Goal: Task Accomplishment & Management: Use online tool/utility

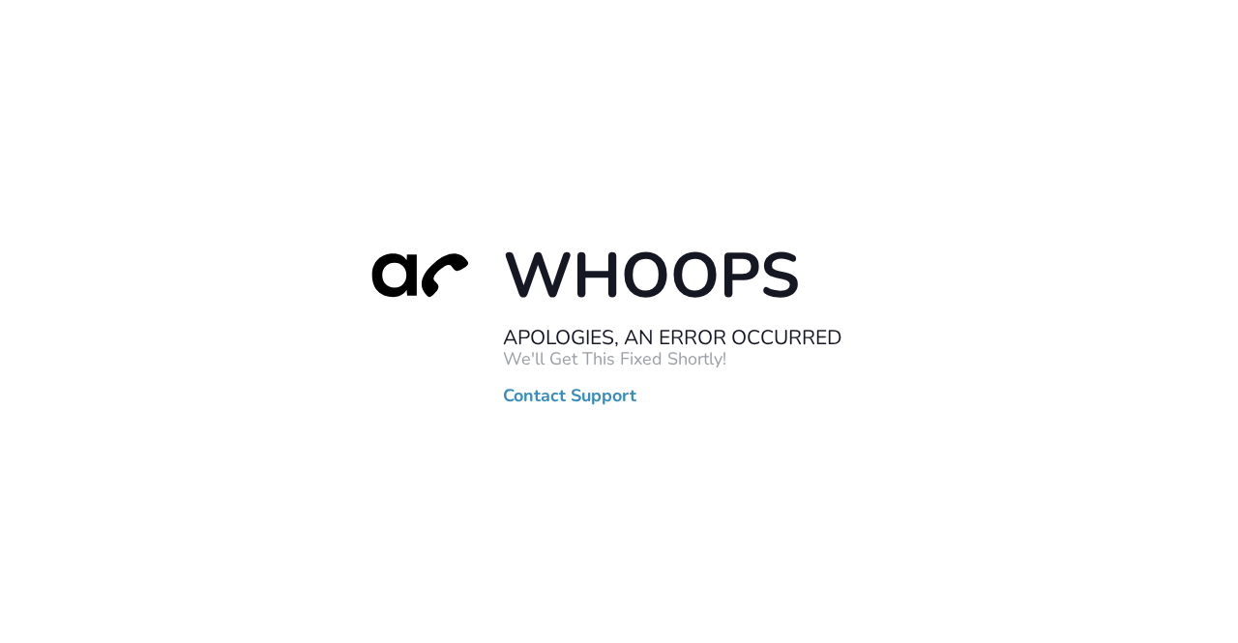
click at [0, 180] on div "Whoops Apologies, An Error Occurred We'll Get This Fixed Shortly! Contact Suppo…" at bounding box center [619, 321] width 1238 height 643
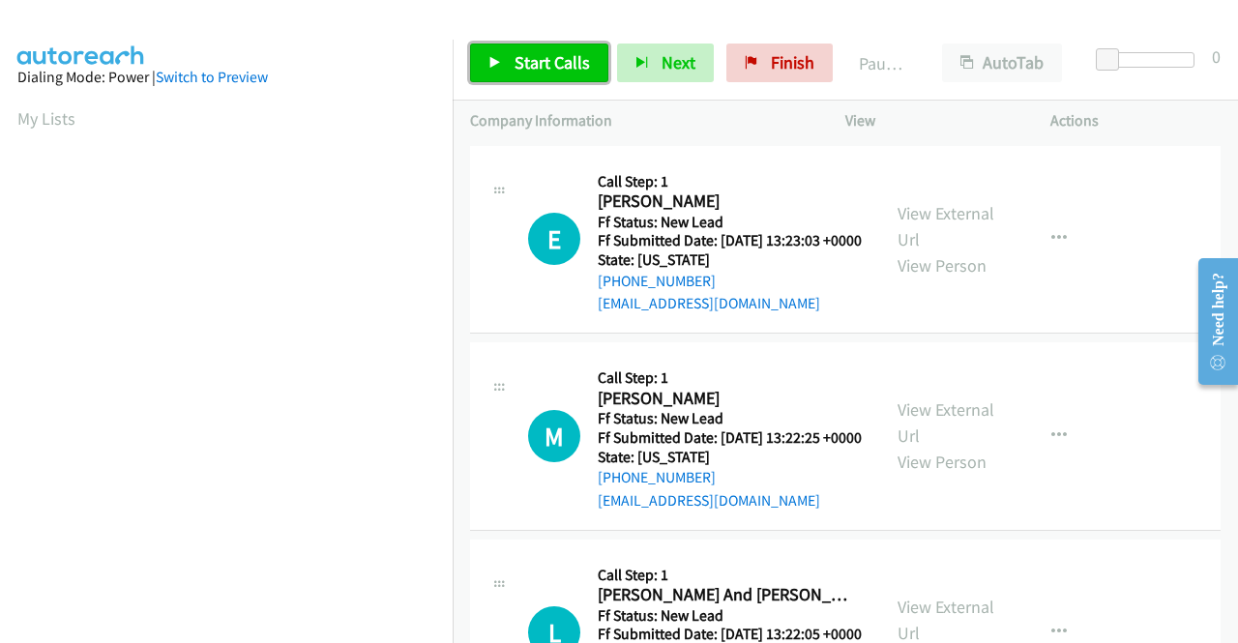
click at [534, 63] on span "Start Calls" at bounding box center [552, 62] width 75 height 22
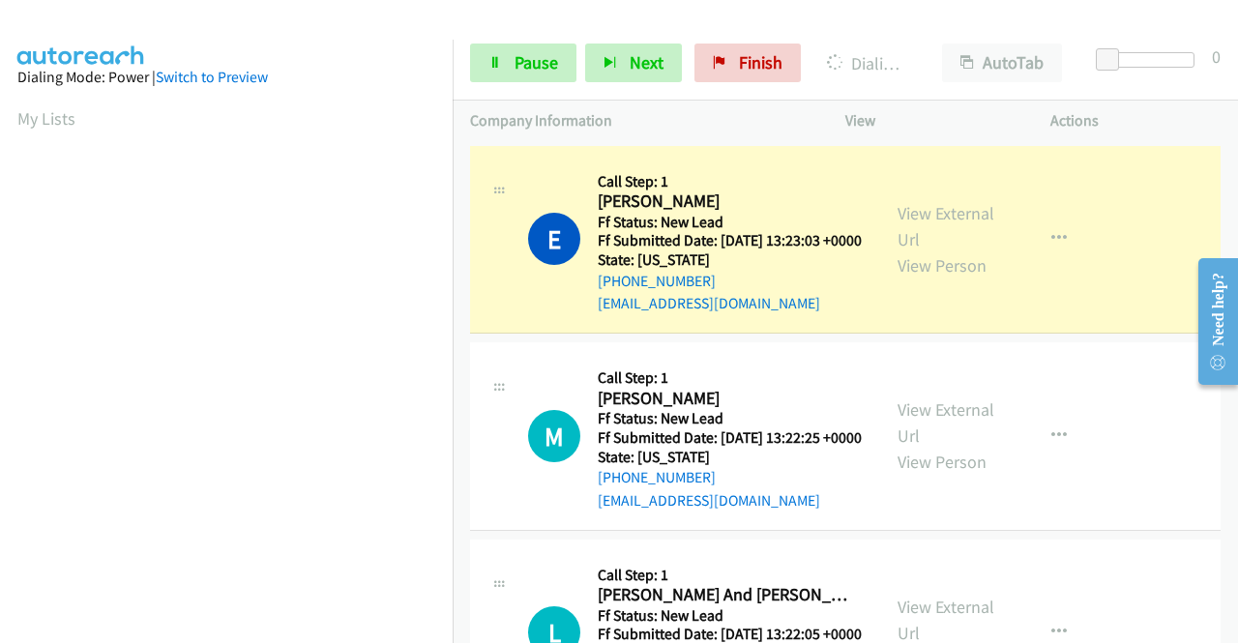
scroll to position [441, 0]
click at [0, 258] on aside "Dialing Mode: Power | Switch to Preview My Lists" at bounding box center [226, 147] width 453 height 1071
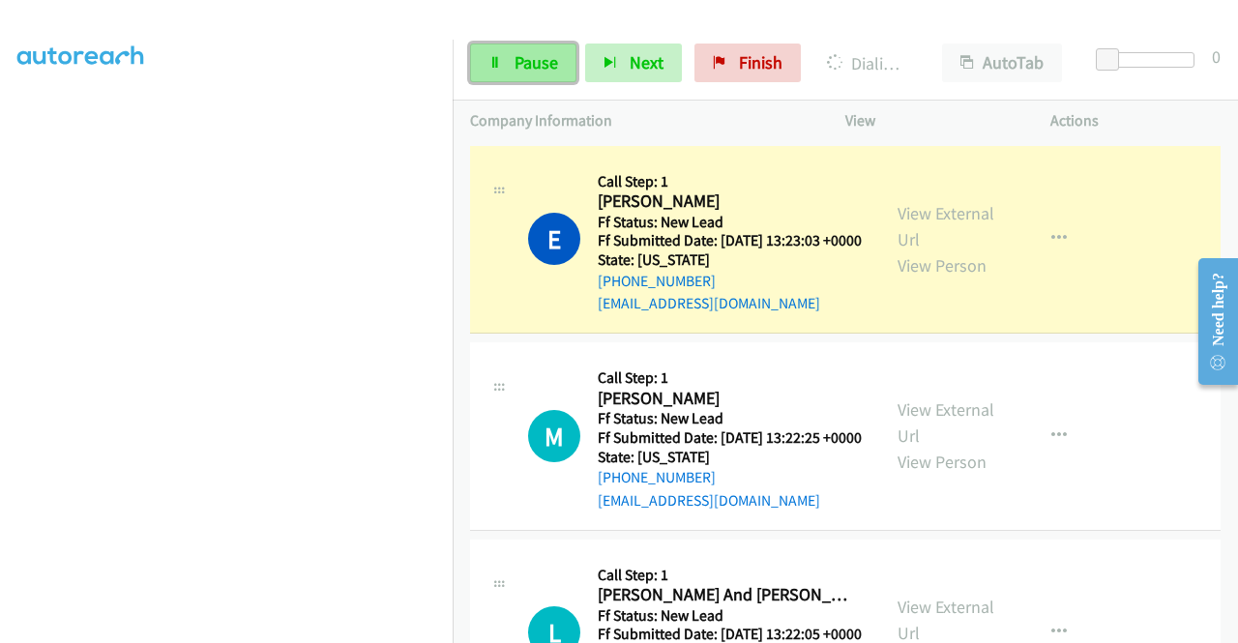
click at [516, 80] on link "Pause" at bounding box center [523, 63] width 106 height 39
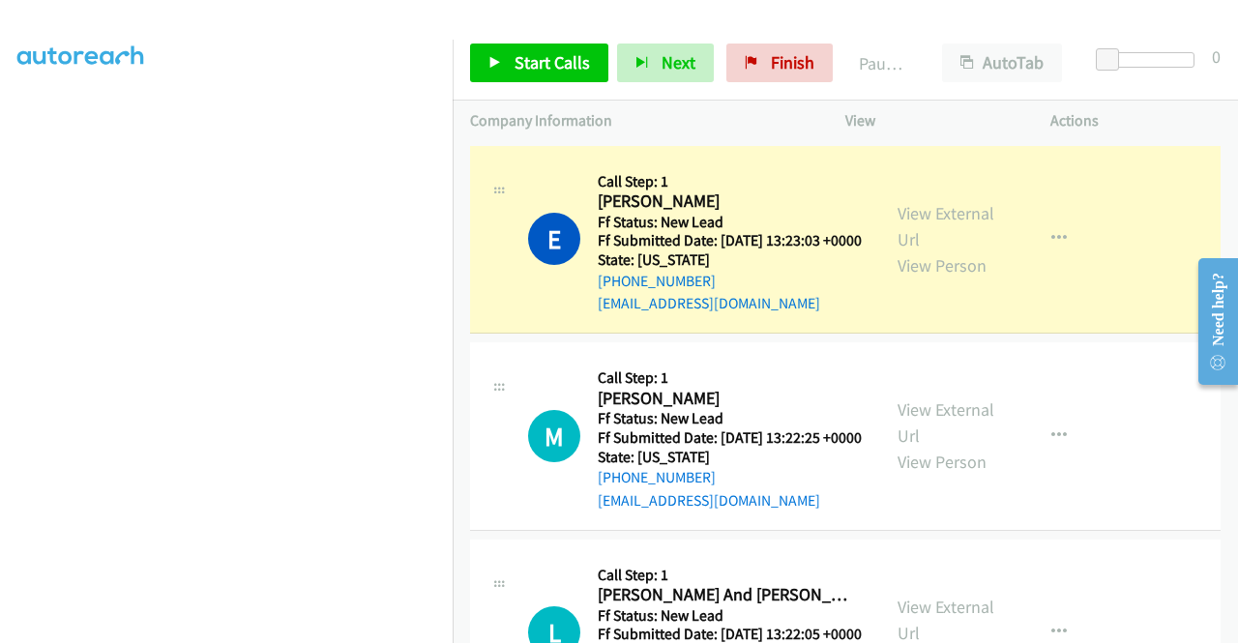
click at [959, 244] on div "View External Url View Person" at bounding box center [947, 239] width 101 height 78
click at [934, 218] on link "View External Url" at bounding box center [945, 226] width 97 height 48
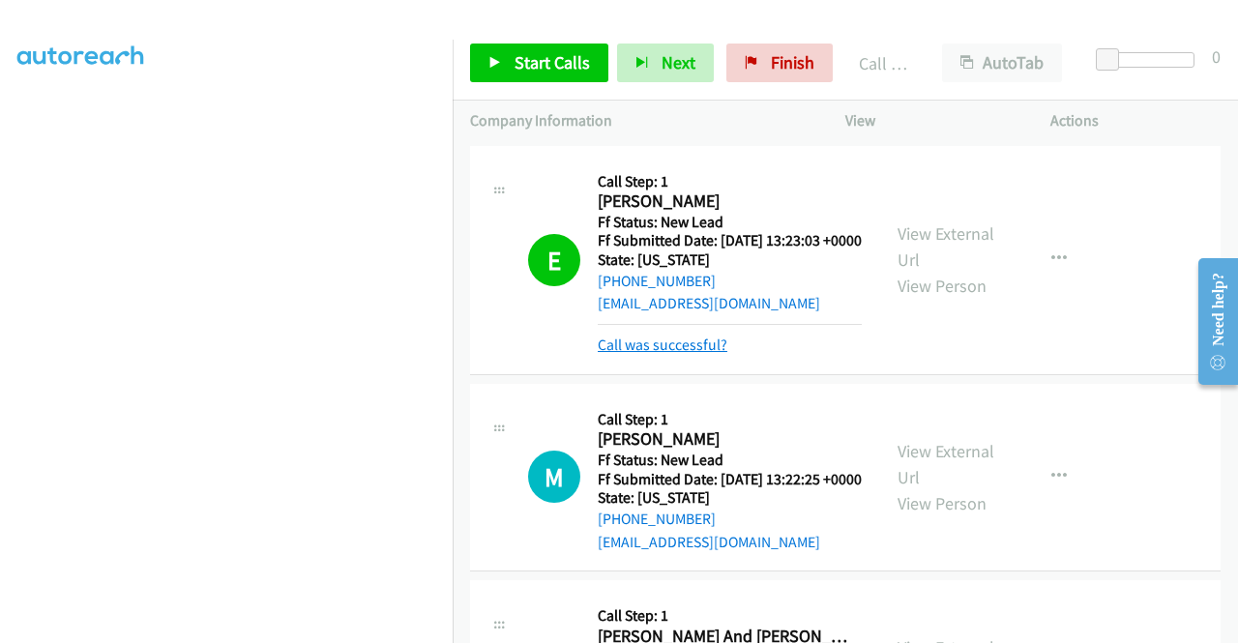
click at [662, 354] on link "Call was successful?" at bounding box center [663, 345] width 130 height 18
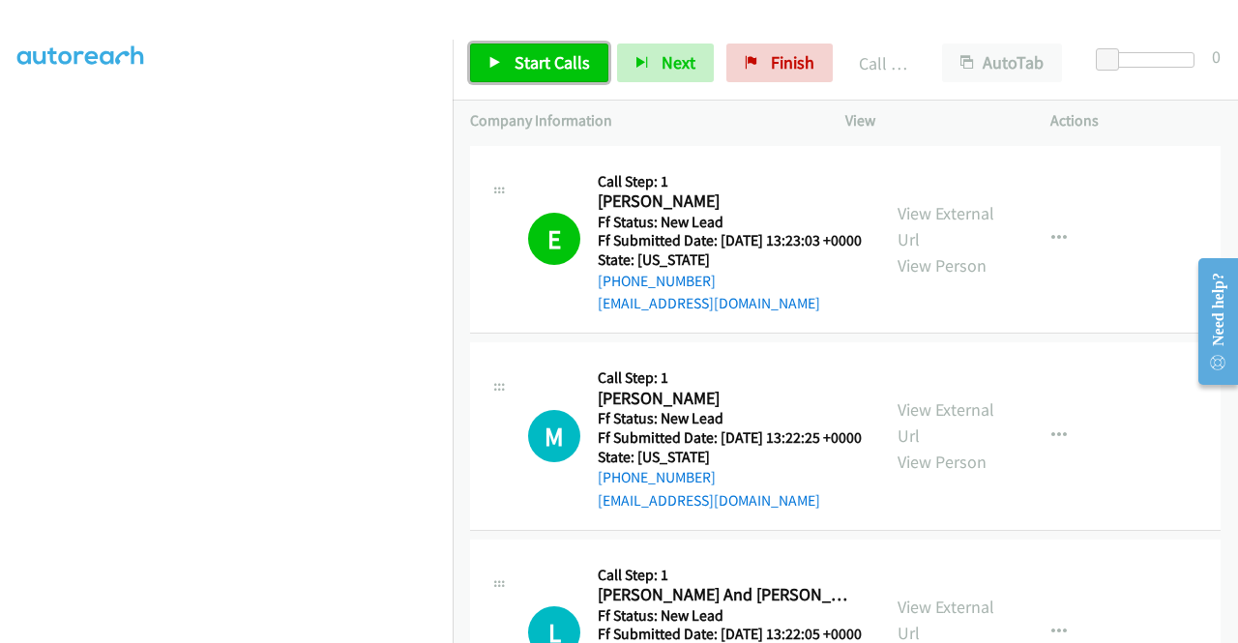
click at [561, 63] on span "Start Calls" at bounding box center [552, 62] width 75 height 22
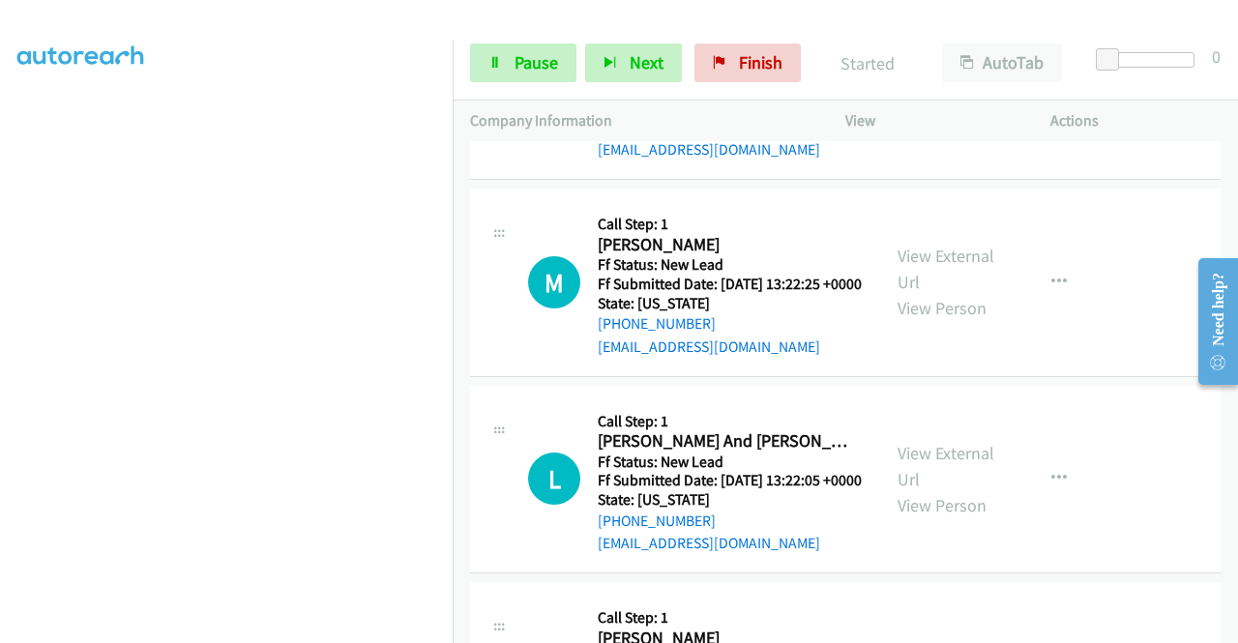
scroll to position [155, 0]
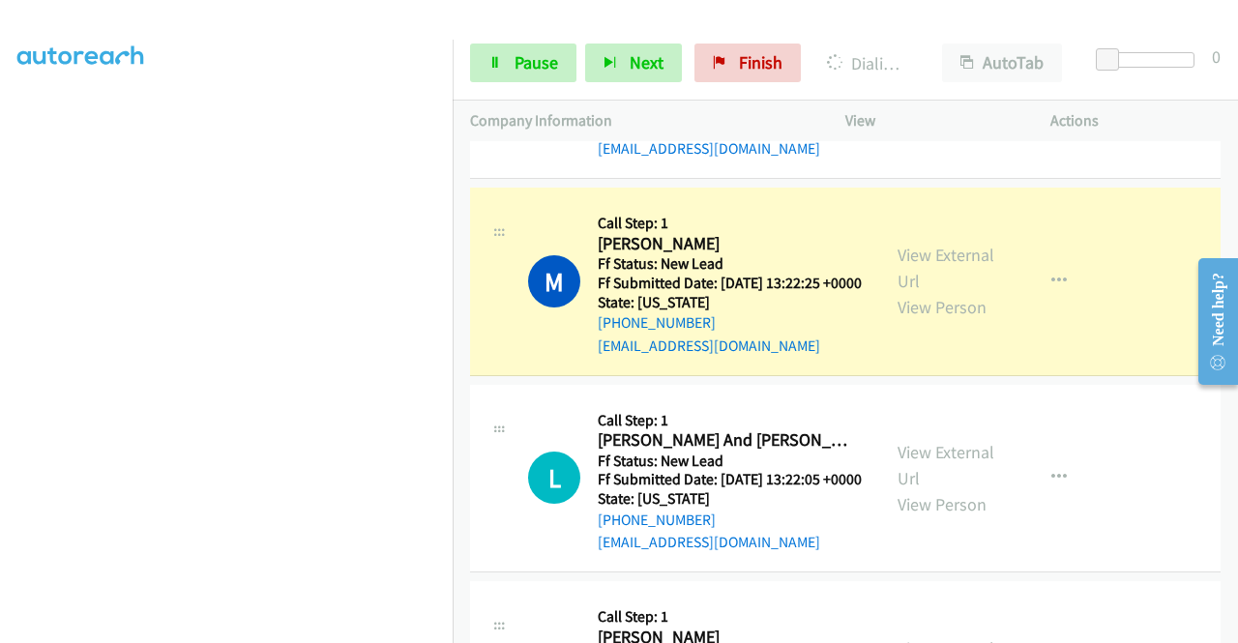
click at [935, 266] on div "View External Url View Person View External Url Email Schedule/Manage Callback …" at bounding box center [991, 281] width 222 height 153
click at [925, 278] on link "View External Url" at bounding box center [945, 268] width 97 height 48
click at [939, 290] on link "View External Url" at bounding box center [945, 268] width 97 height 48
click at [0, 473] on aside "Dialing Mode: Power | Switch to Preview My Lists" at bounding box center [226, 147] width 453 height 1071
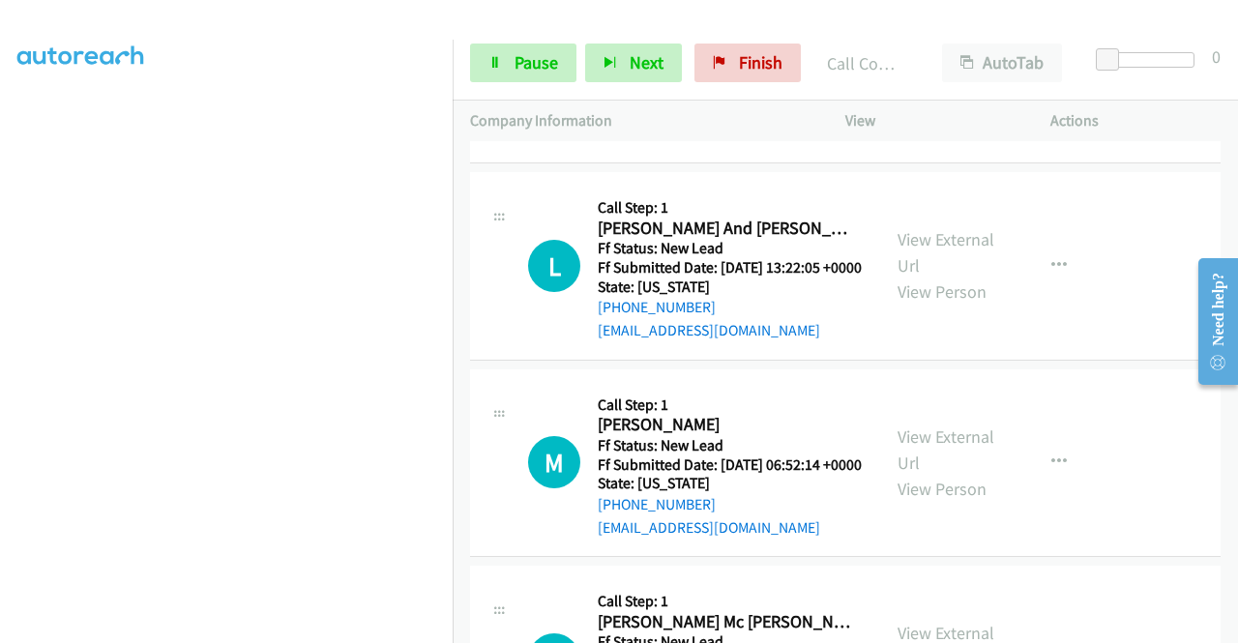
scroll to position [426, 0]
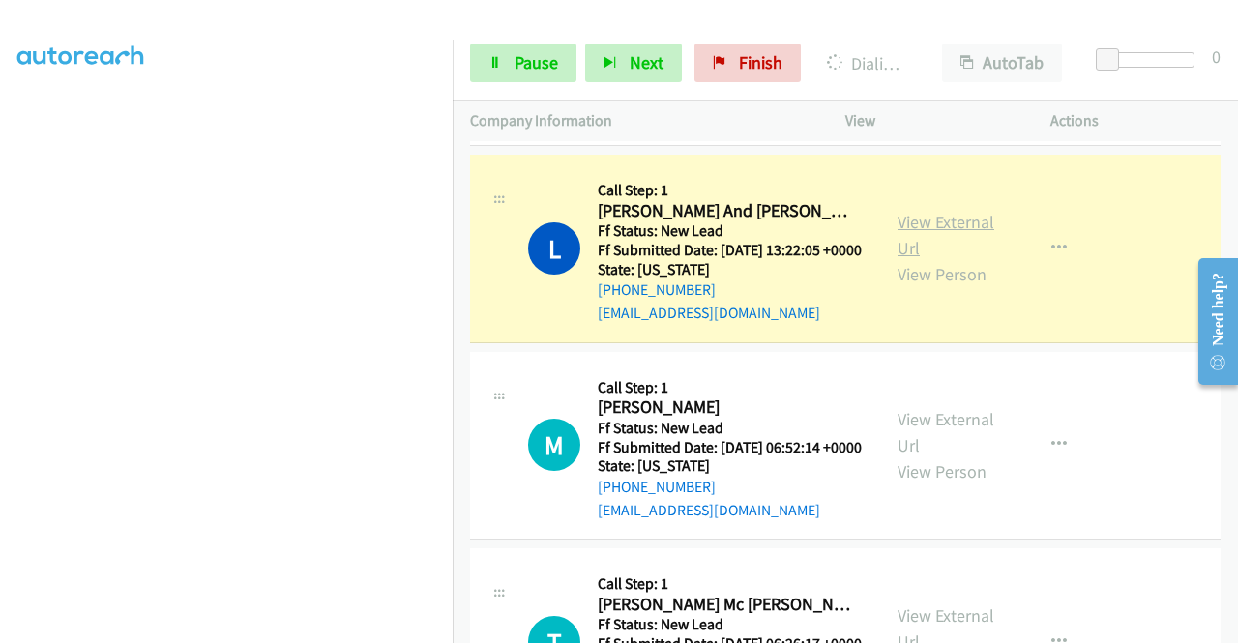
click at [928, 259] on link "View External Url" at bounding box center [945, 235] width 97 height 48
click at [0, 466] on aside "Dialing Mode: Power | Switch to Preview My Lists" at bounding box center [226, 147] width 453 height 1071
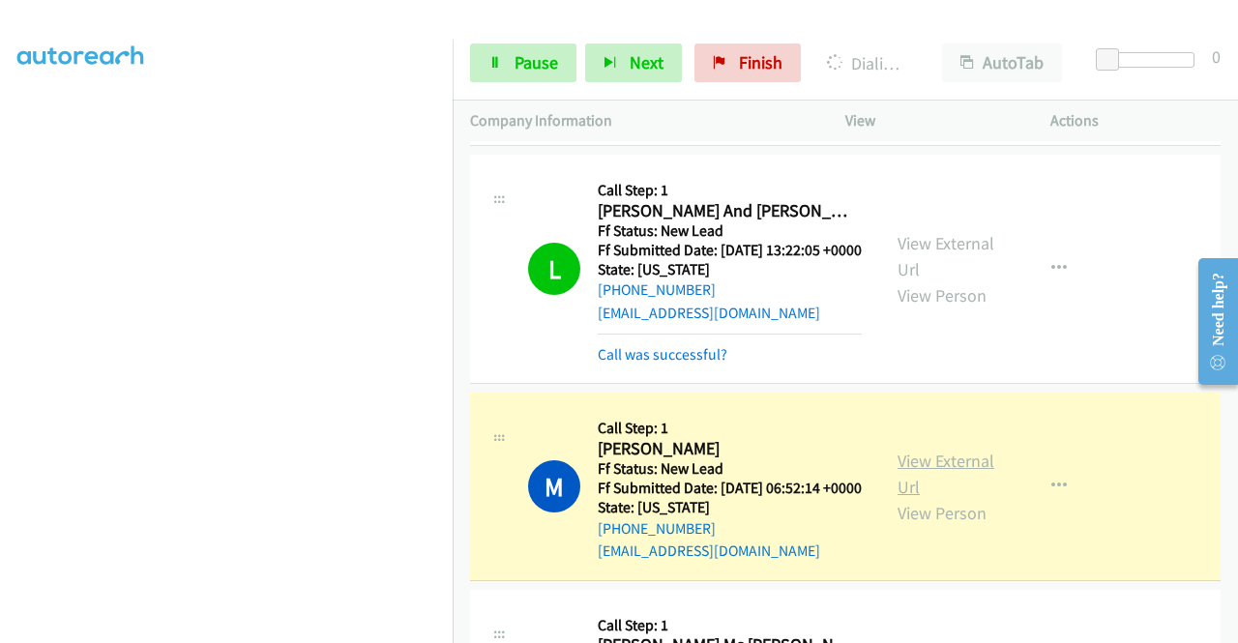
click at [931, 498] on link "View External Url" at bounding box center [945, 474] width 97 height 48
click at [515, 68] on span "Pause" at bounding box center [537, 62] width 44 height 22
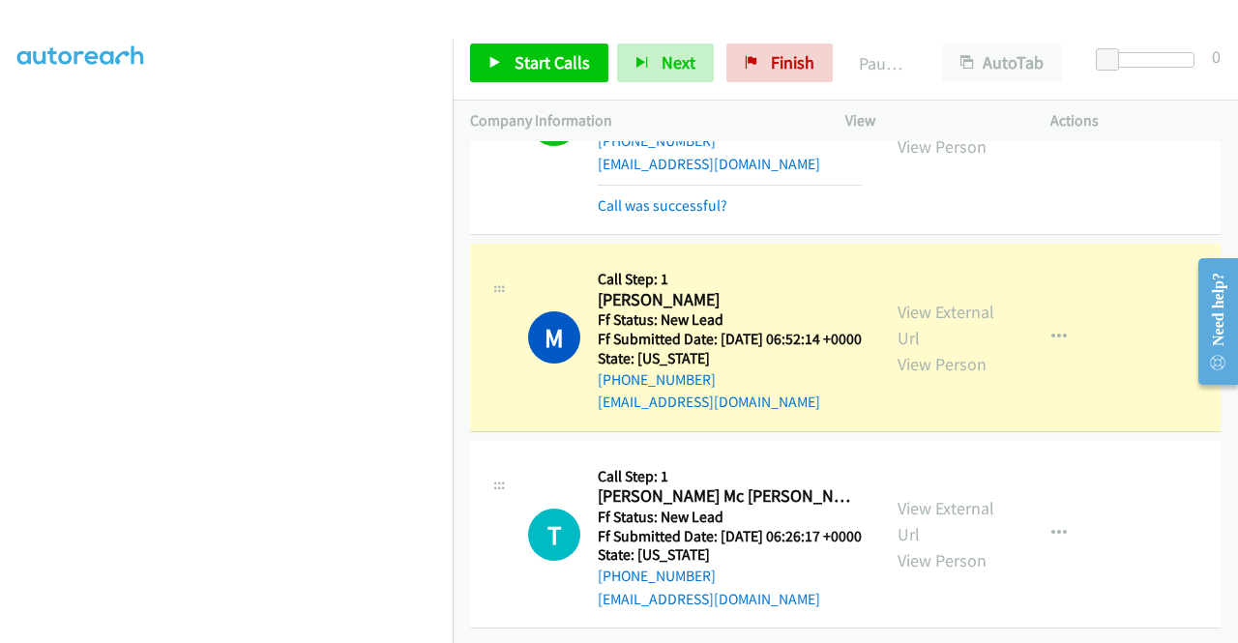
scroll to position [681, 0]
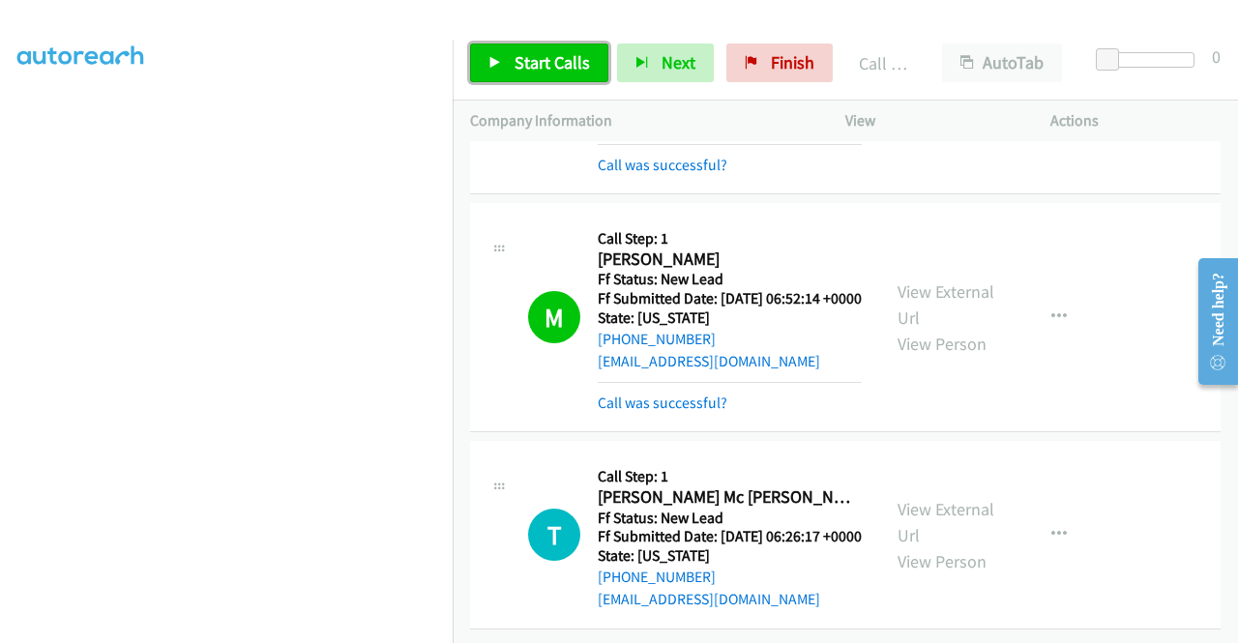
click at [532, 59] on span "Start Calls" at bounding box center [552, 62] width 75 height 22
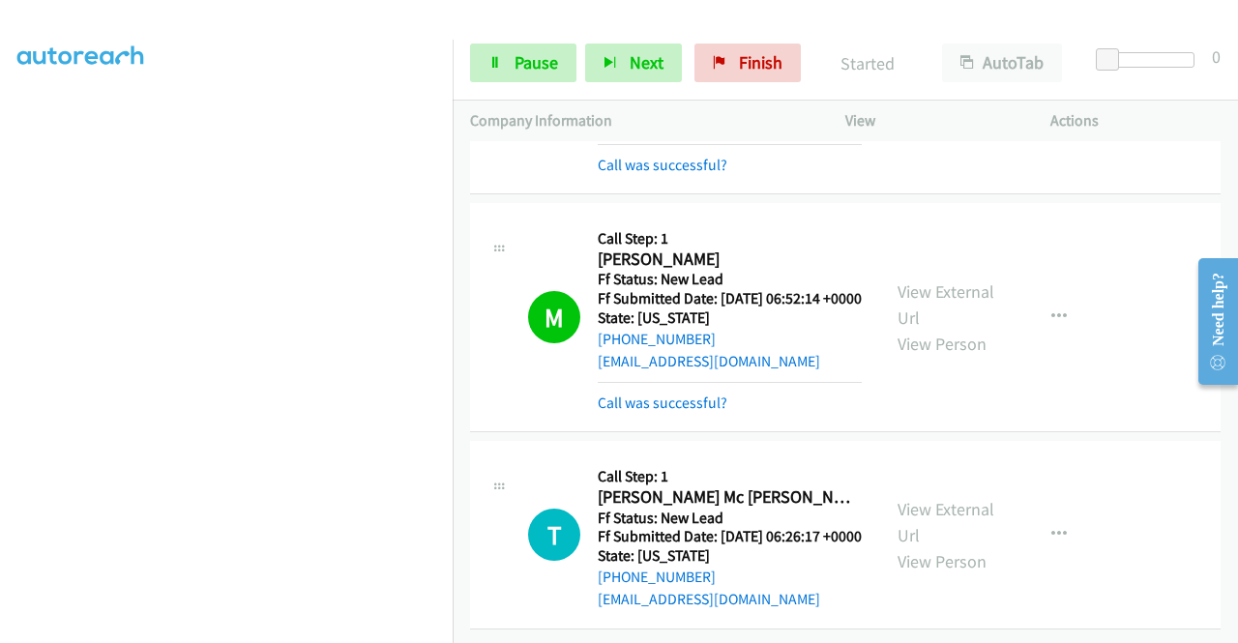
scroll to position [722, 0]
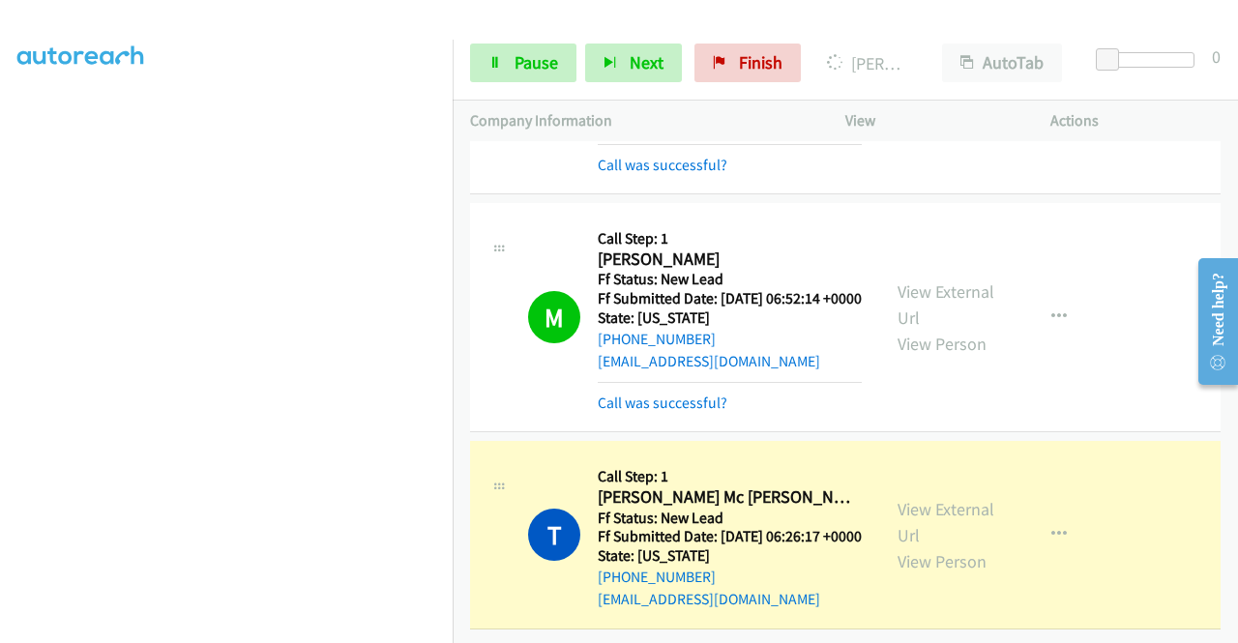
click at [950, 496] on div "View External Url View Person" at bounding box center [947, 535] width 101 height 78
click at [942, 498] on link "View External Url" at bounding box center [945, 522] width 97 height 48
drag, startPoint x: 0, startPoint y: 365, endPoint x: 18, endPoint y: 382, distance: 25.3
click at [0, 365] on aside "Dialing Mode: Power | Switch to Preview My Lists" at bounding box center [226, 147] width 453 height 1071
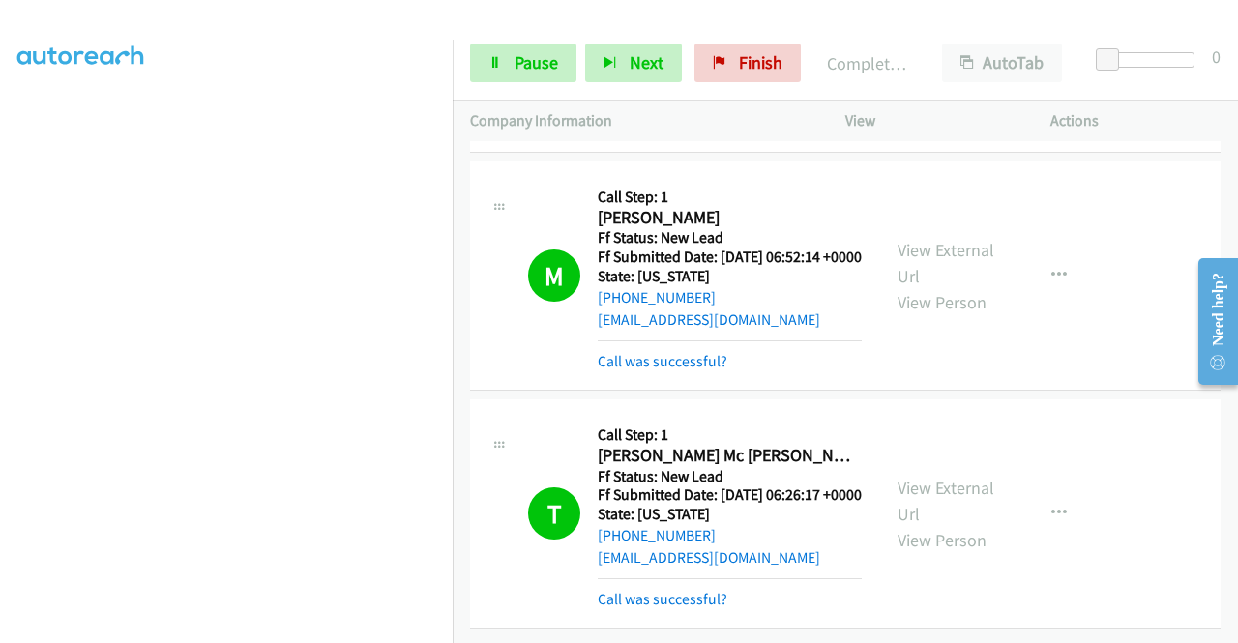
scroll to position [0, 0]
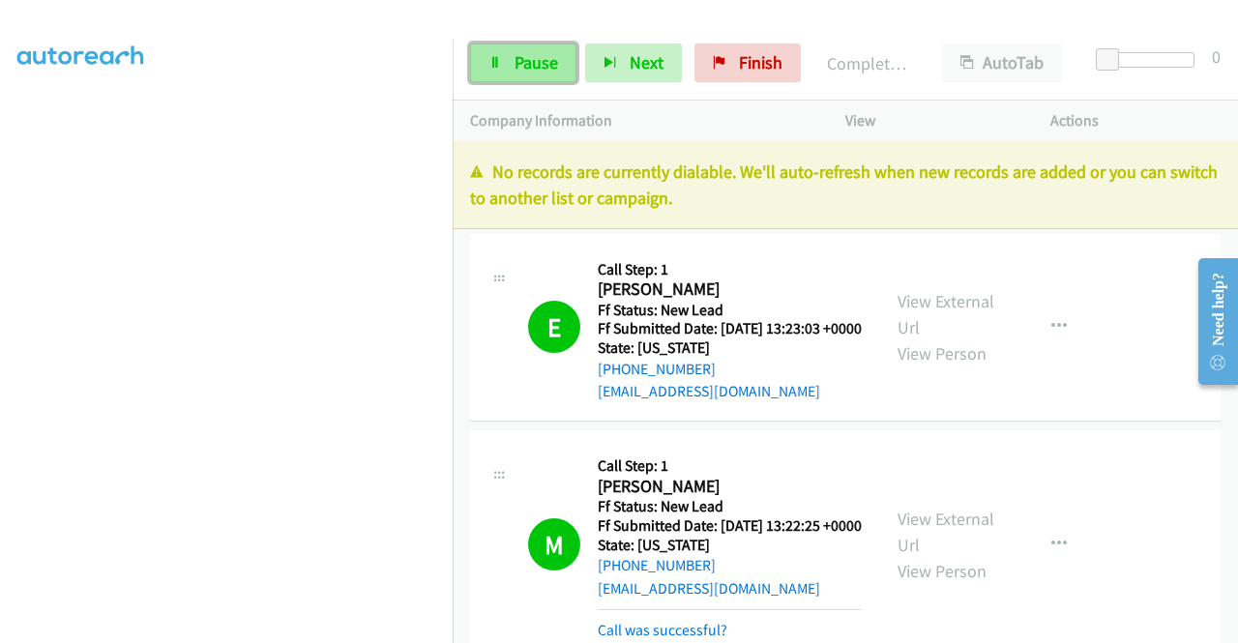
click at [510, 55] on link "Pause" at bounding box center [523, 63] width 106 height 39
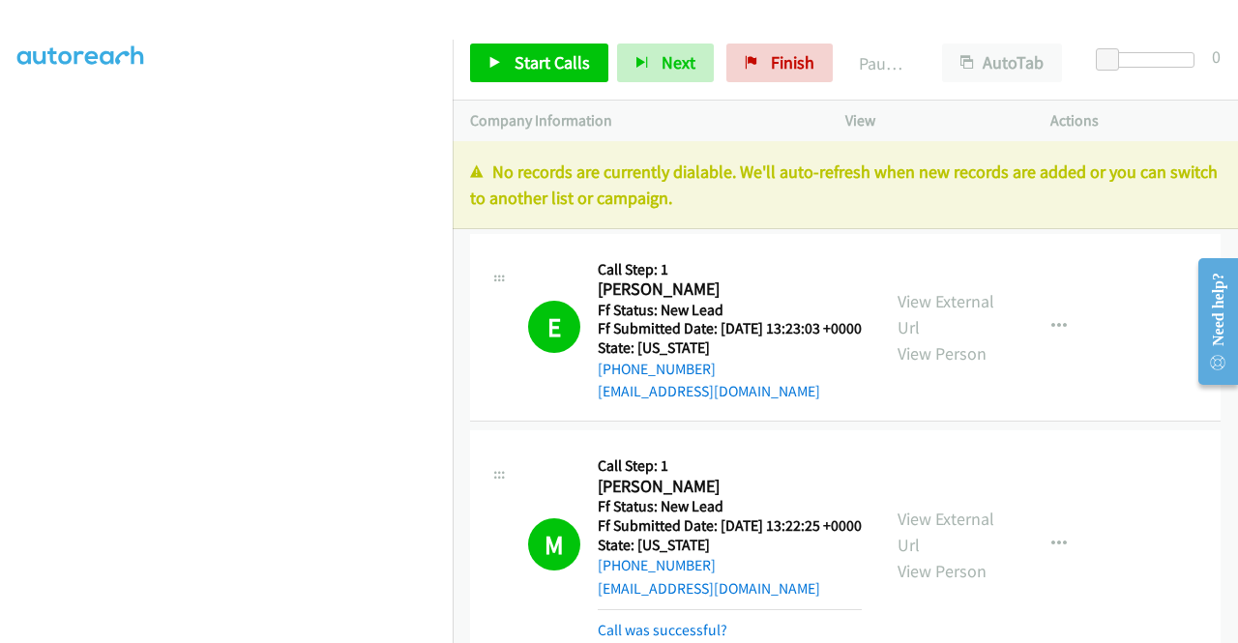
click at [848, 117] on p "View" at bounding box center [930, 120] width 170 height 23
click at [793, 59] on span "Finish" at bounding box center [793, 62] width 44 height 22
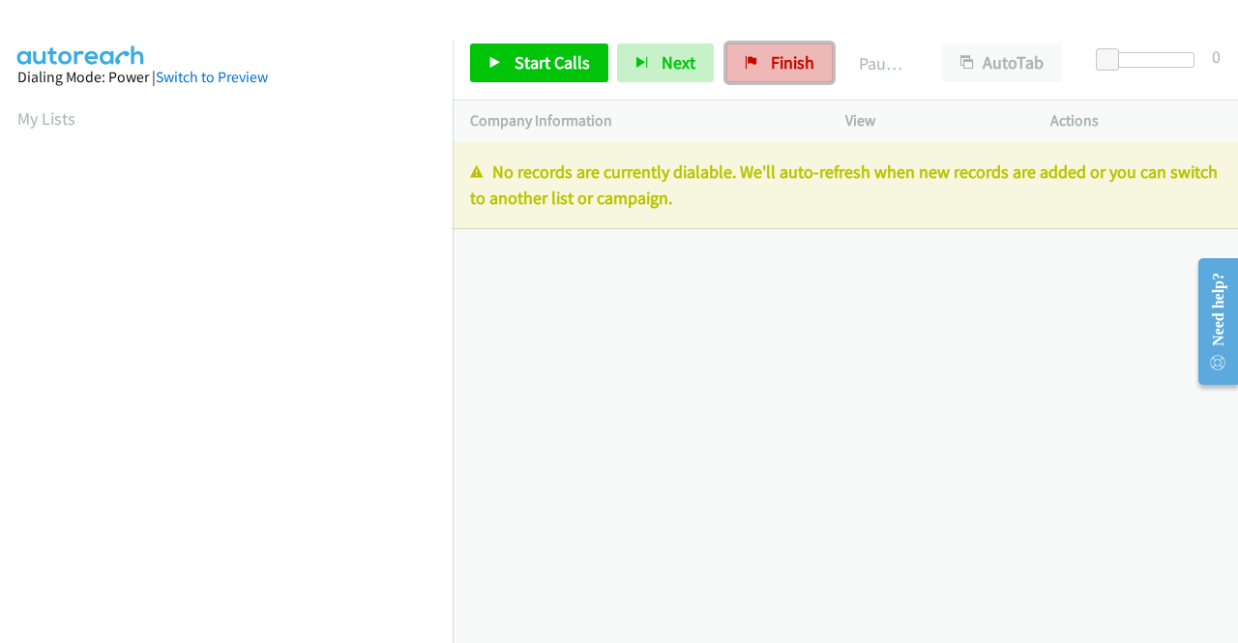
click at [801, 65] on span "Finish" at bounding box center [793, 62] width 44 height 22
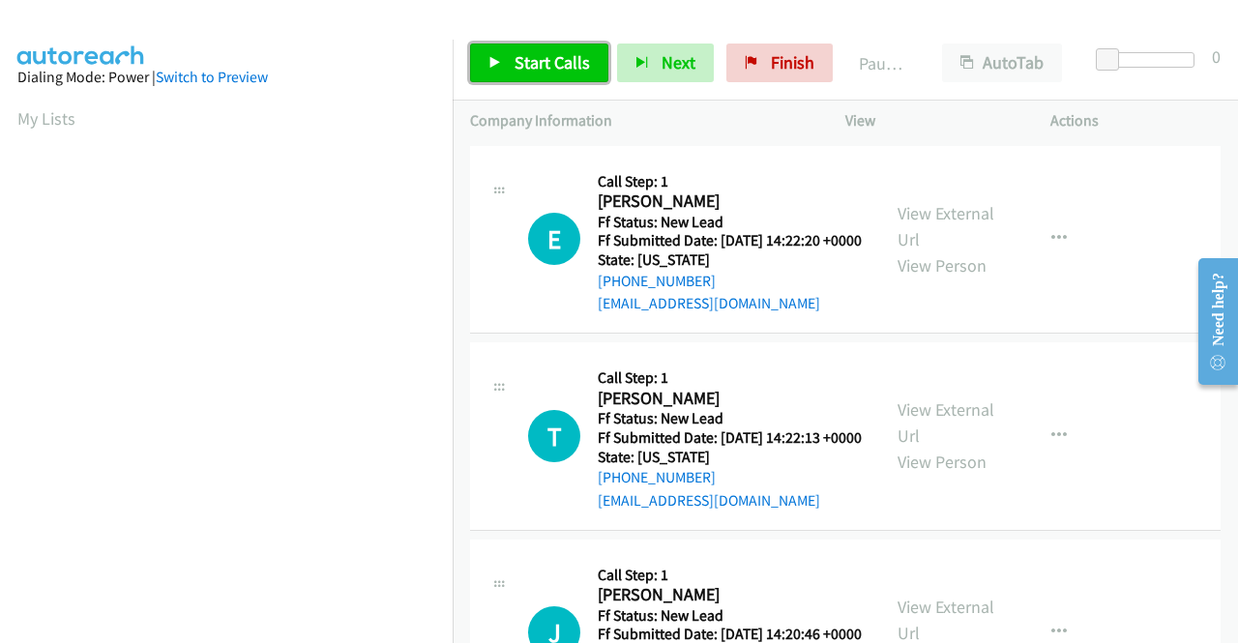
click at [511, 80] on link "Start Calls" at bounding box center [539, 63] width 138 height 39
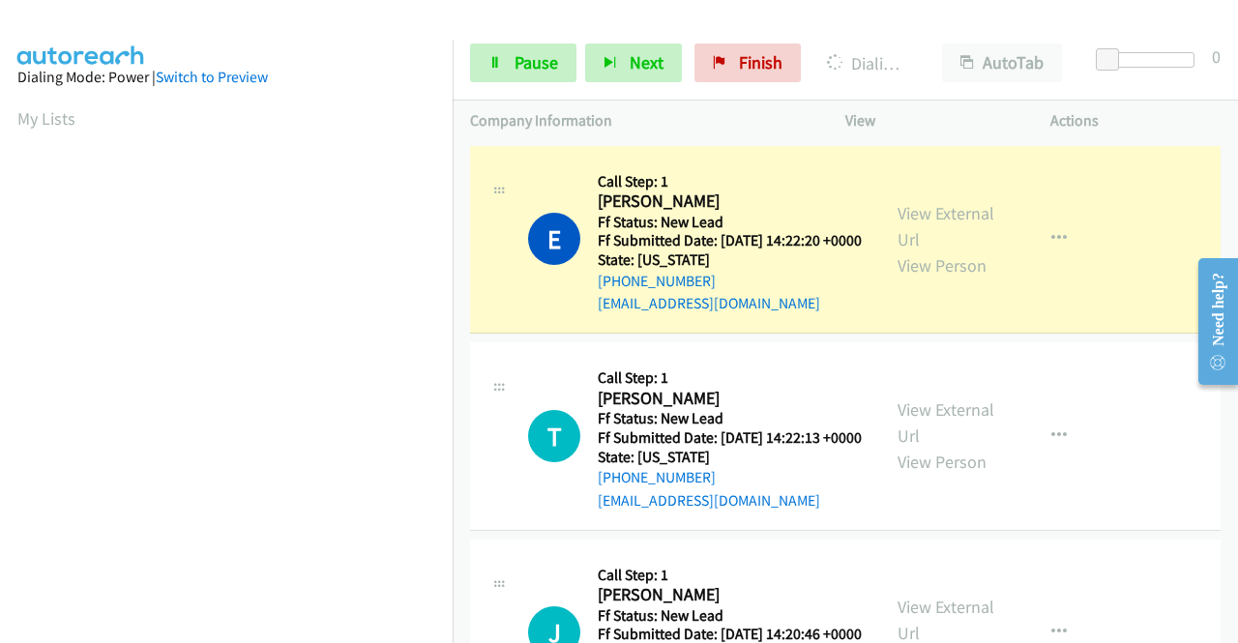
click at [904, 233] on div "View External Url View Person" at bounding box center [947, 239] width 101 height 78
click at [912, 208] on div "View External Url View Person View External Url Email Schedule/Manage Callback …" at bounding box center [991, 239] width 222 height 153
click at [911, 212] on link "View External Url" at bounding box center [945, 226] width 97 height 48
click at [0, 359] on aside "Dialing Mode: Power | Switch to Preview My Lists" at bounding box center [226, 147] width 453 height 1071
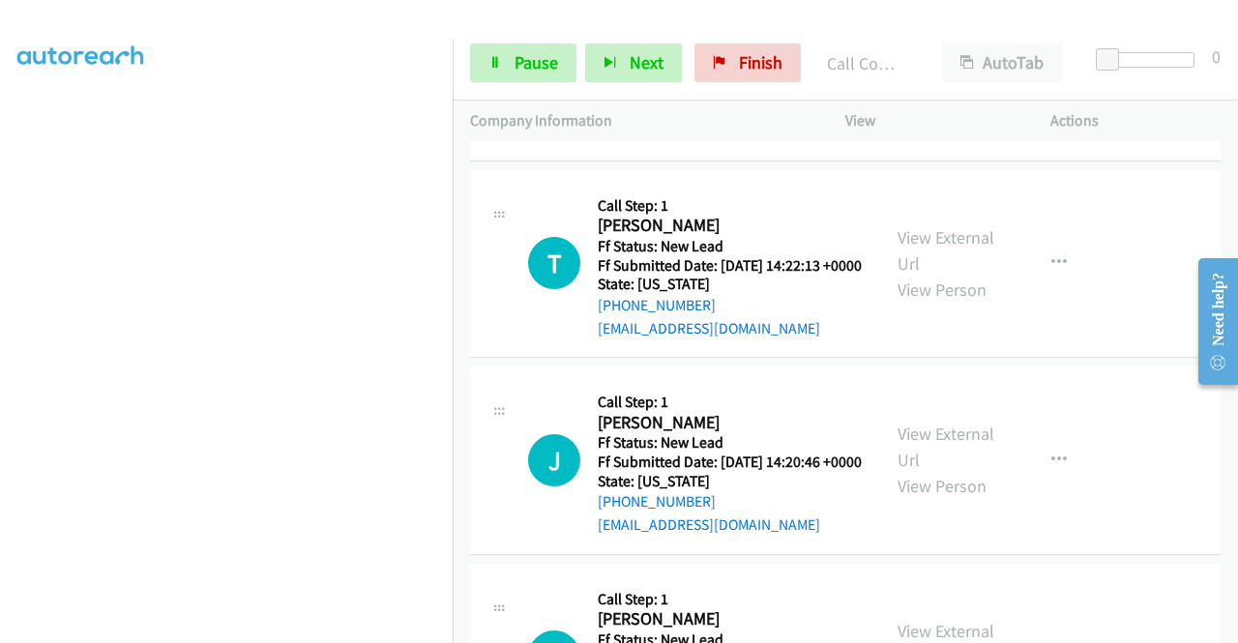
scroll to position [232, 0]
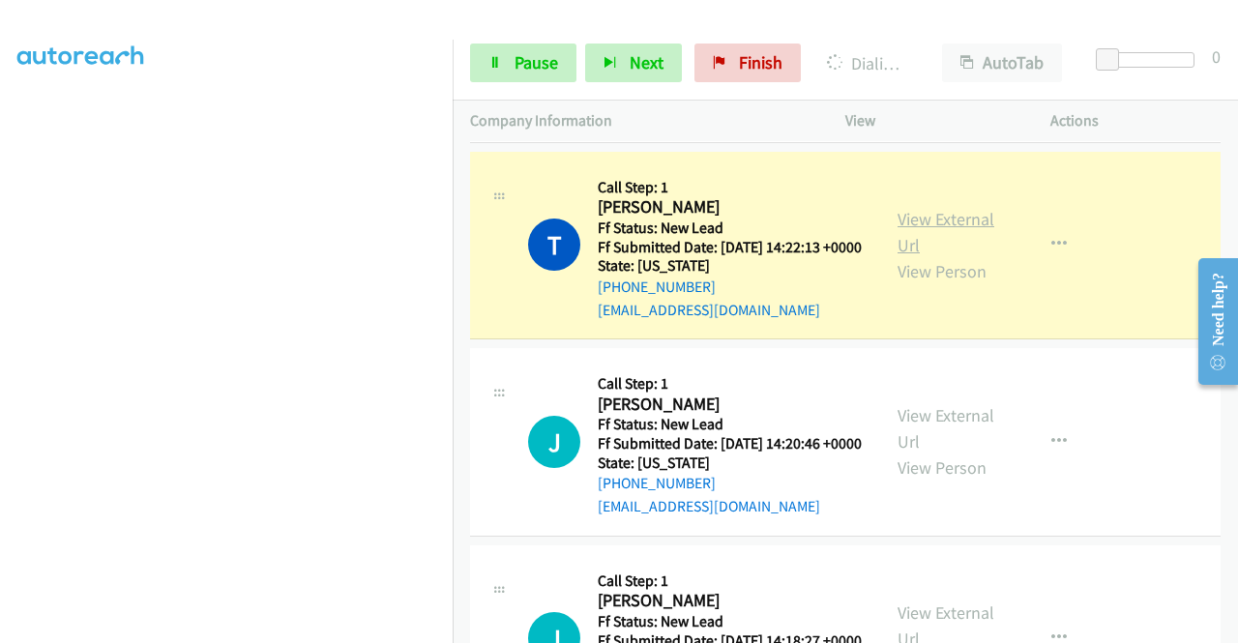
click at [908, 237] on link "View External Url" at bounding box center [945, 232] width 97 height 48
click at [549, 49] on link "Pause" at bounding box center [523, 63] width 106 height 39
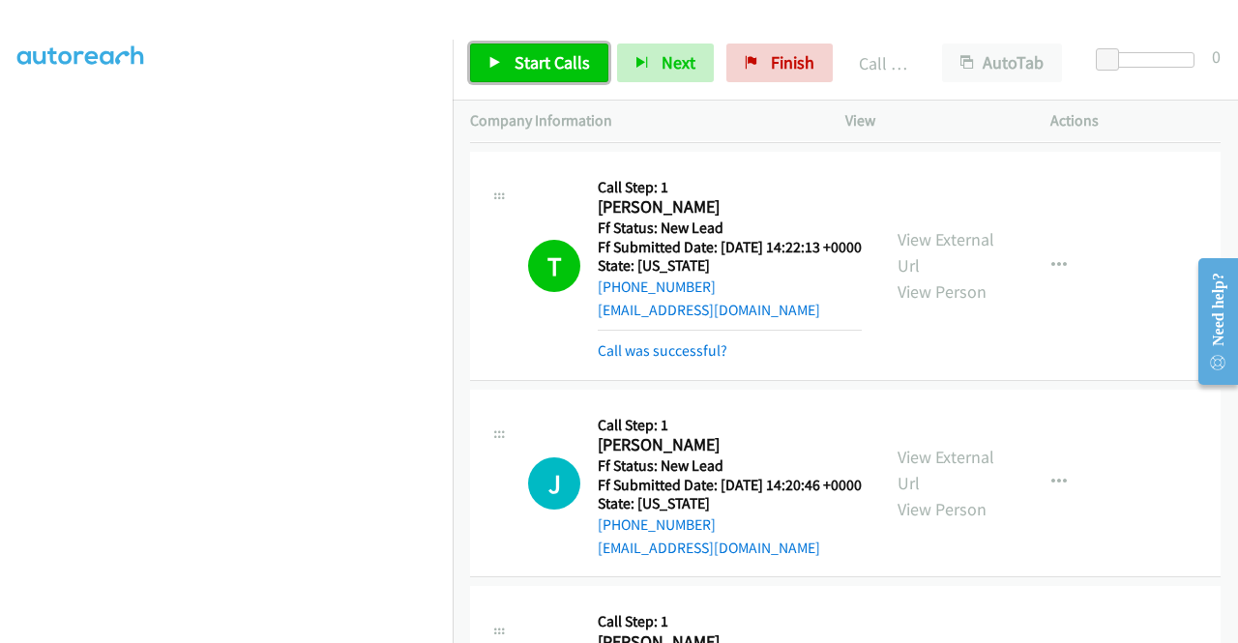
click at [516, 54] on span "Start Calls" at bounding box center [552, 62] width 75 height 22
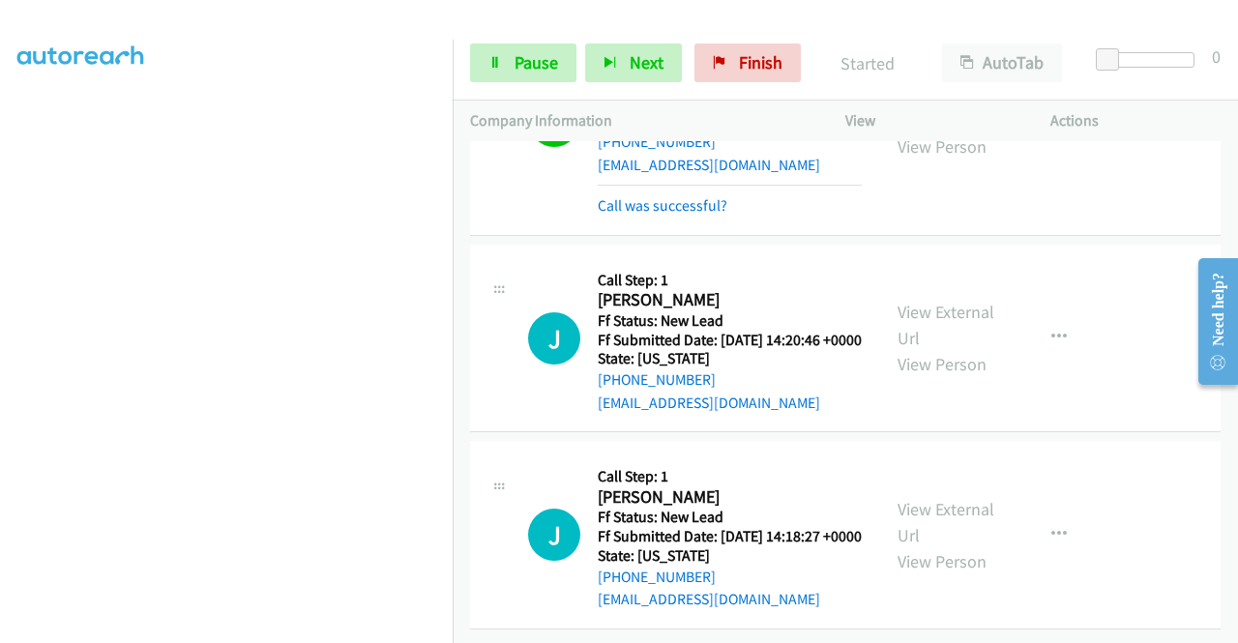
scroll to position [438, 0]
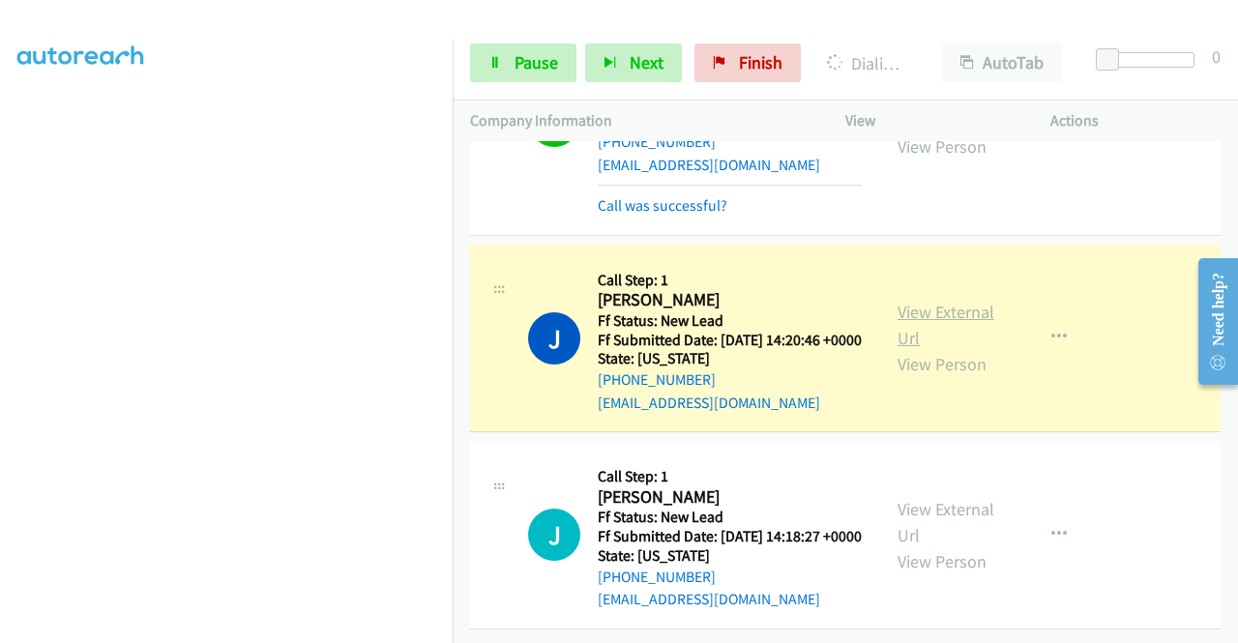
click at [948, 301] on link "View External Url" at bounding box center [945, 325] width 97 height 48
click at [0, 316] on aside "Dialing Mode: Power | Switch to Preview My Lists" at bounding box center [226, 161] width 453 height 1071
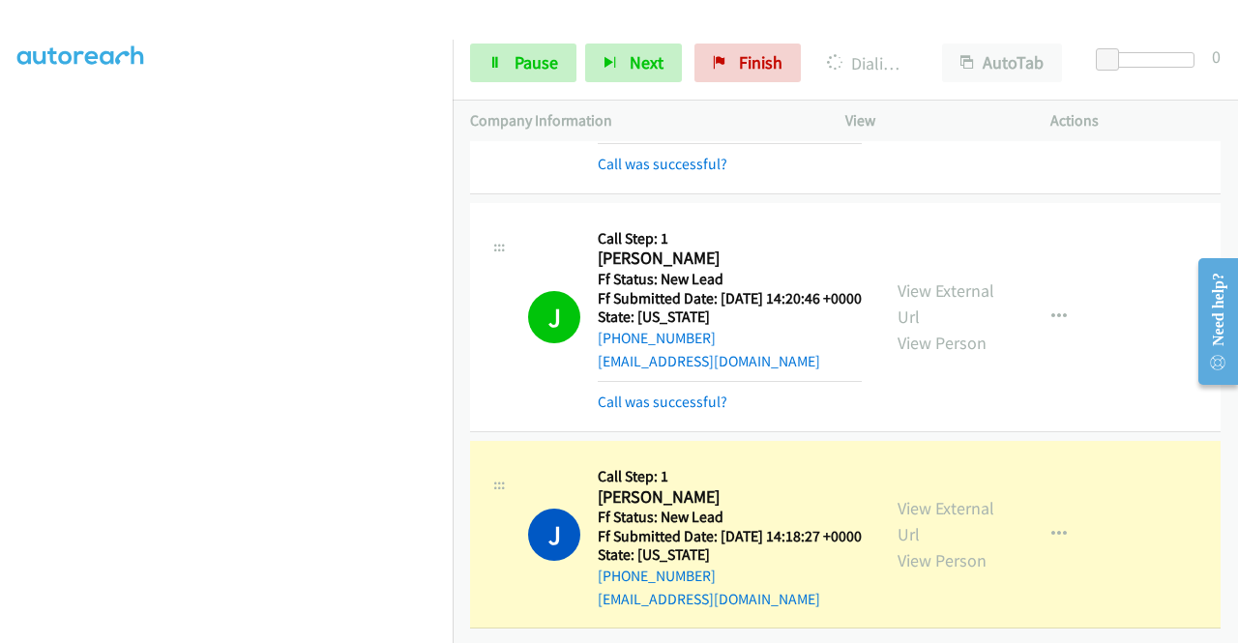
scroll to position [507, 0]
click at [944, 497] on link "View External Url" at bounding box center [945, 521] width 97 height 48
click at [518, 56] on span "Pause" at bounding box center [537, 62] width 44 height 22
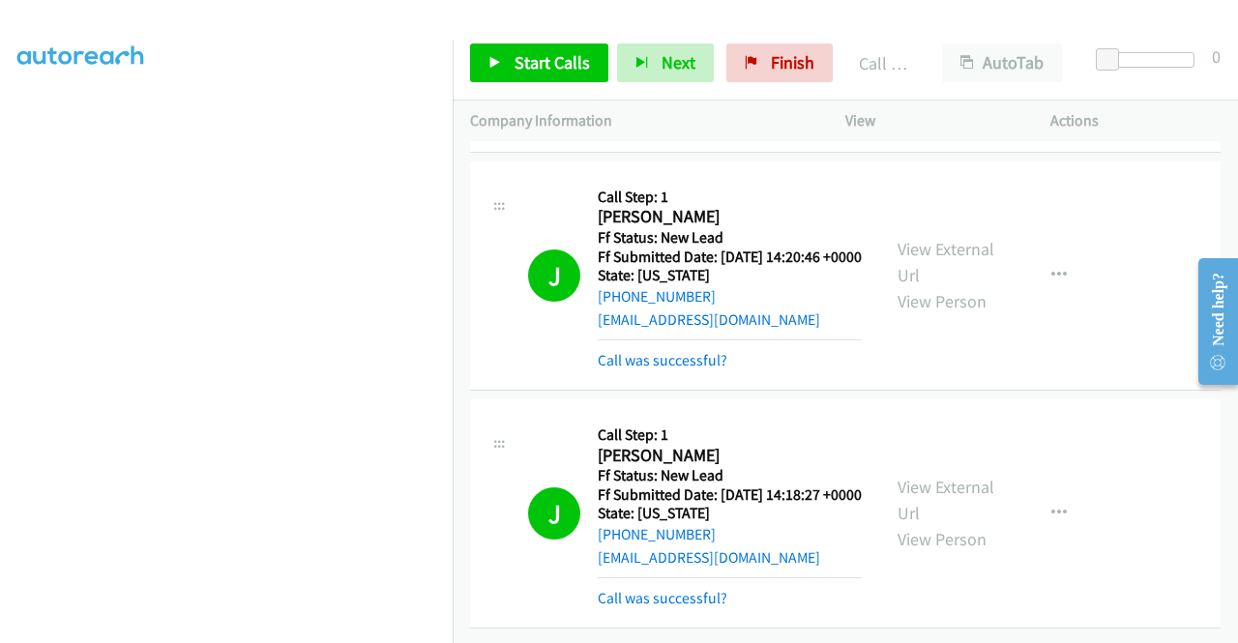
scroll to position [0, 0]
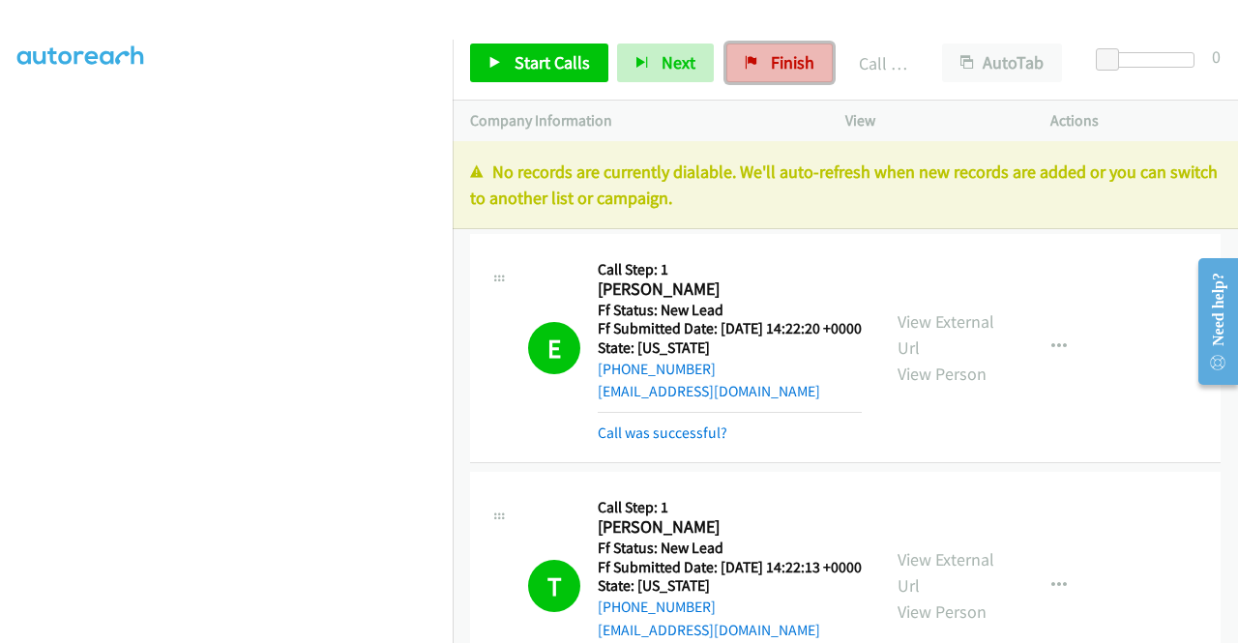
click at [808, 76] on link "Finish" at bounding box center [779, 63] width 106 height 39
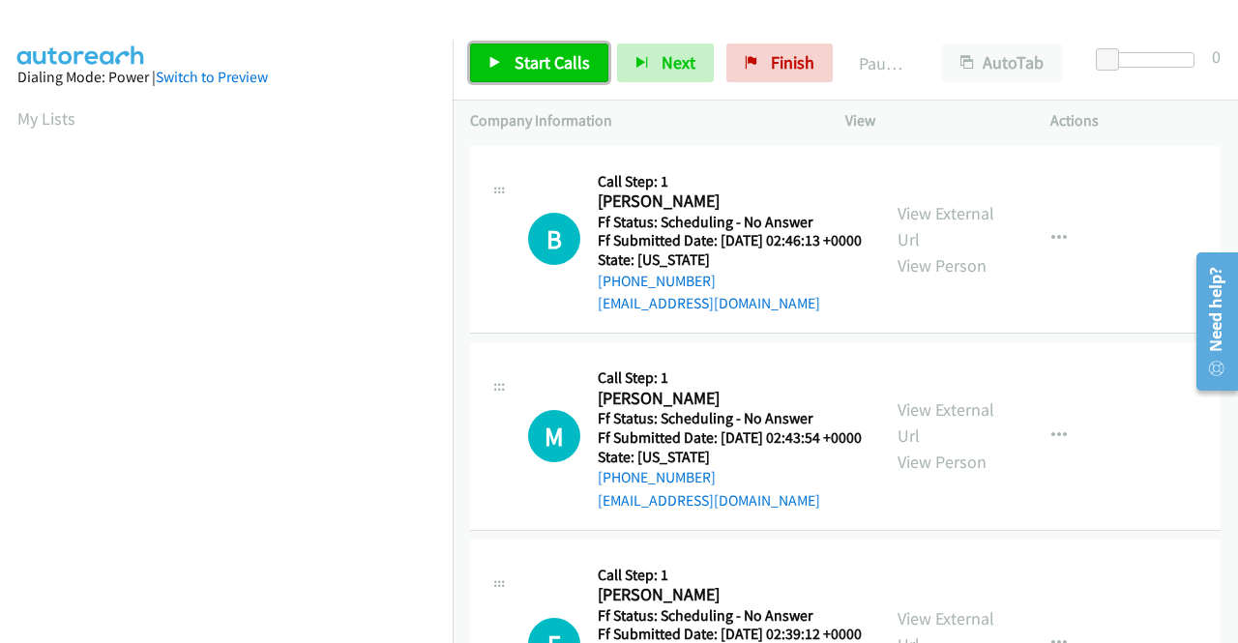
click at [556, 65] on span "Start Calls" at bounding box center [552, 62] width 75 height 22
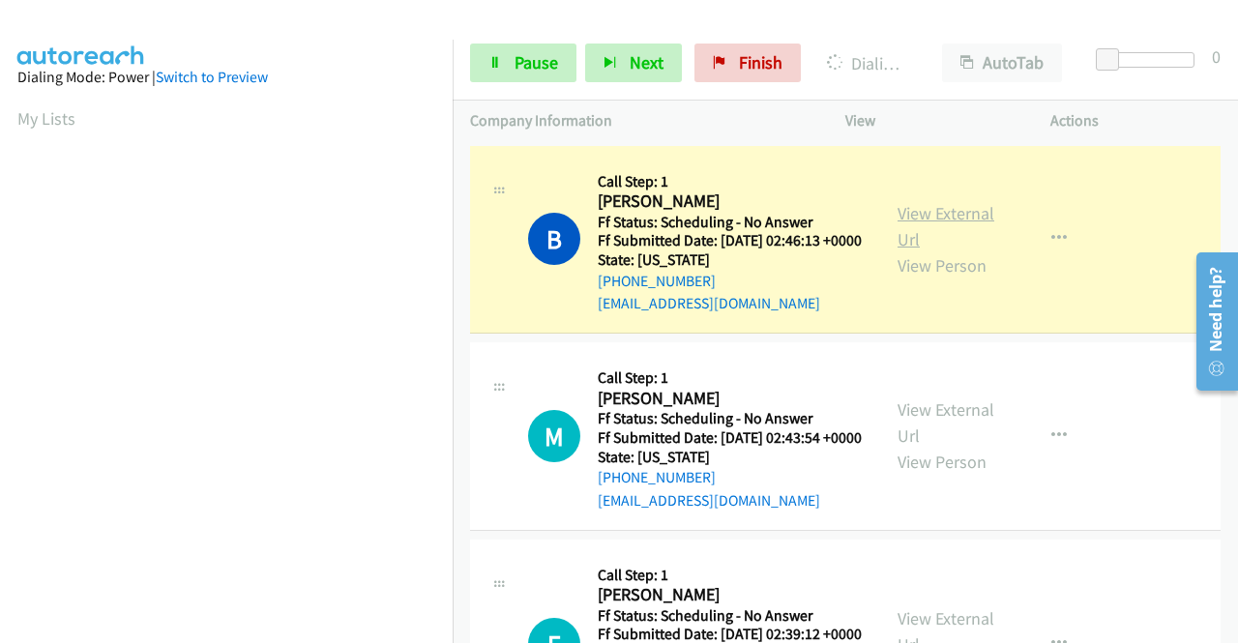
click at [959, 231] on link "View External Url" at bounding box center [945, 226] width 97 height 48
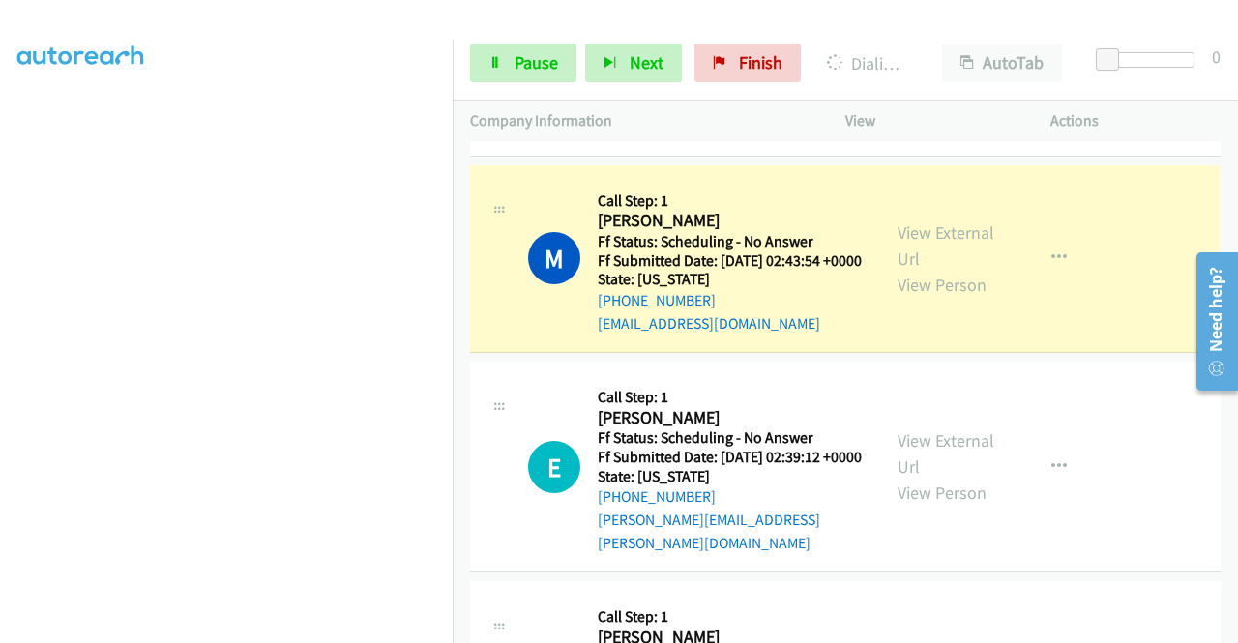
scroll to position [296, 0]
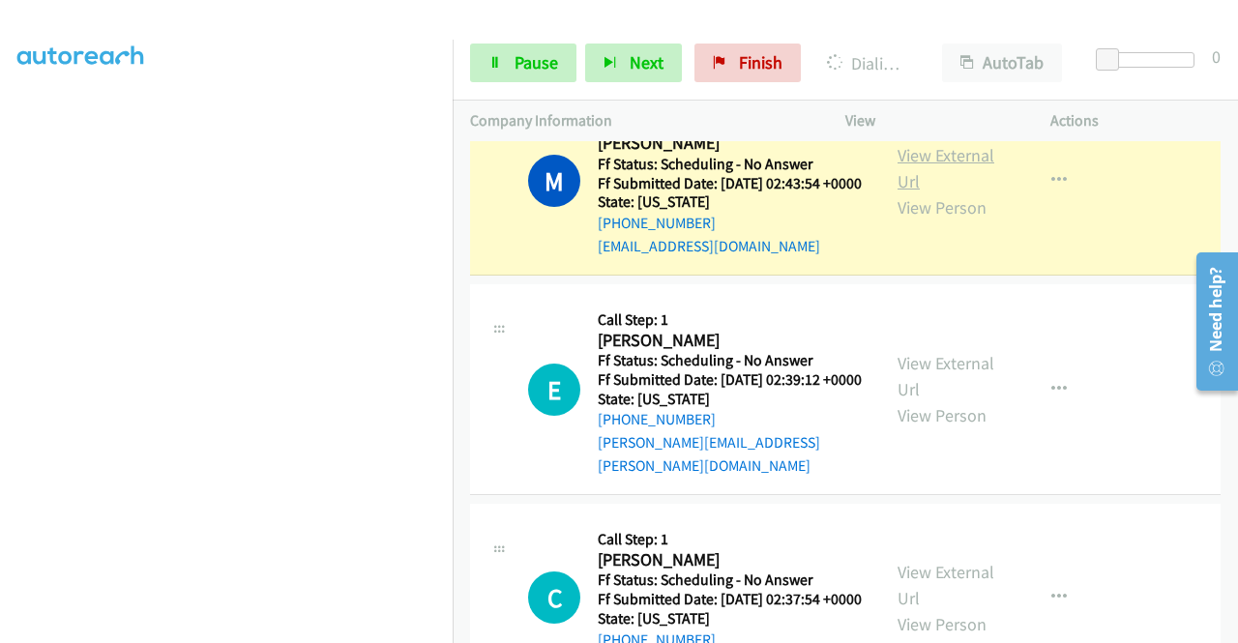
click at [960, 180] on link "View External Url" at bounding box center [945, 168] width 97 height 48
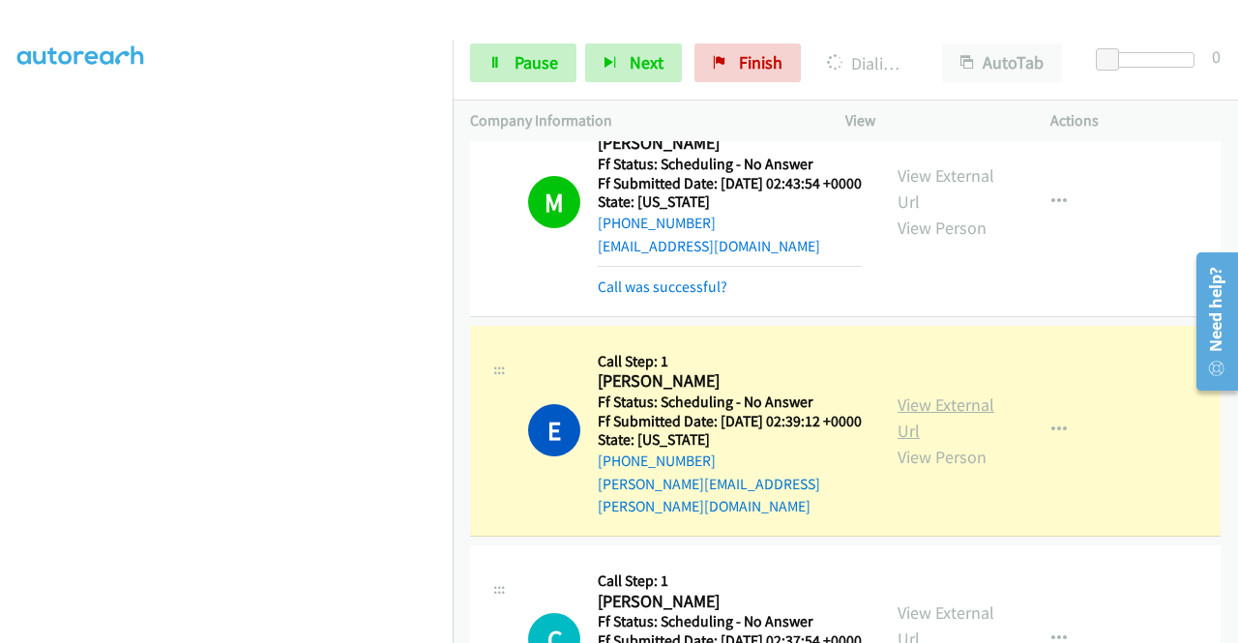
click at [929, 442] on link "View External Url" at bounding box center [945, 418] width 97 height 48
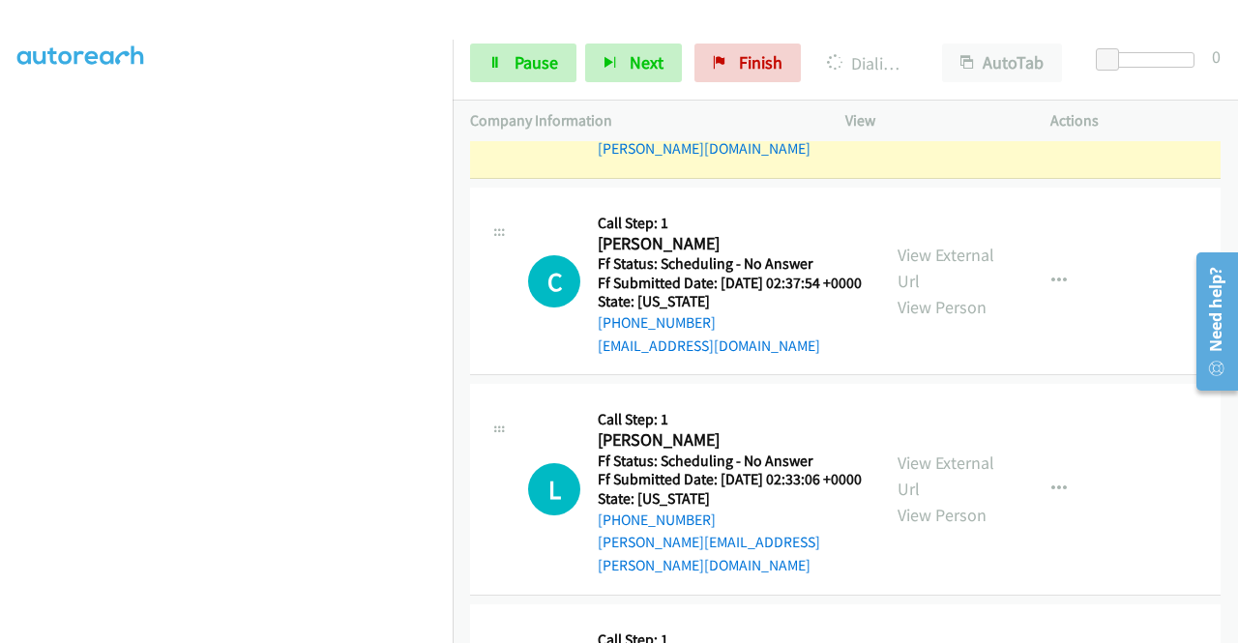
scroll to position [658, 0]
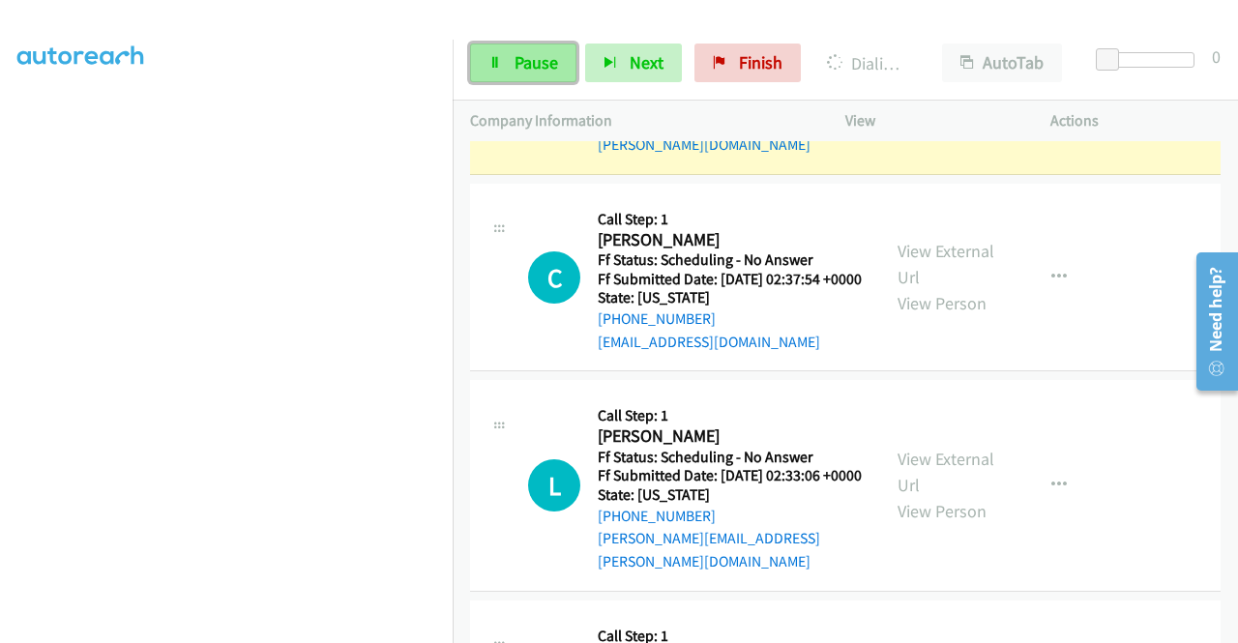
click at [529, 57] on span "Pause" at bounding box center [537, 62] width 44 height 22
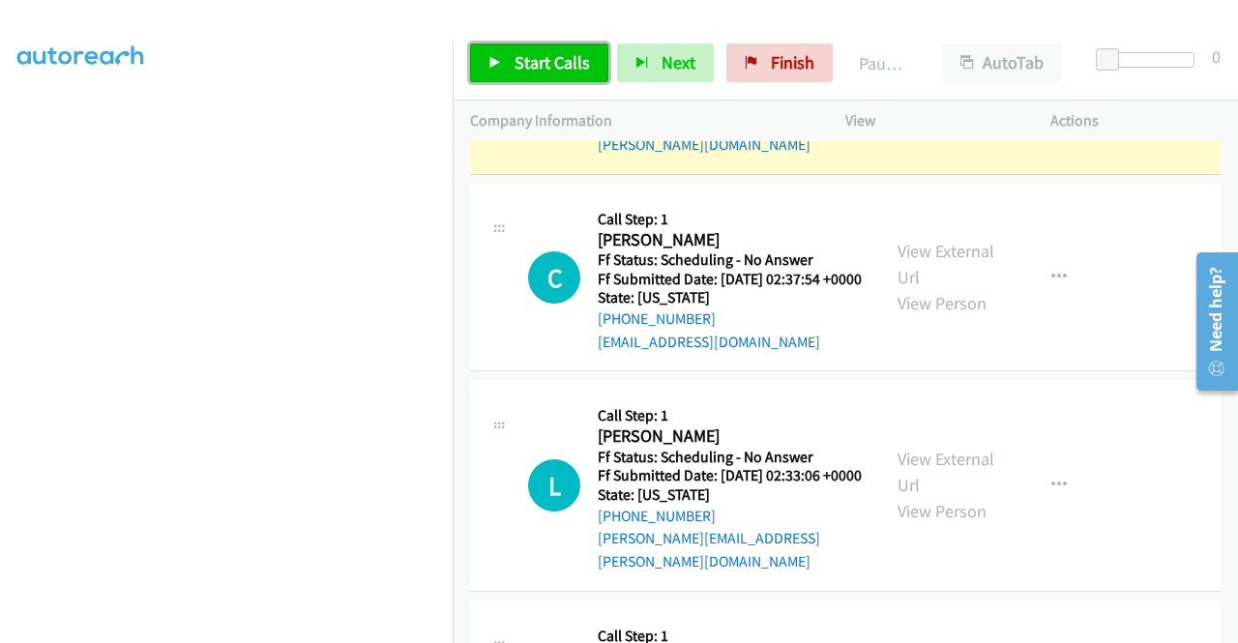
click at [529, 57] on span "Start Calls" at bounding box center [552, 62] width 75 height 22
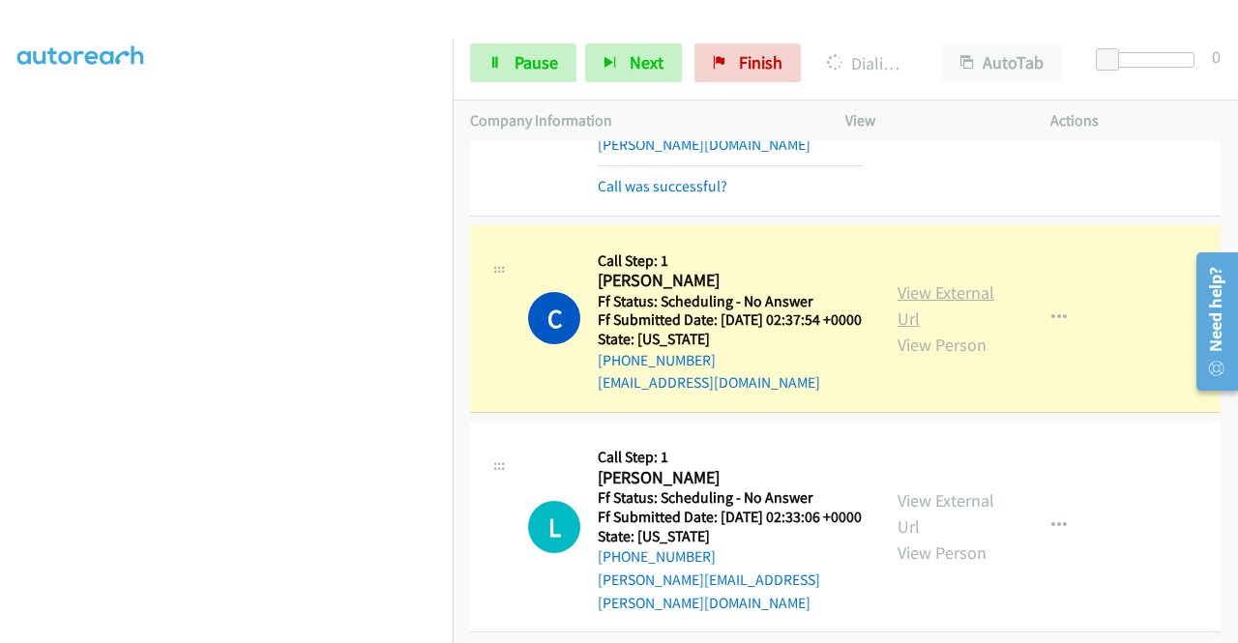
click at [919, 330] on link "View External Url" at bounding box center [945, 305] width 97 height 48
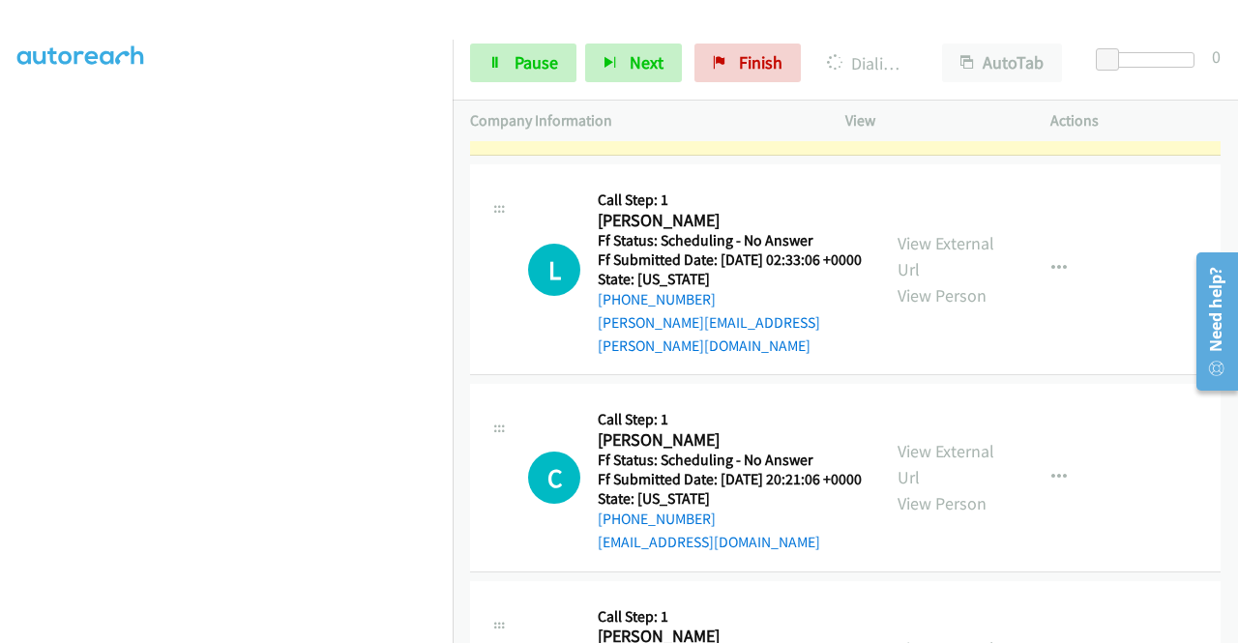
scroll to position [928, 0]
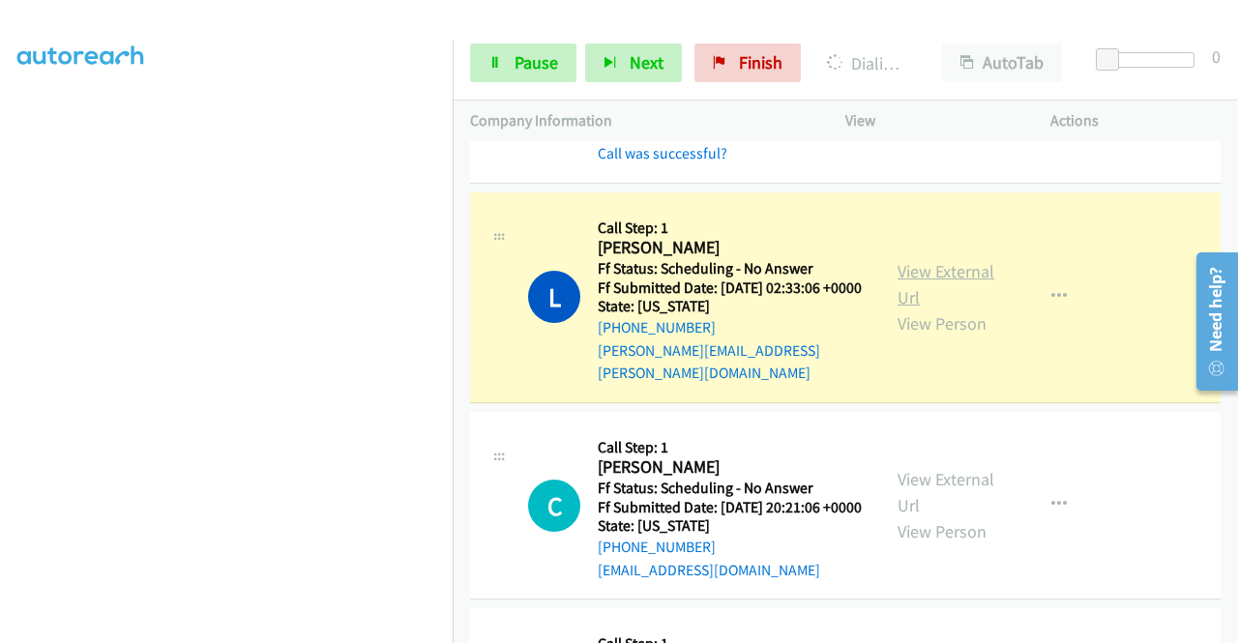
click at [897, 309] on link "View External Url" at bounding box center [945, 284] width 97 height 48
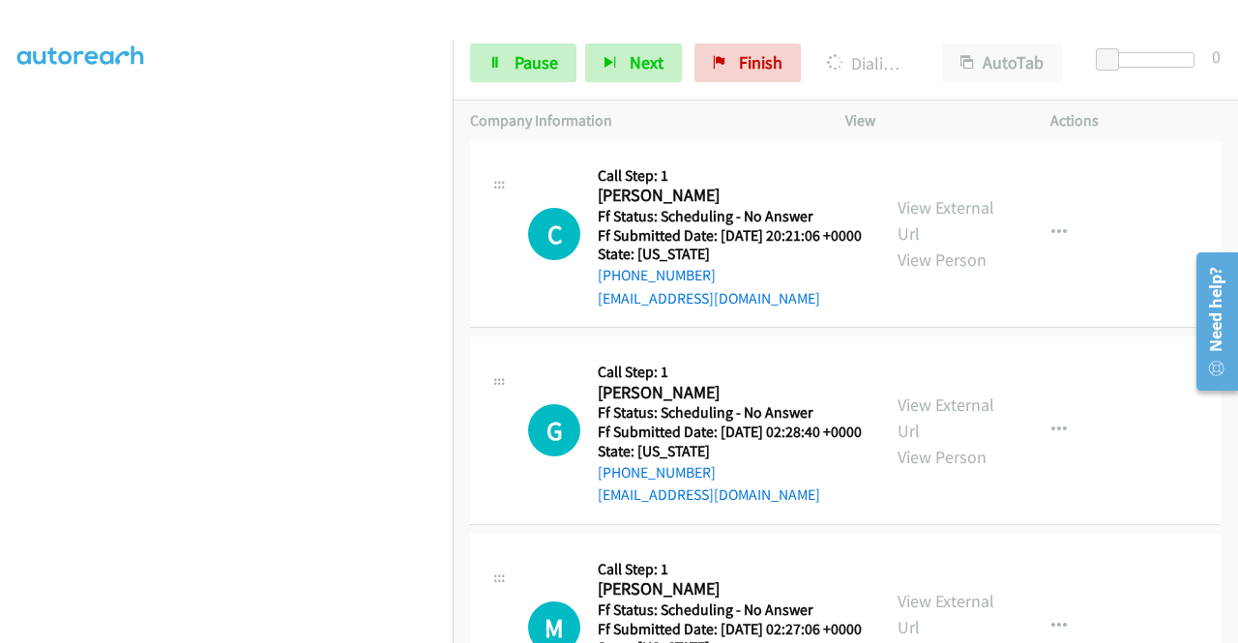
scroll to position [1212, 0]
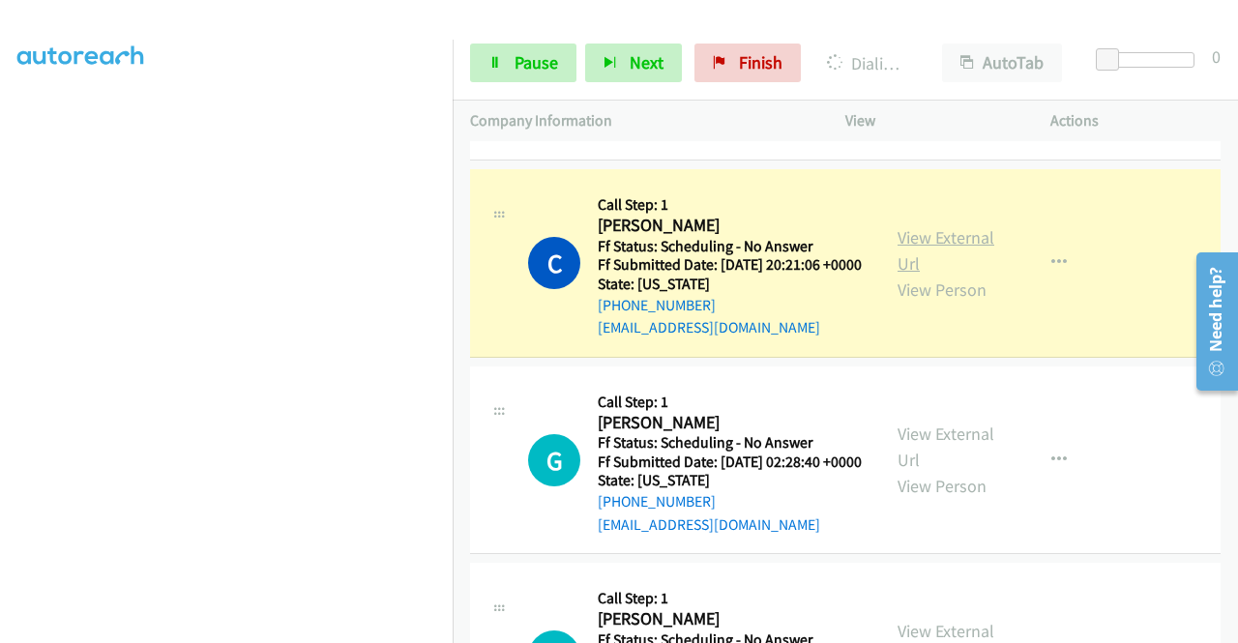
click at [967, 275] on link "View External Url" at bounding box center [945, 250] width 97 height 48
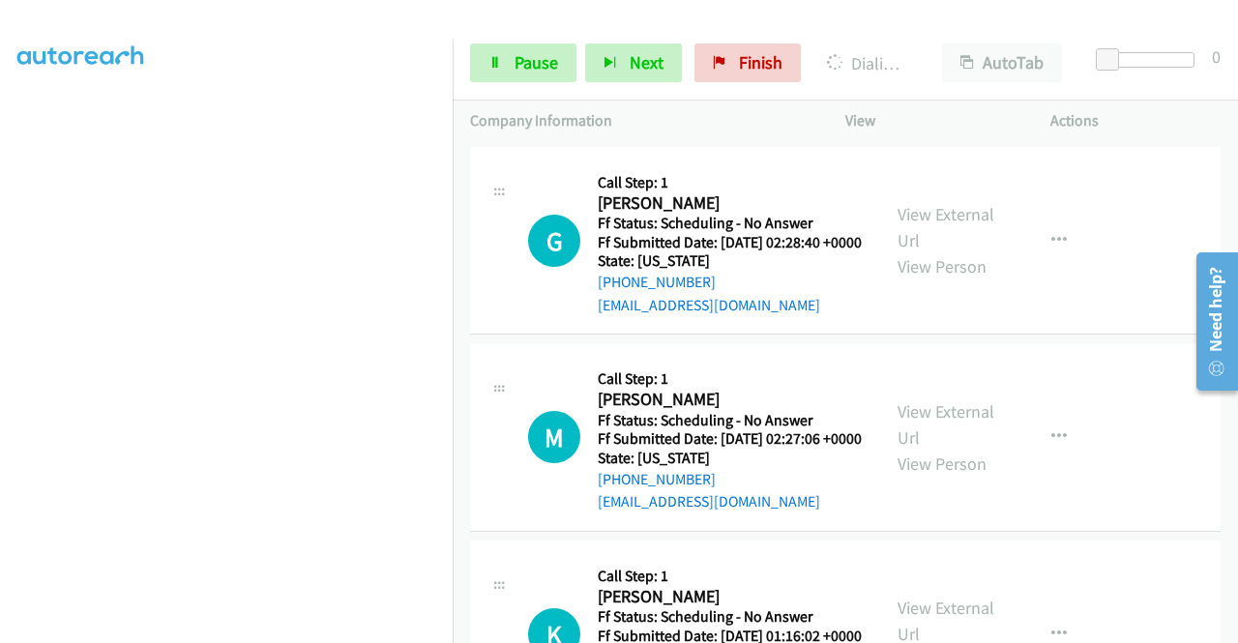
scroll to position [1470, 0]
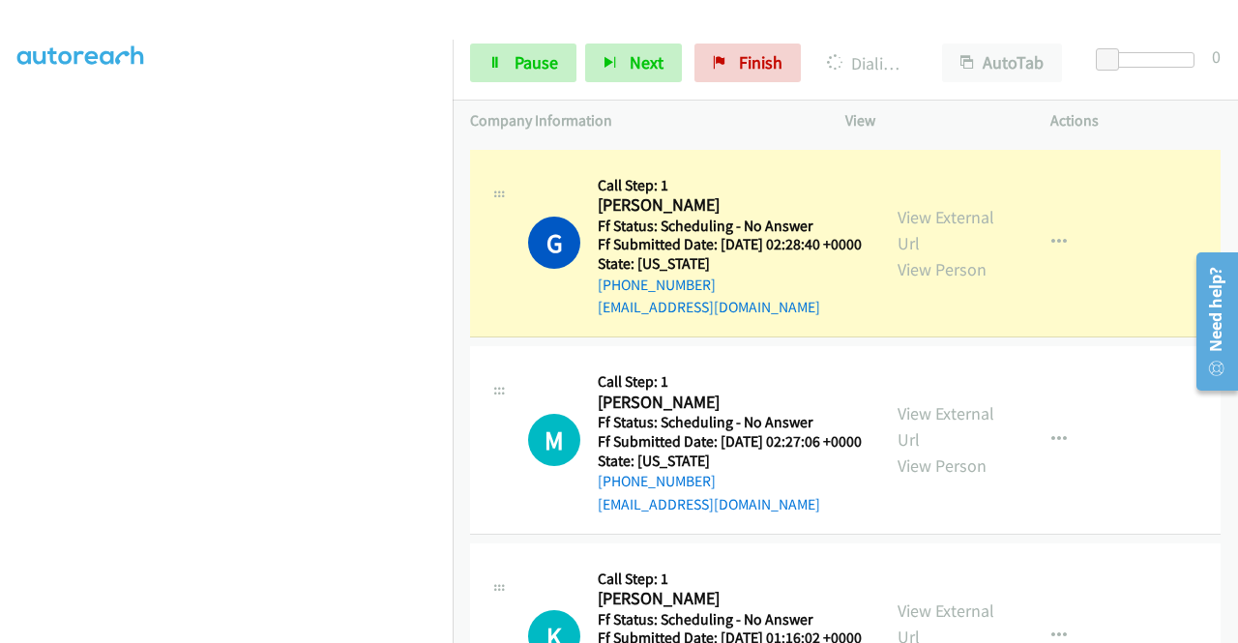
click at [919, 279] on div "View External Url View Person" at bounding box center [947, 243] width 101 height 78
click at [911, 254] on link "View External Url" at bounding box center [945, 230] width 97 height 48
click at [526, 54] on span "Pause" at bounding box center [537, 62] width 44 height 22
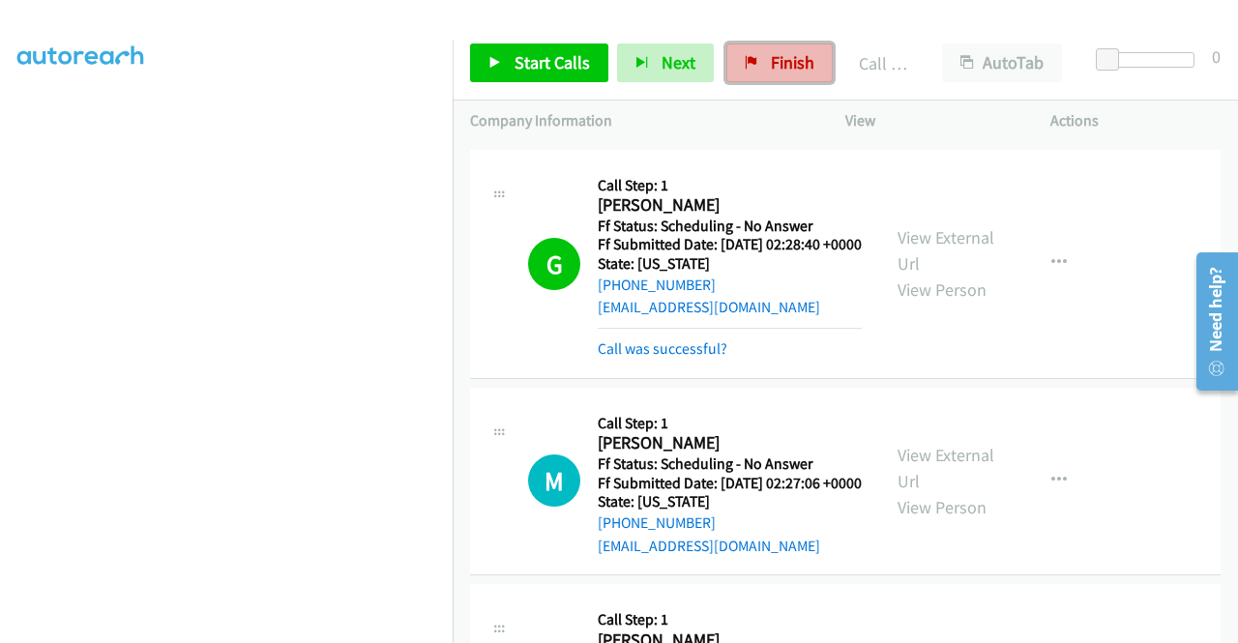
click at [806, 47] on link "Finish" at bounding box center [779, 63] width 106 height 39
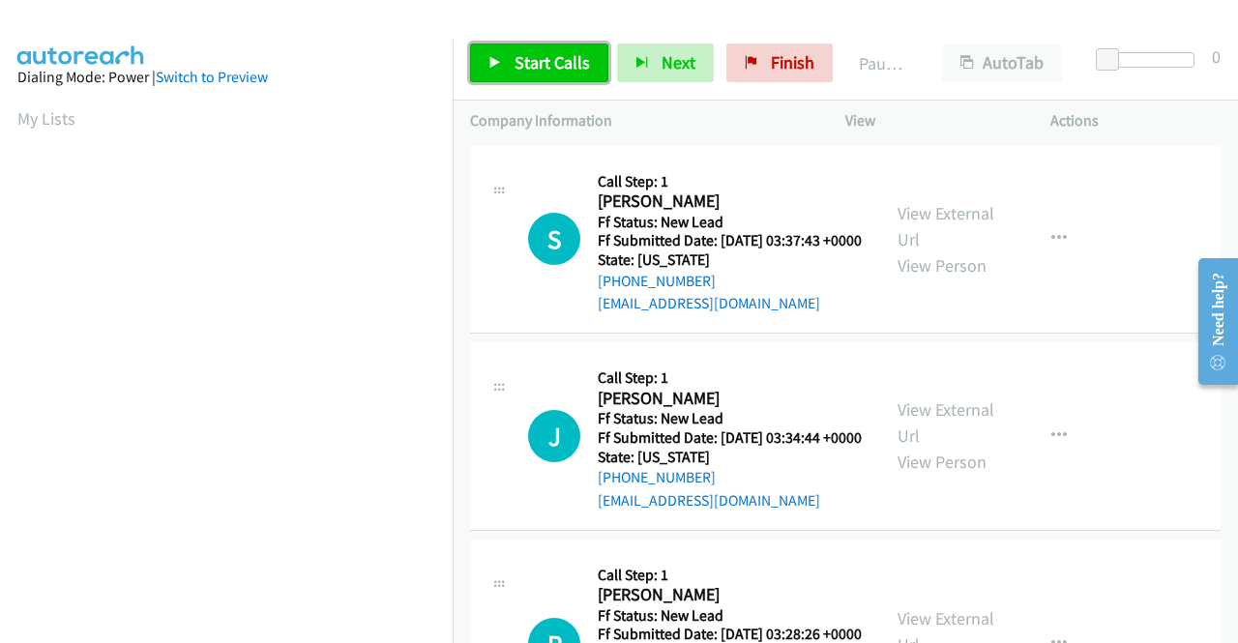
click at [551, 60] on span "Start Calls" at bounding box center [552, 62] width 75 height 22
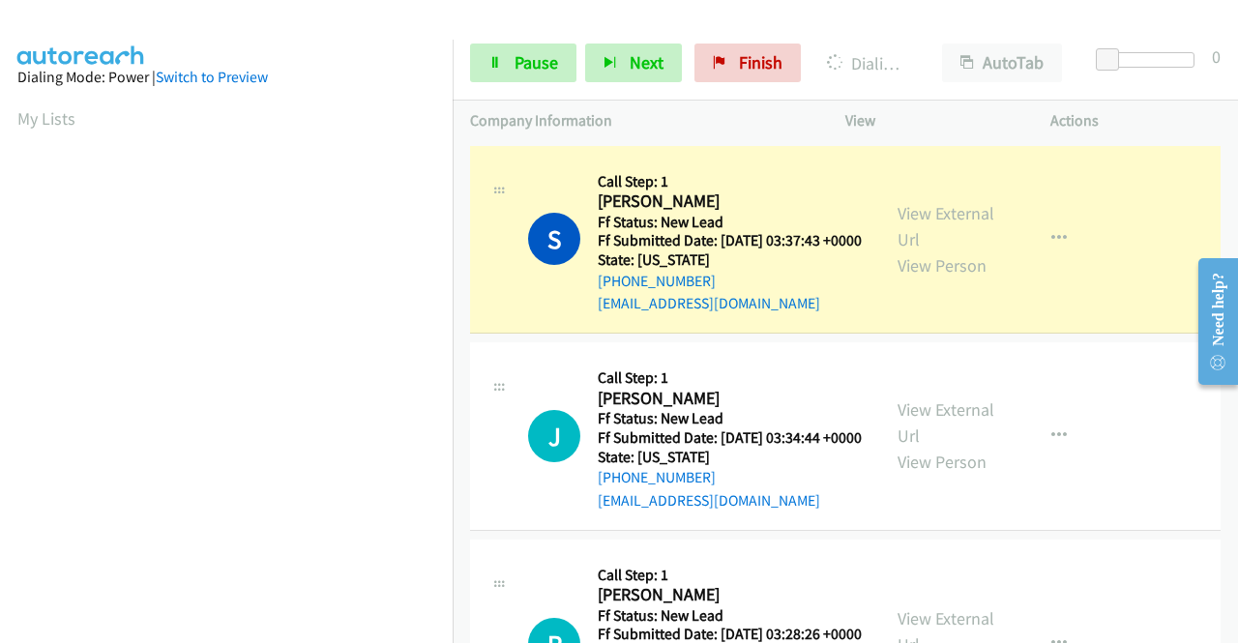
click at [0, 305] on aside "Dialing Mode: Power | Switch to Preview My Lists" at bounding box center [226, 575] width 453 height 1071
click at [928, 218] on link "View External Url" at bounding box center [945, 226] width 97 height 48
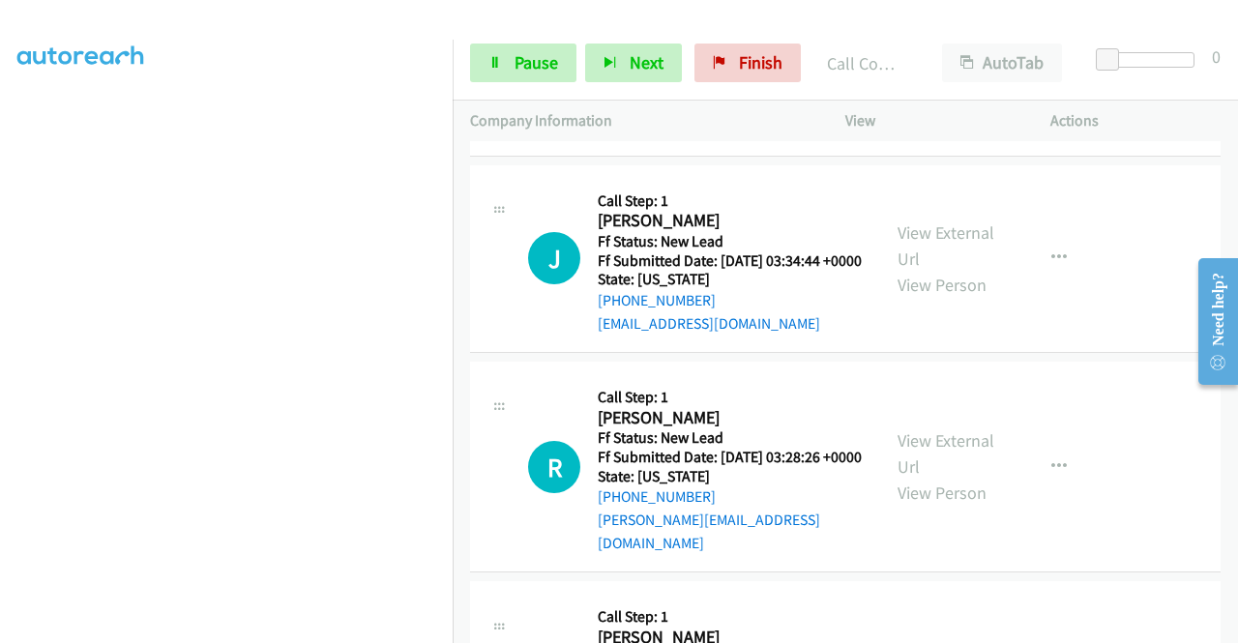
scroll to position [232, 0]
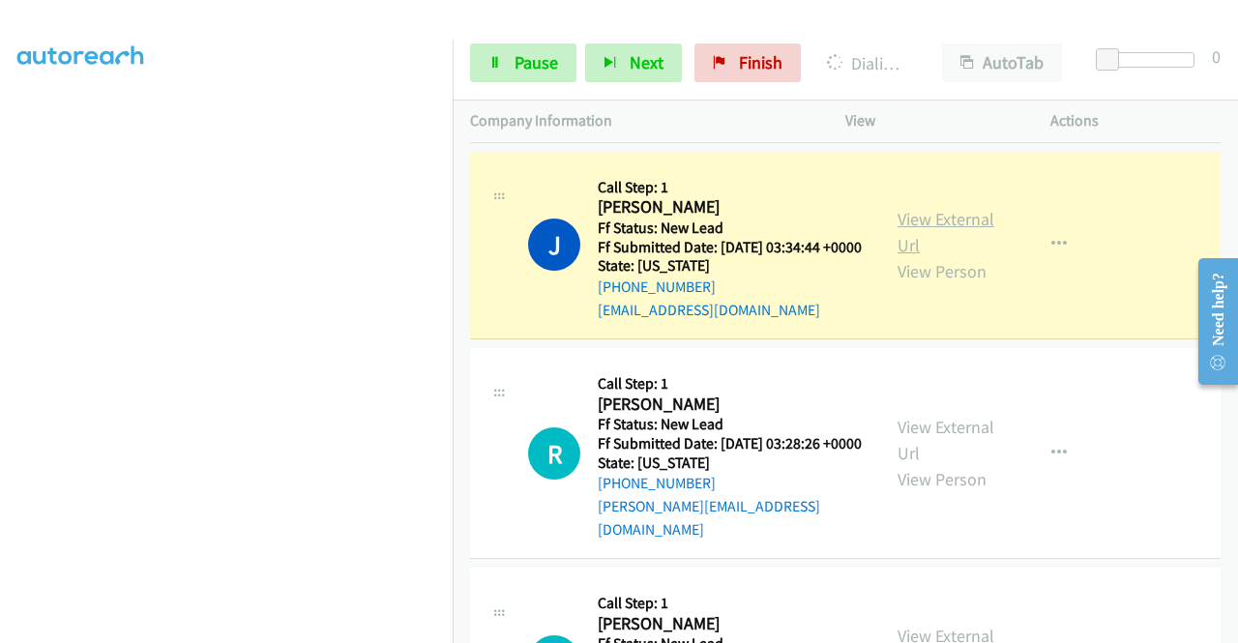
click at [929, 247] on link "View External Url" at bounding box center [945, 232] width 97 height 48
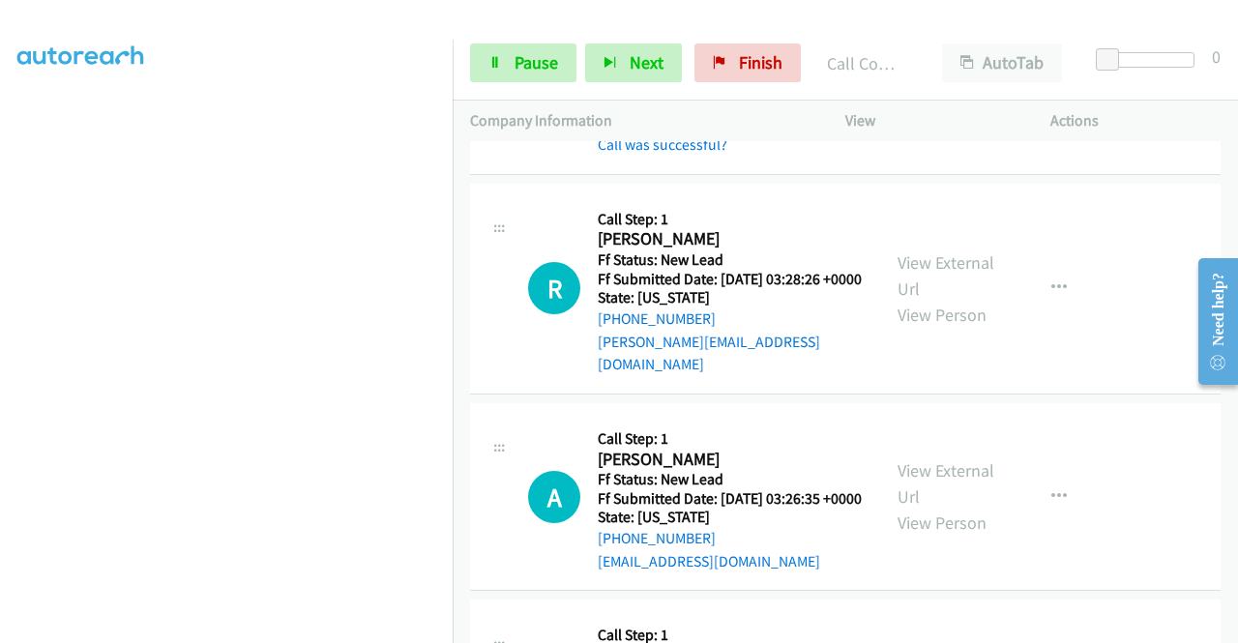
scroll to position [489, 0]
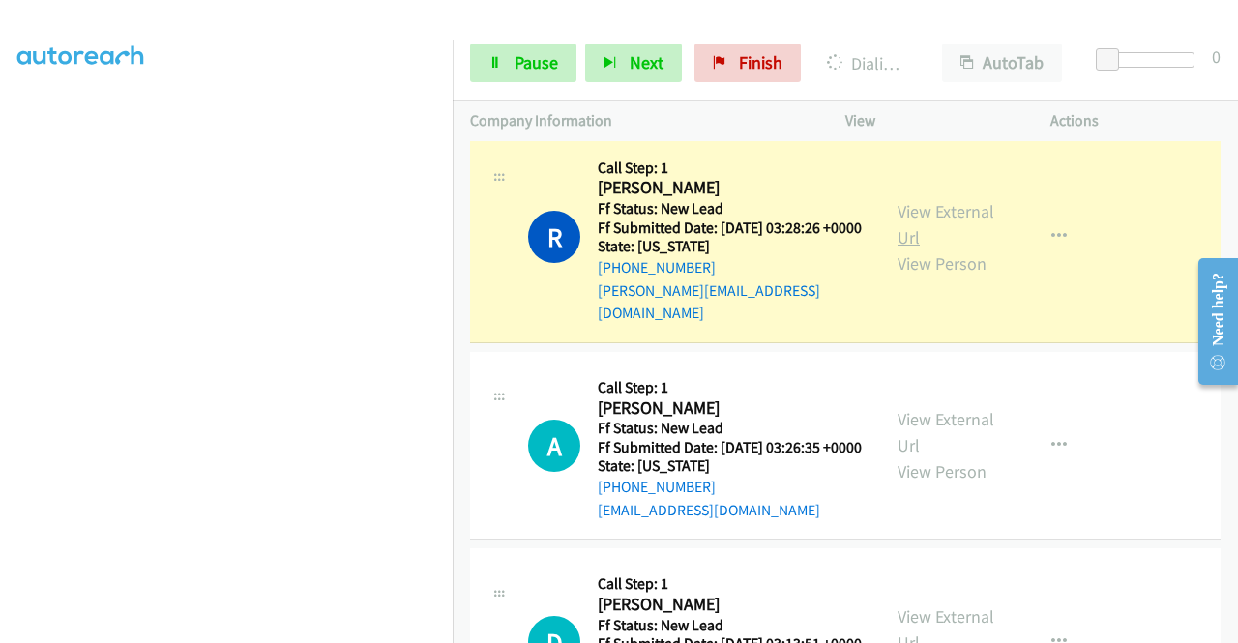
click at [925, 241] on link "View External Url" at bounding box center [945, 224] width 97 height 48
click at [544, 87] on div "Start Calls Pause Next Finish Dialing [PERSON_NAME] AutoTab AutoTab 0" at bounding box center [845, 63] width 785 height 74
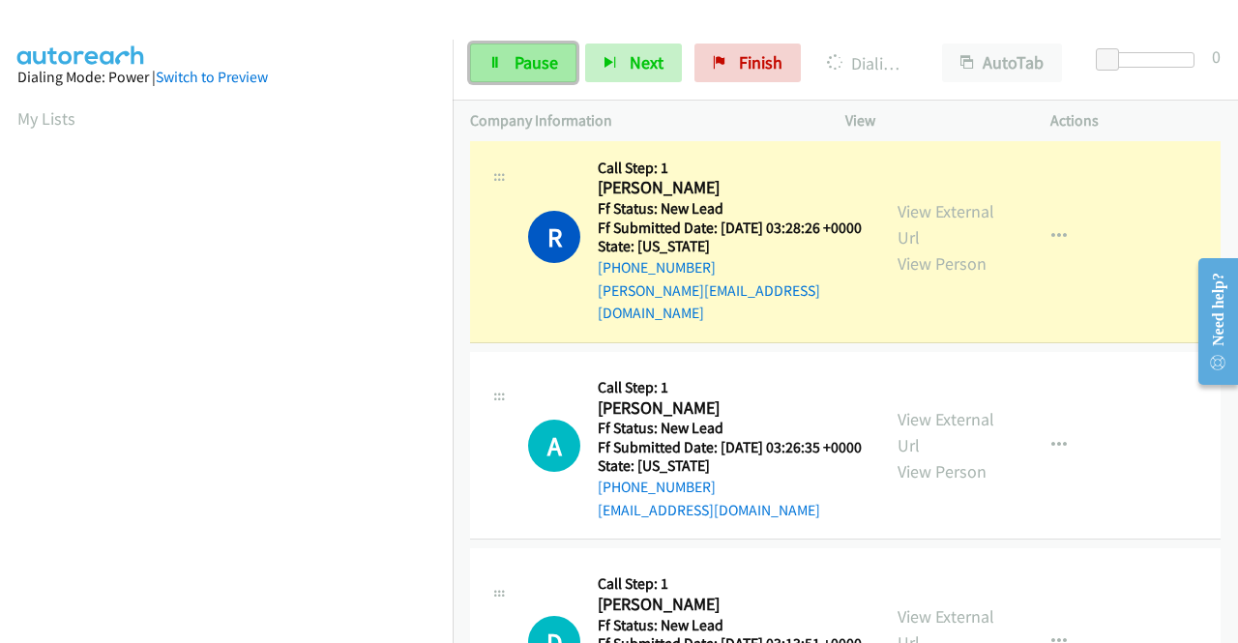
click at [536, 74] on link "Pause" at bounding box center [523, 63] width 106 height 39
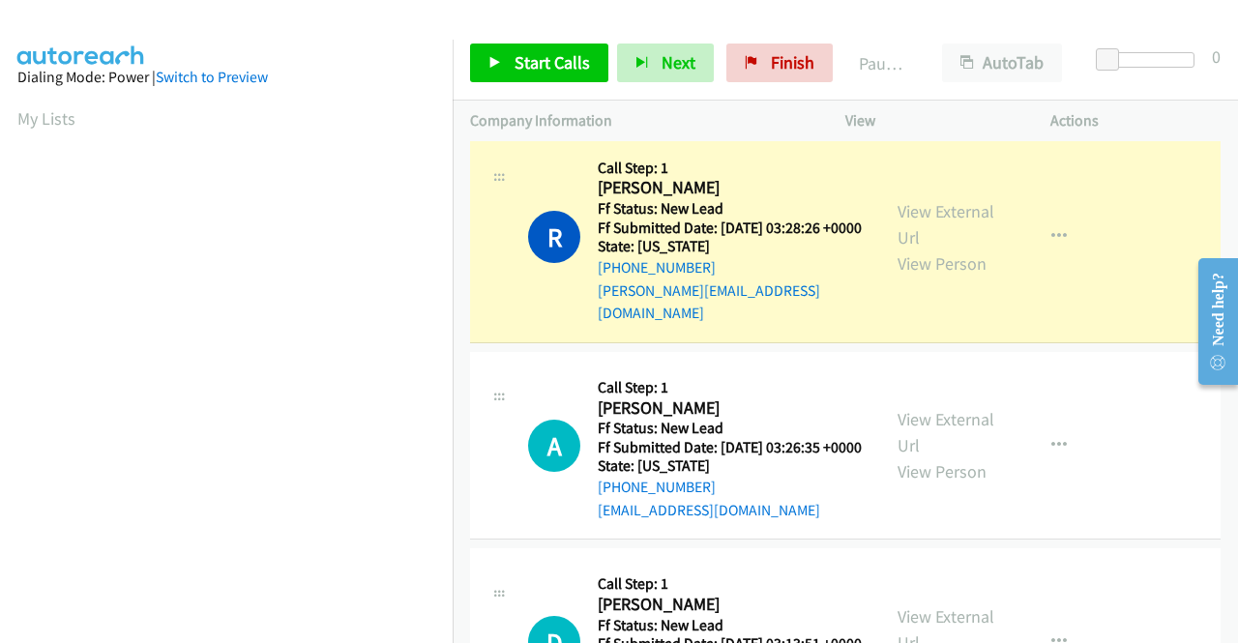
scroll to position [441, 0]
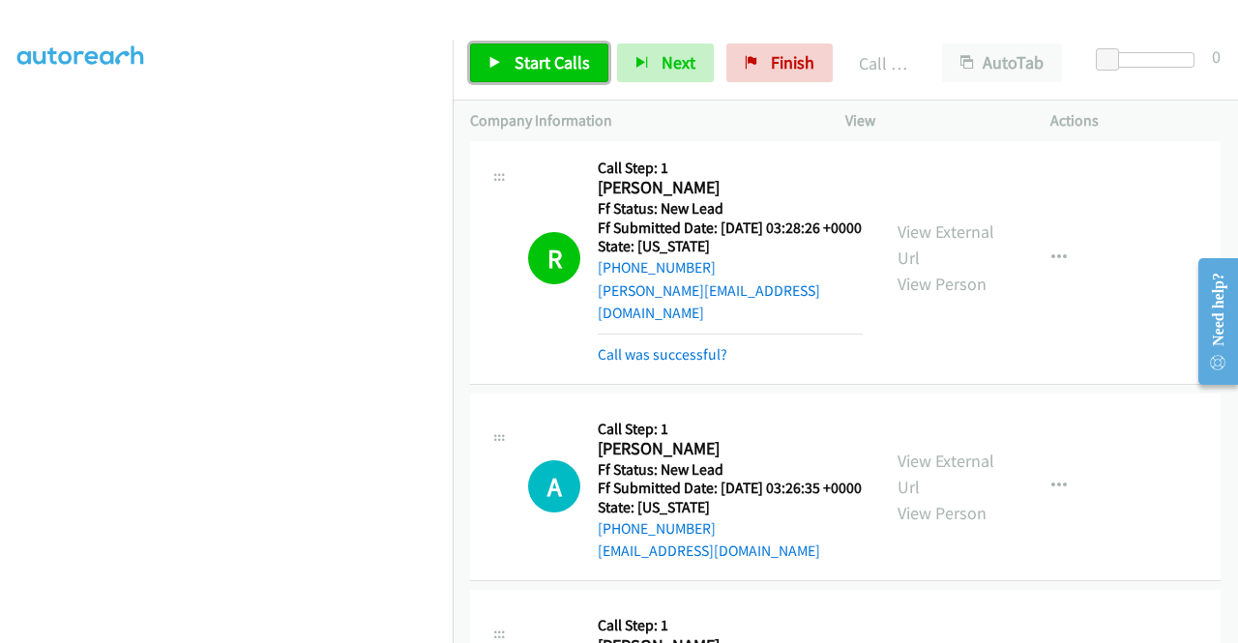
click at [530, 67] on span "Start Calls" at bounding box center [552, 62] width 75 height 22
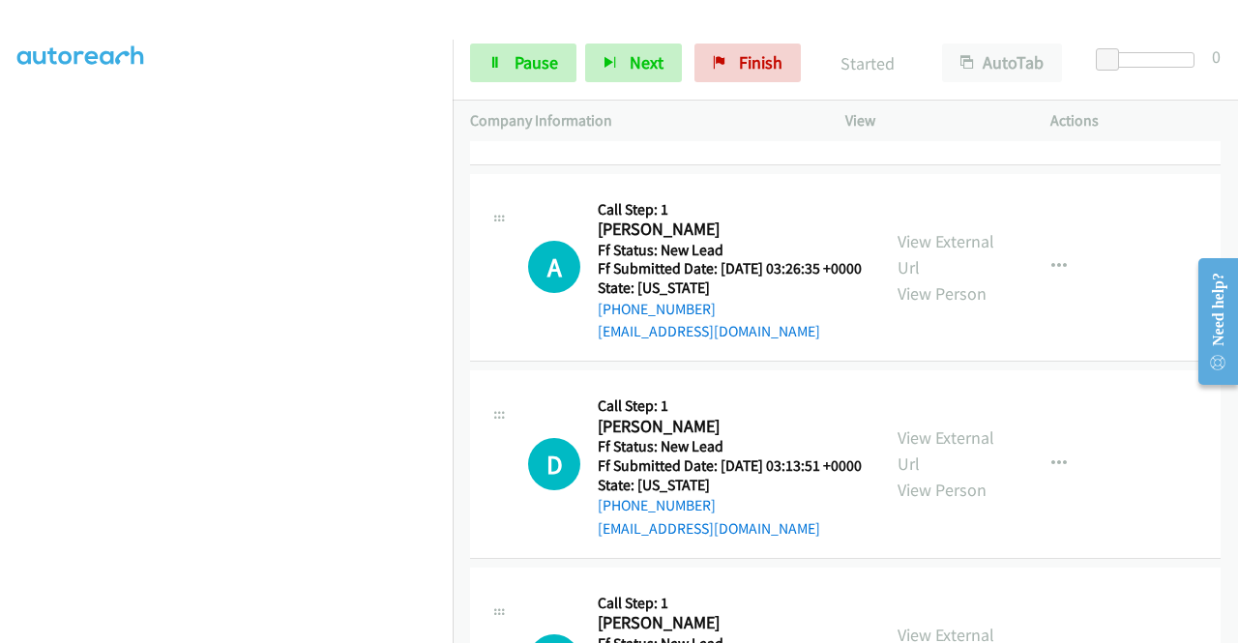
scroll to position [748, 0]
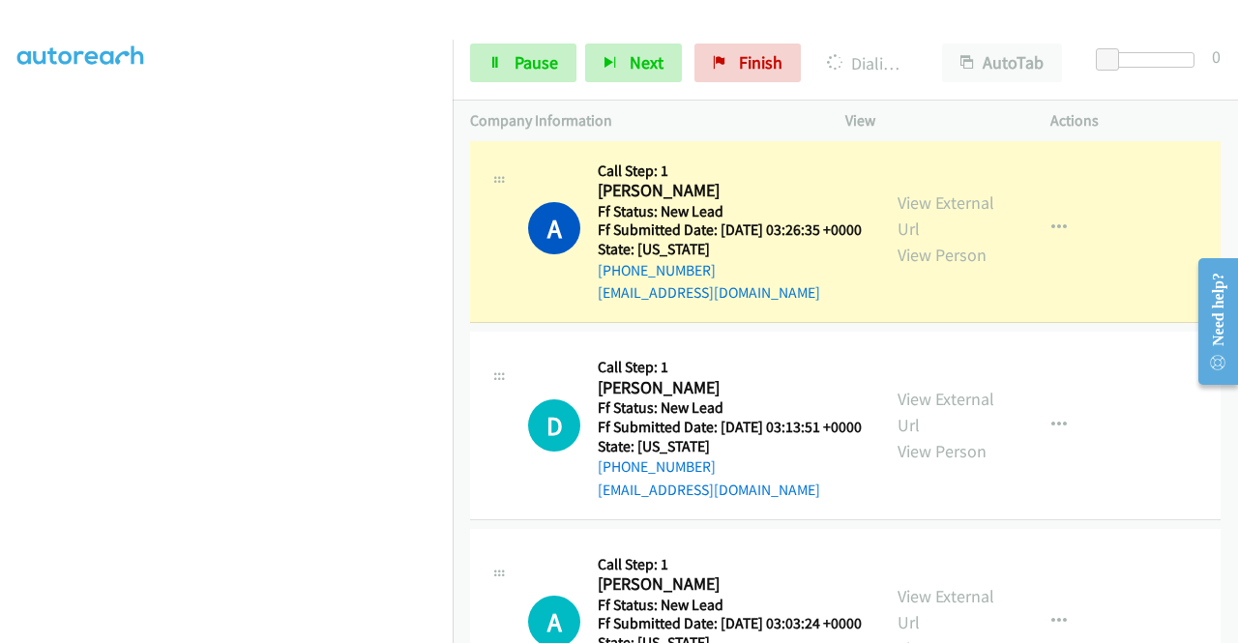
click at [915, 227] on div "View External Url View Person View External Url Email Schedule/Manage Callback …" at bounding box center [991, 229] width 222 height 153
click at [900, 240] on link "View External Url" at bounding box center [945, 215] width 97 height 48
click at [507, 53] on link "Pause" at bounding box center [523, 63] width 106 height 39
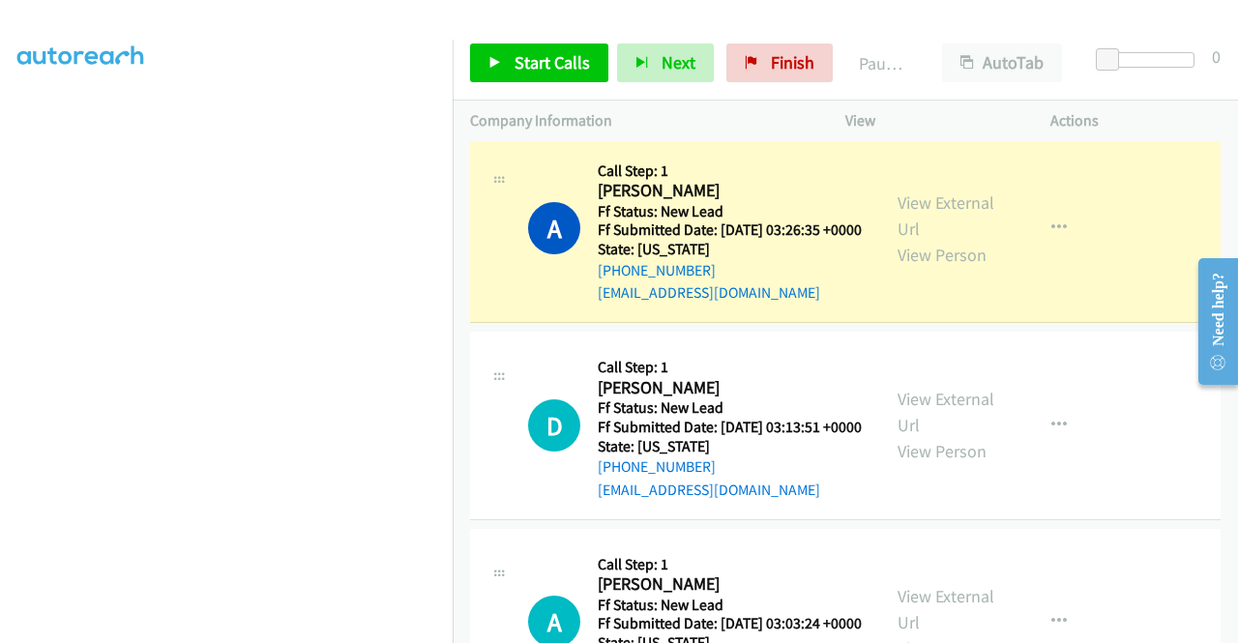
scroll to position [399, 0]
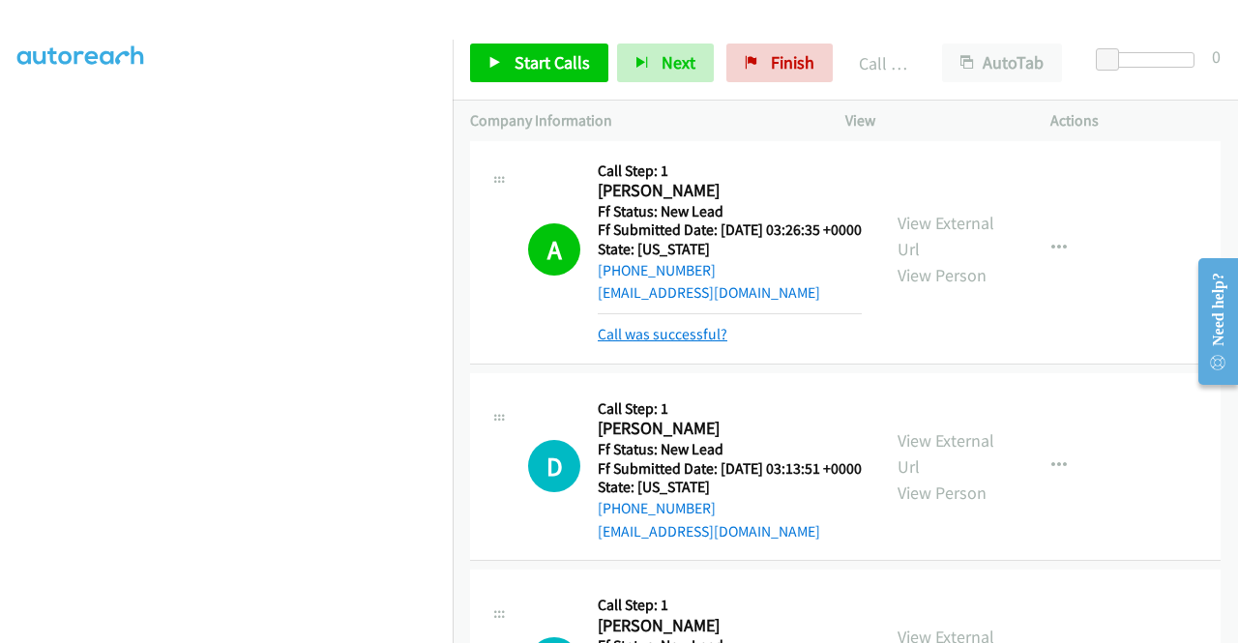
click at [679, 343] on link "Call was successful?" at bounding box center [663, 334] width 130 height 18
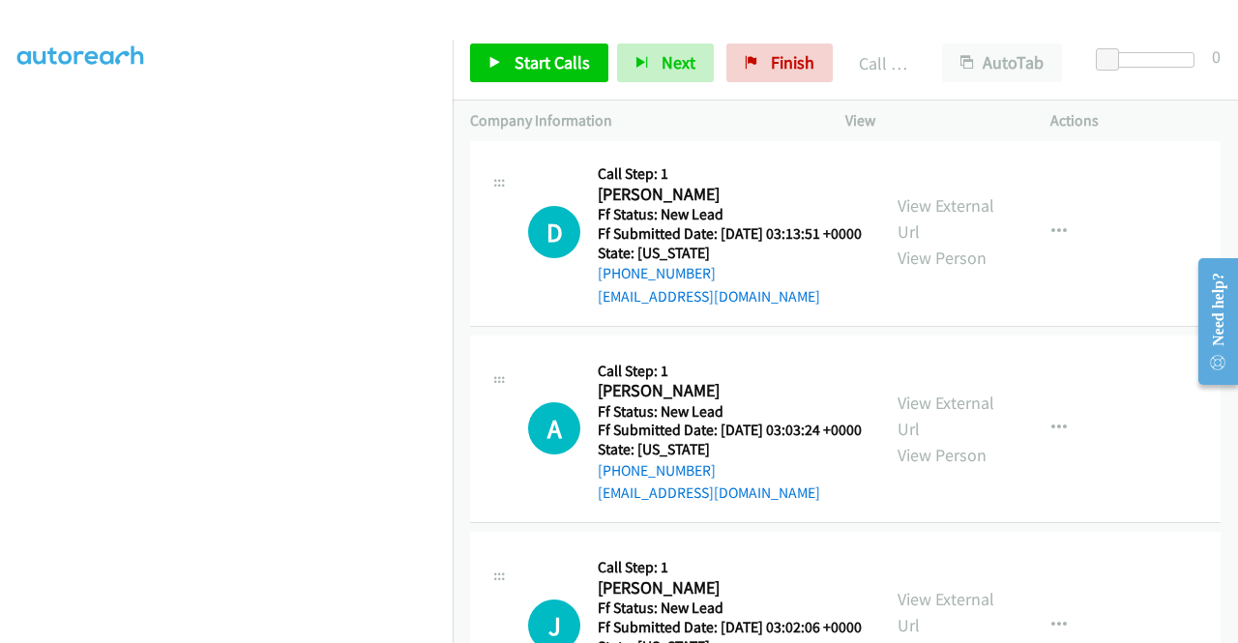
scroll to position [980, 0]
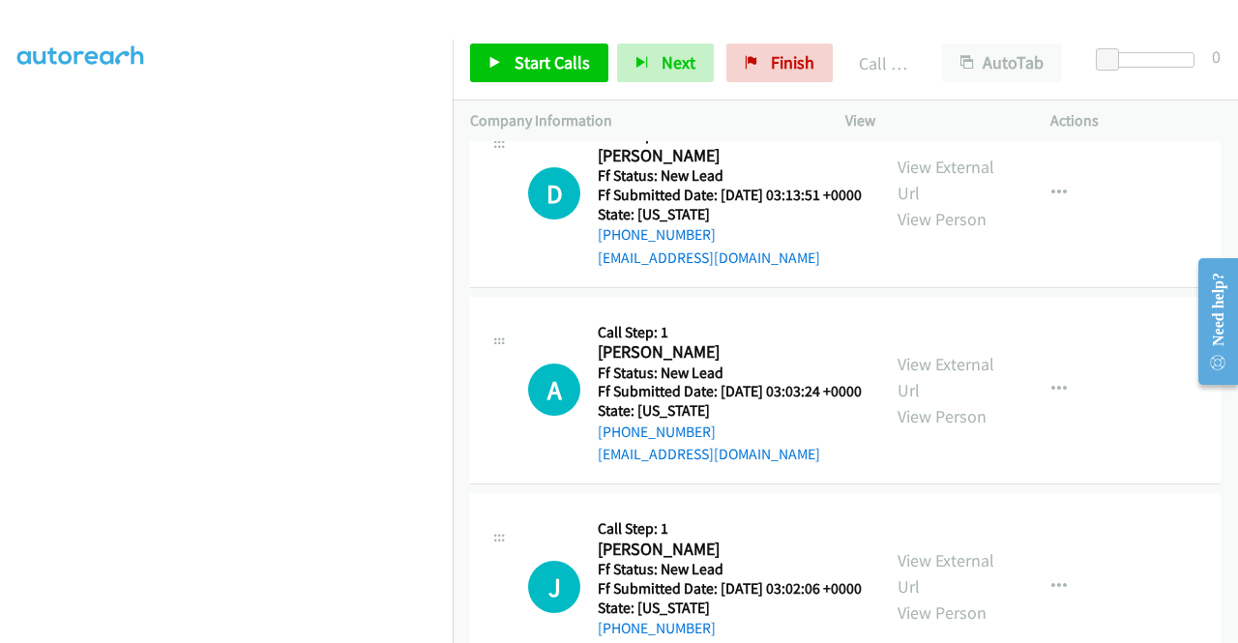
click at [540, 41] on div "Start Calls Pause Next Finish Call Completed AutoTab AutoTab 0" at bounding box center [845, 63] width 785 height 74
click at [518, 59] on span "Start Calls" at bounding box center [552, 62] width 75 height 22
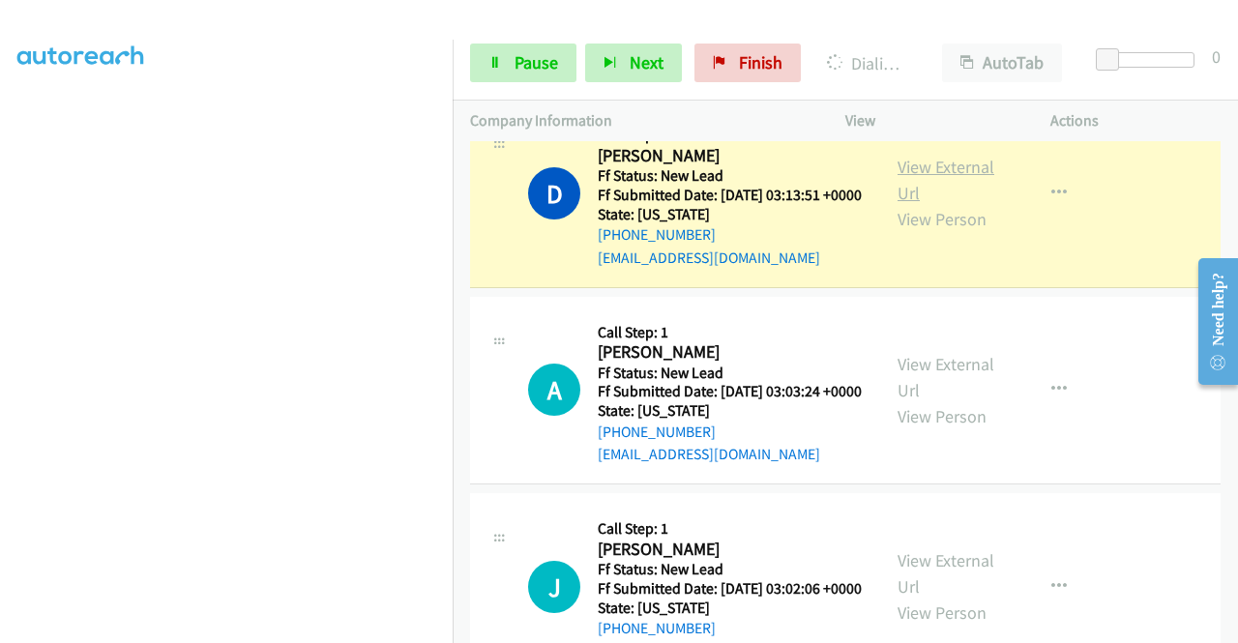
click at [921, 204] on link "View External Url" at bounding box center [945, 180] width 97 height 48
click at [0, 365] on aside "Dialing Mode: Power | Switch to Preview My Lists" at bounding box center [226, 175] width 453 height 1071
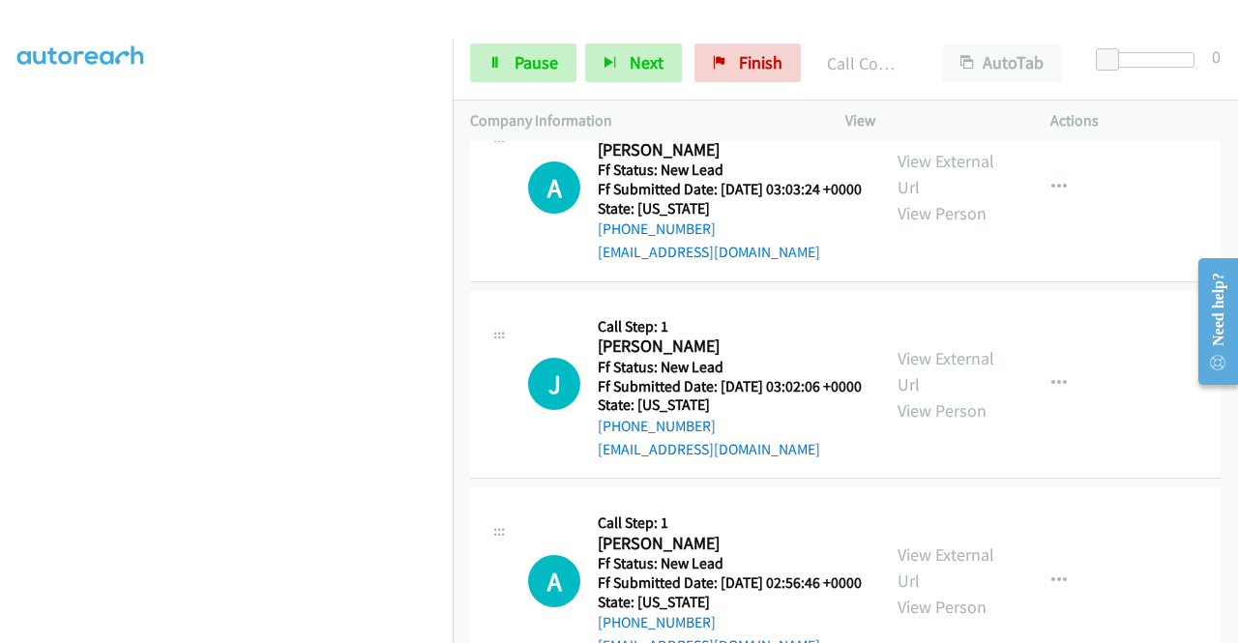
scroll to position [1224, 0]
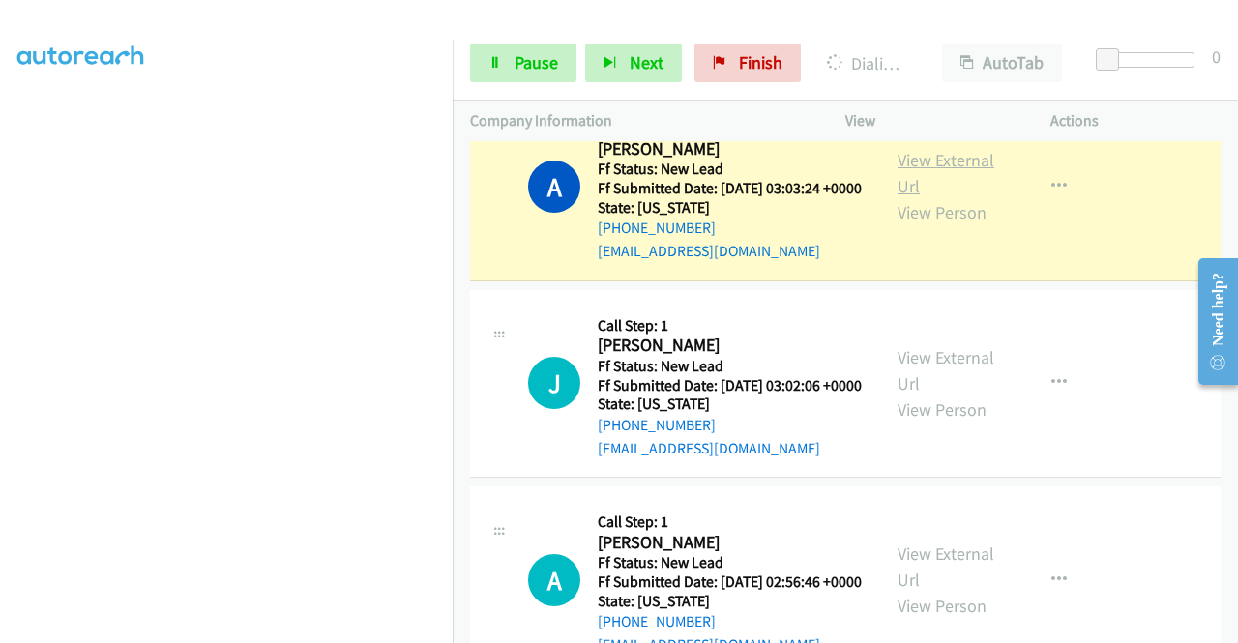
click at [939, 197] on link "View External Url" at bounding box center [945, 173] width 97 height 48
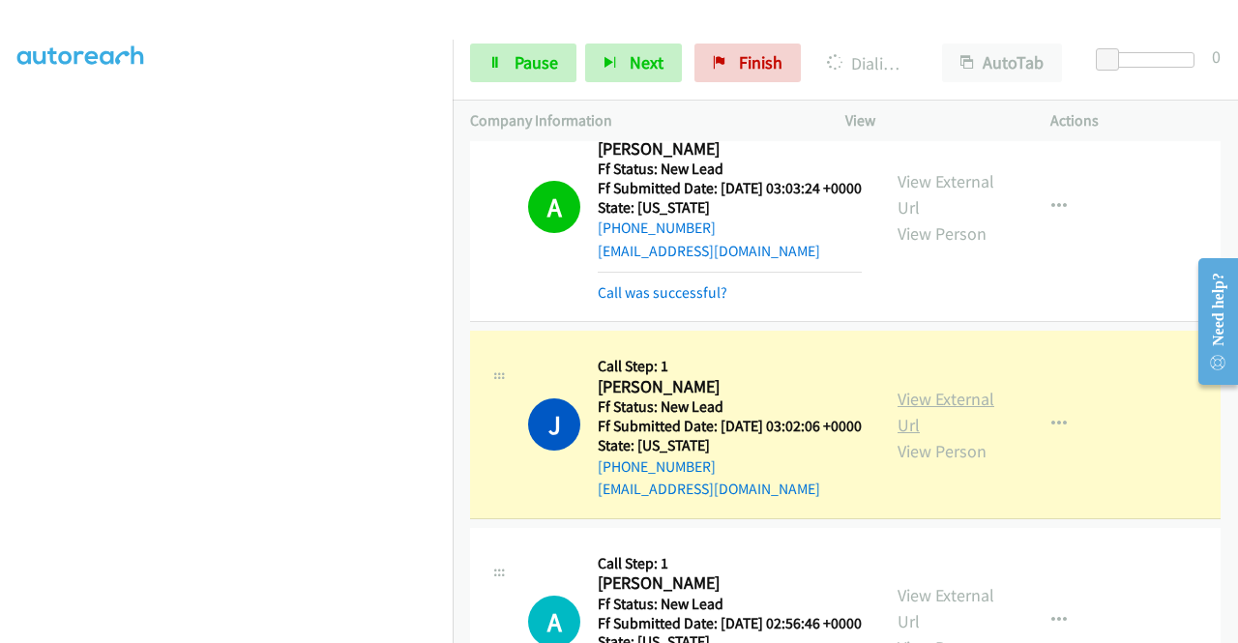
click at [925, 436] on link "View External Url" at bounding box center [945, 412] width 97 height 48
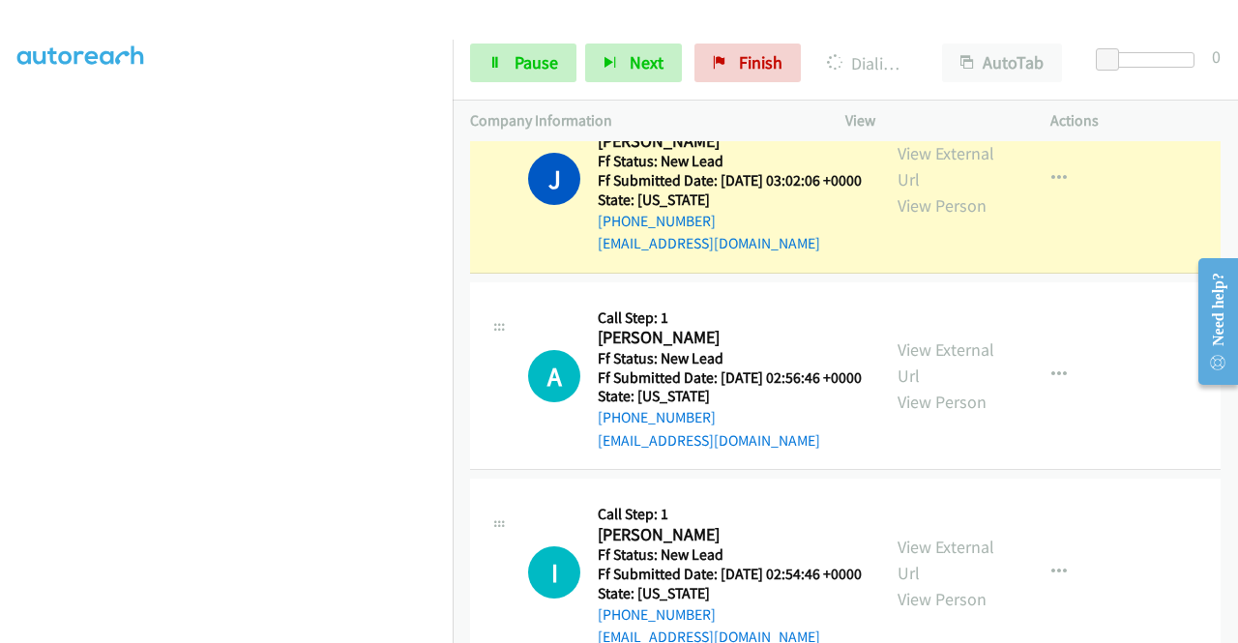
scroll to position [1509, 0]
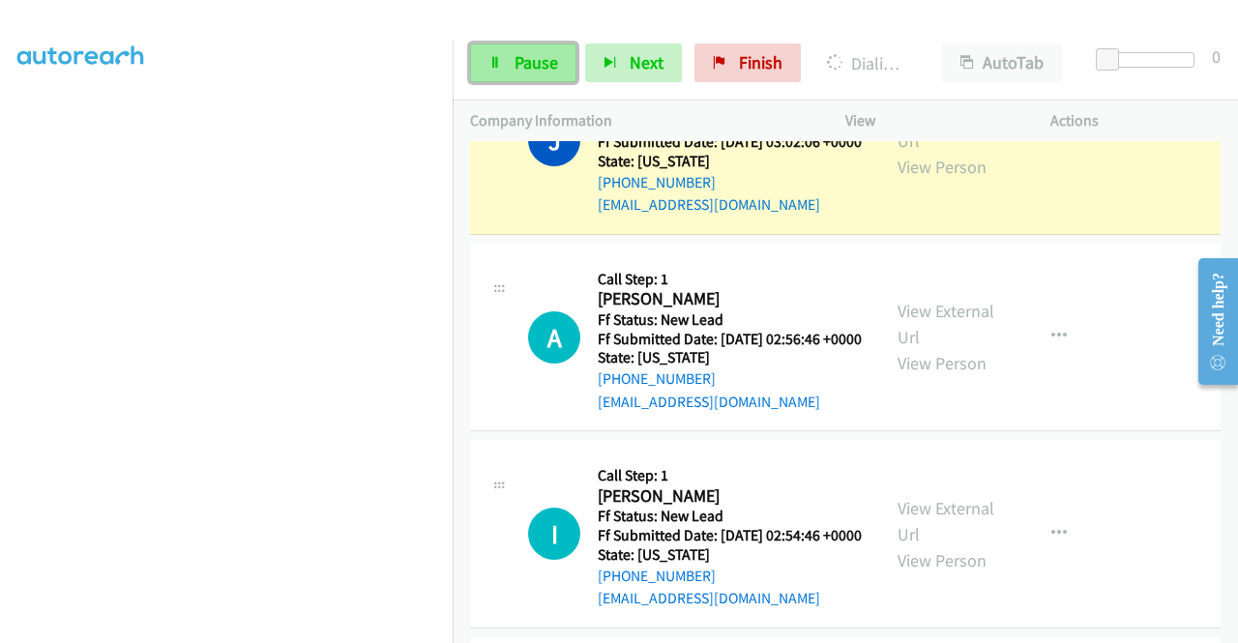
click at [498, 57] on icon at bounding box center [495, 64] width 14 height 14
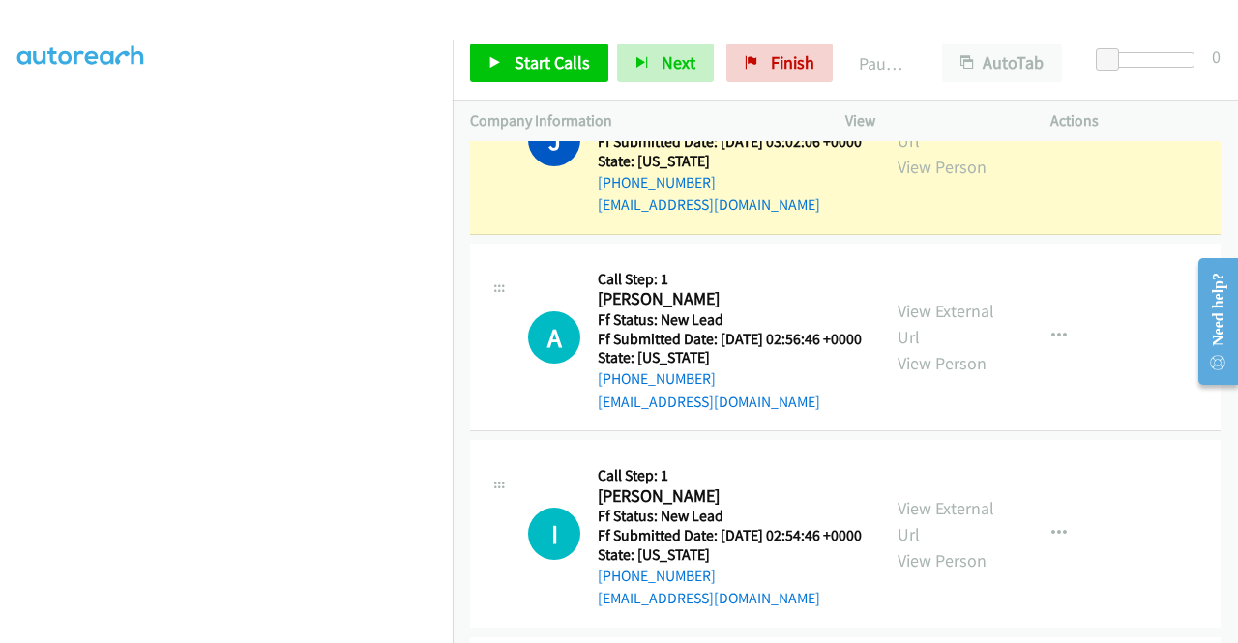
scroll to position [441, 0]
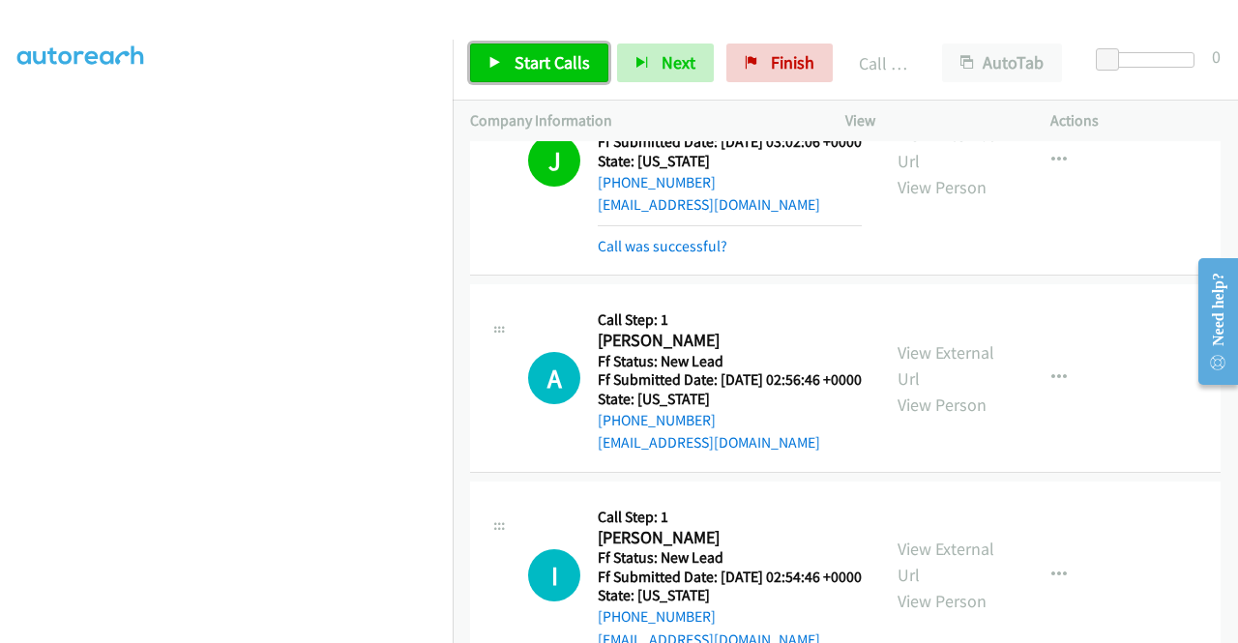
click at [570, 73] on span "Start Calls" at bounding box center [552, 62] width 75 height 22
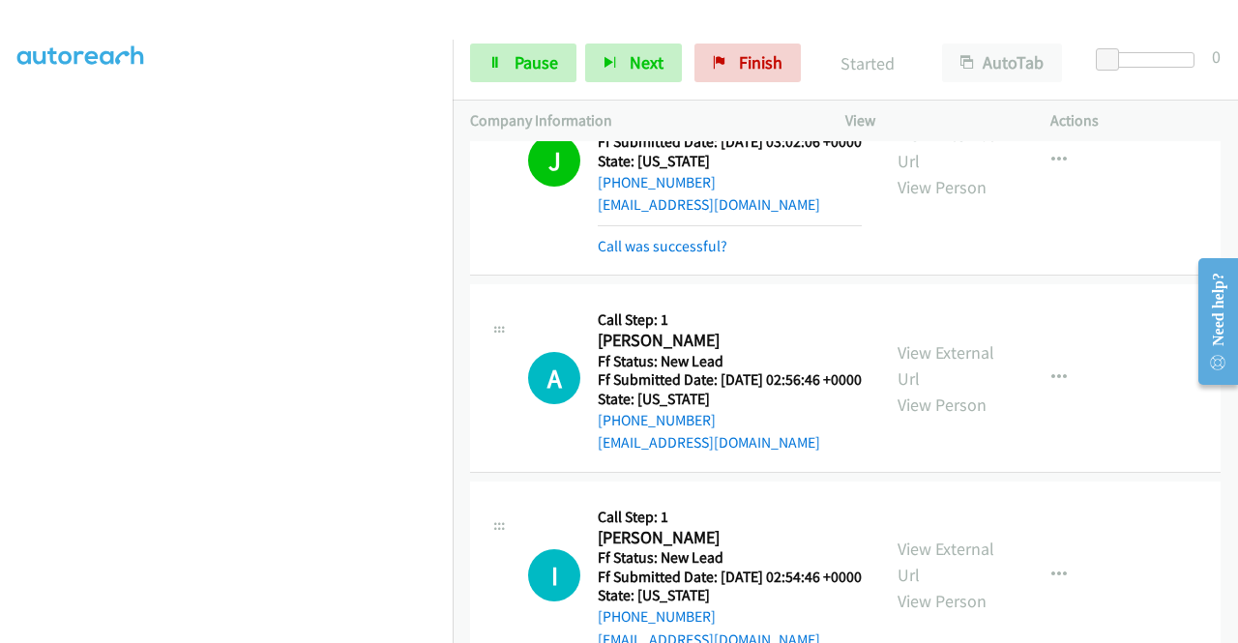
click at [1234, 632] on div "+1 415-964-1034 Call failed - Please reload the list and try again The Callbar …" at bounding box center [845, 392] width 785 height 502
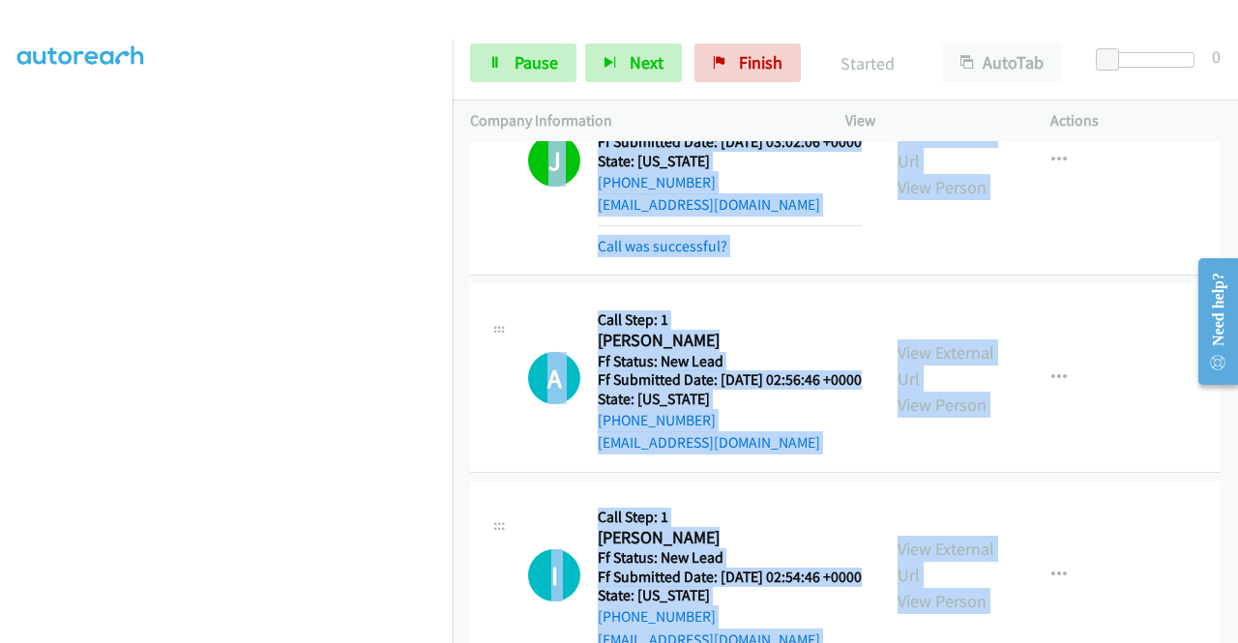
click at [1234, 632] on div "+1 415-964-1034 Call failed - Please reload the list and try again The Callbar …" at bounding box center [845, 392] width 785 height 502
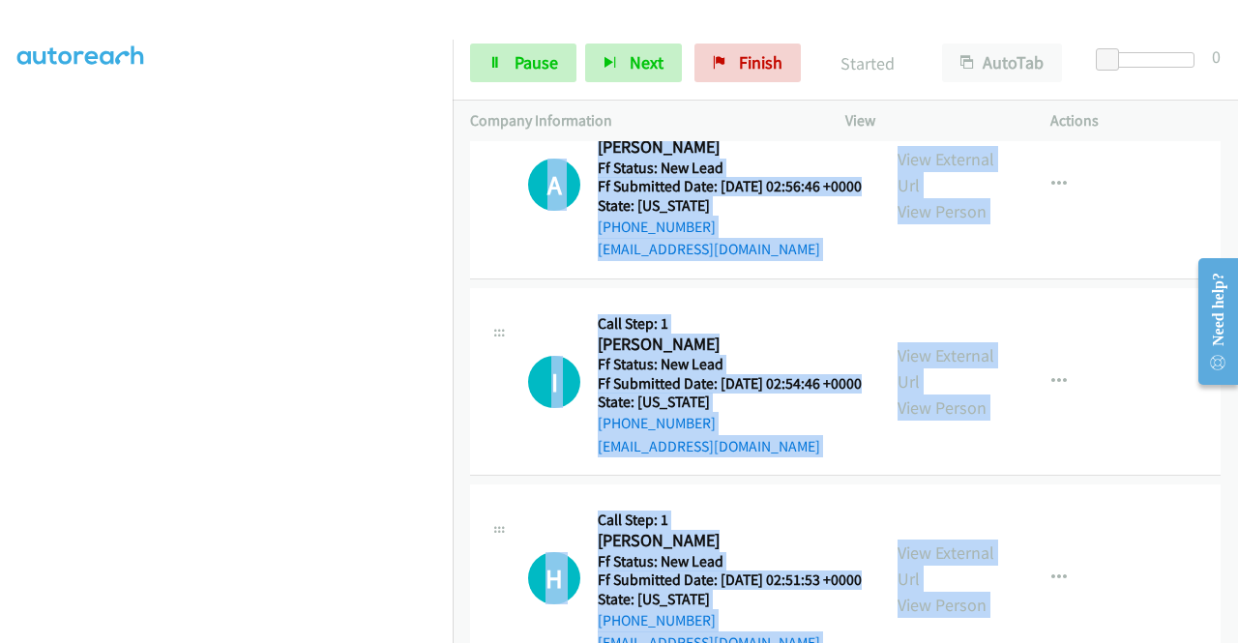
scroll to position [1741, 0]
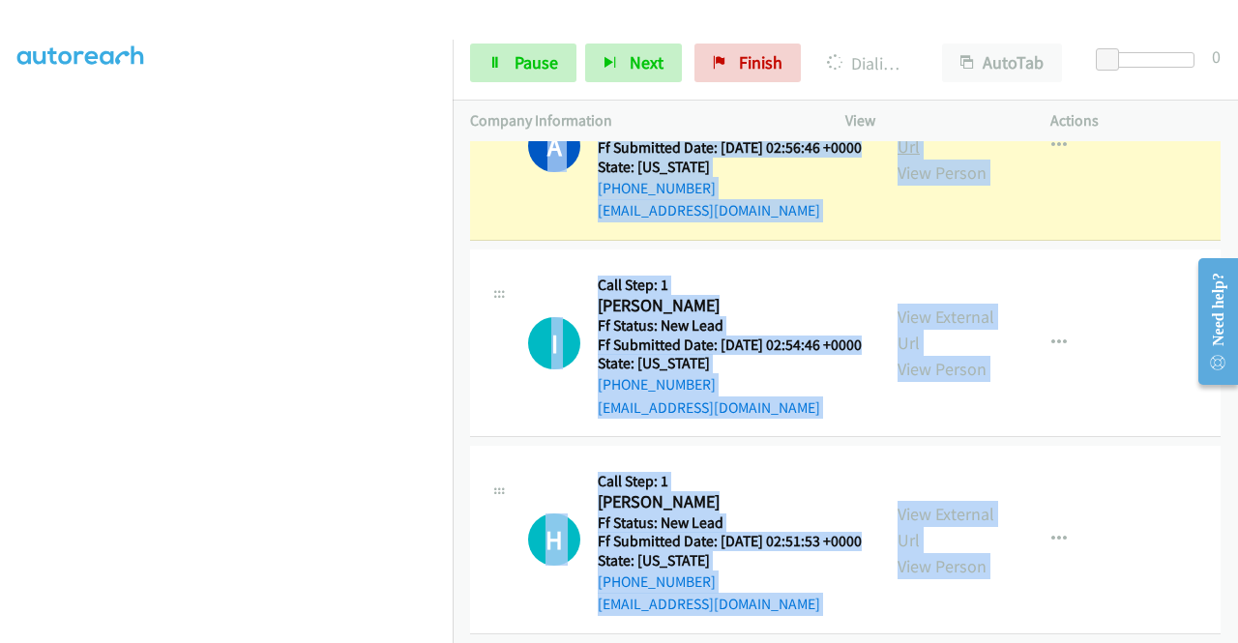
click at [911, 158] on link "View External Url" at bounding box center [945, 133] width 97 height 48
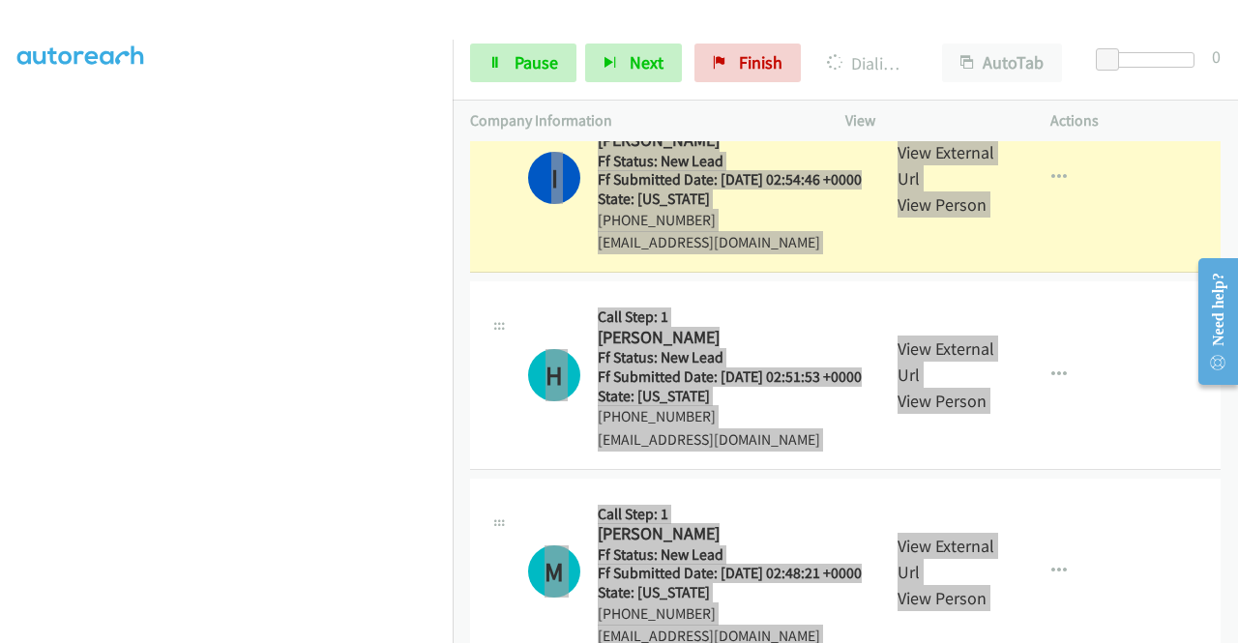
scroll to position [1998, 0]
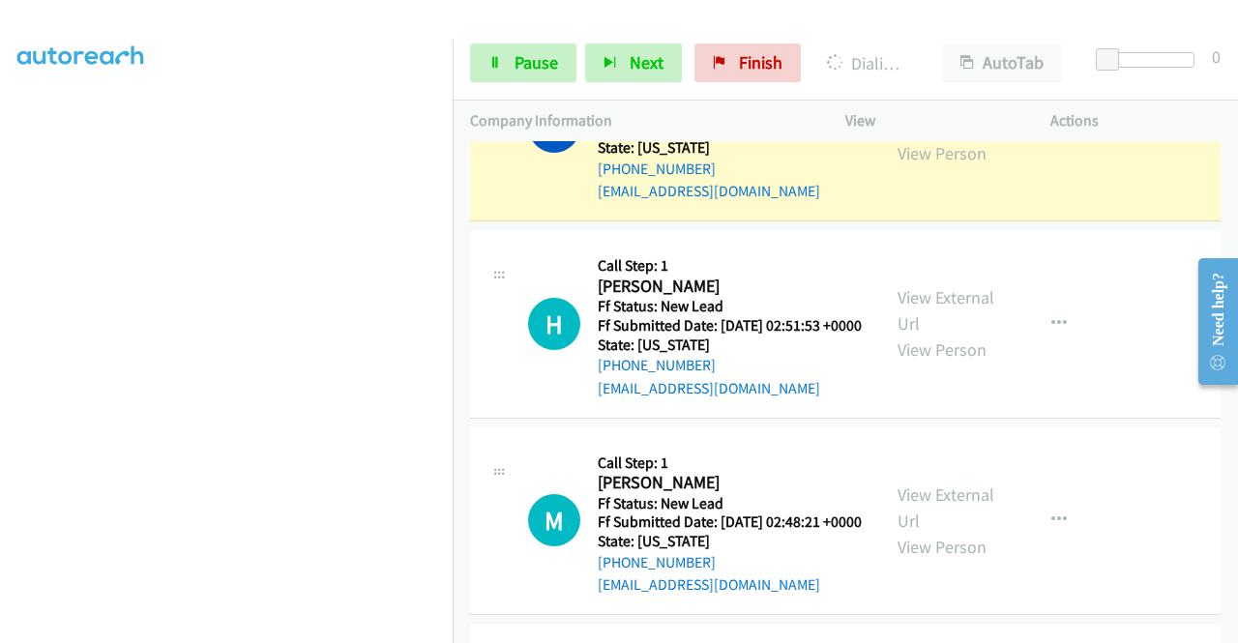
click at [925, 166] on div "View External Url View Person" at bounding box center [947, 127] width 101 height 78
click at [923, 138] on link "View External Url" at bounding box center [945, 114] width 97 height 48
click at [0, 291] on aside "Dialing Mode: Power | Switch to Preview My Lists" at bounding box center [226, 147] width 453 height 1071
click at [526, 63] on span "Pause" at bounding box center [537, 62] width 44 height 22
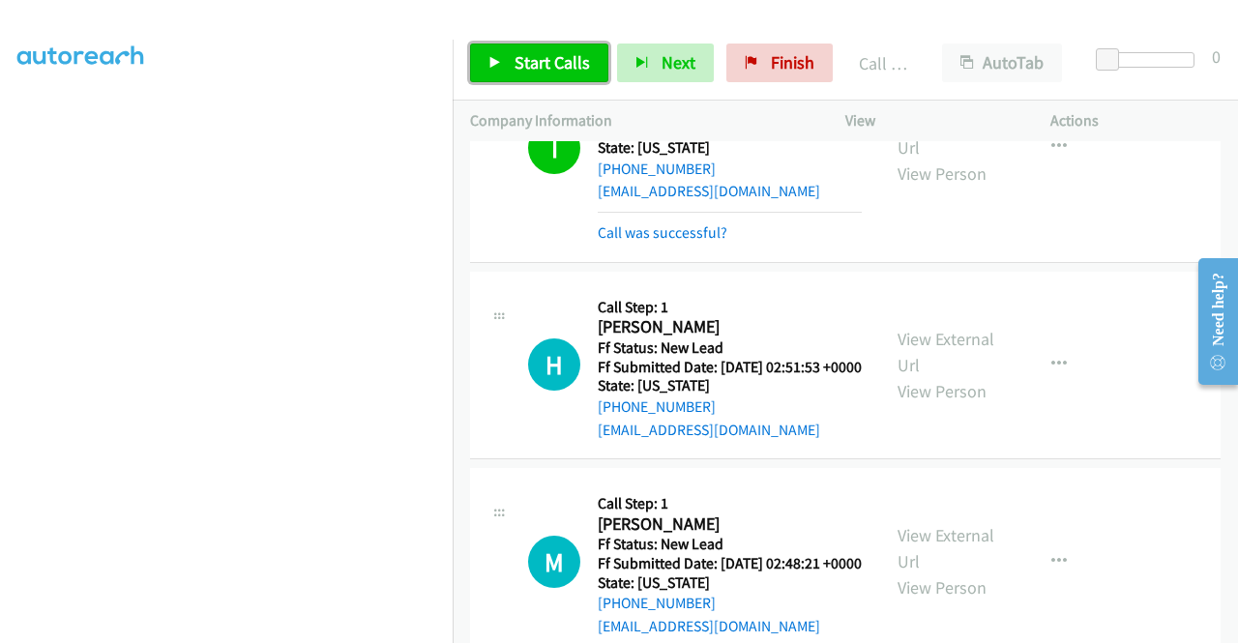
click at [524, 61] on span "Start Calls" at bounding box center [552, 62] width 75 height 22
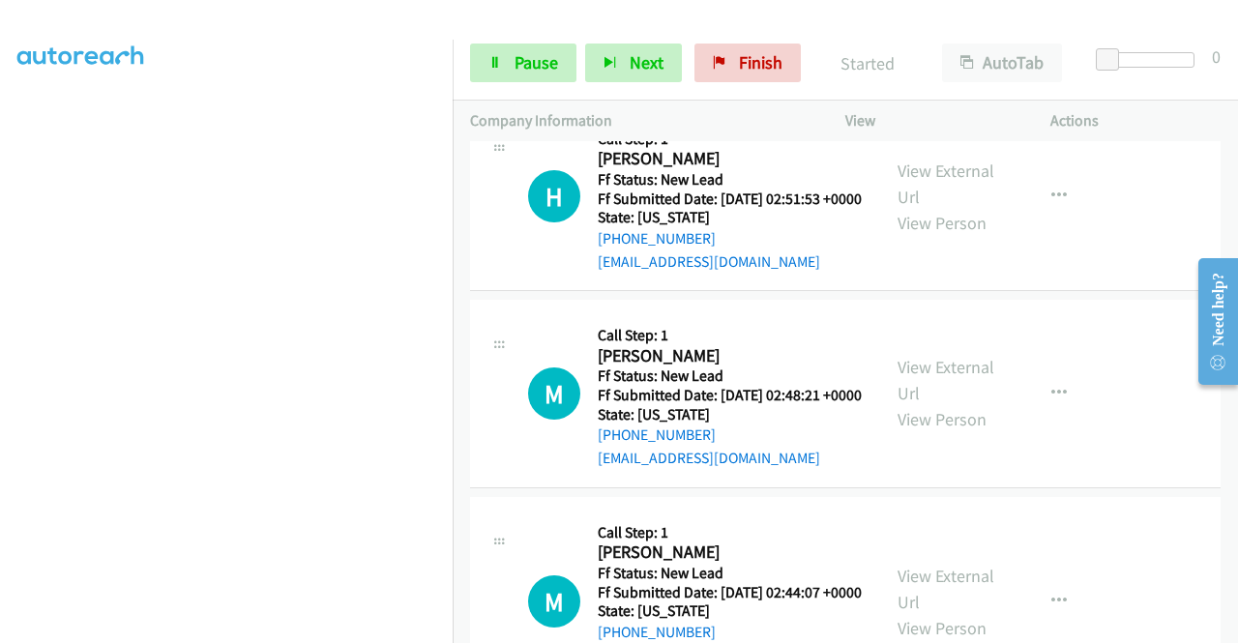
scroll to position [2191, 0]
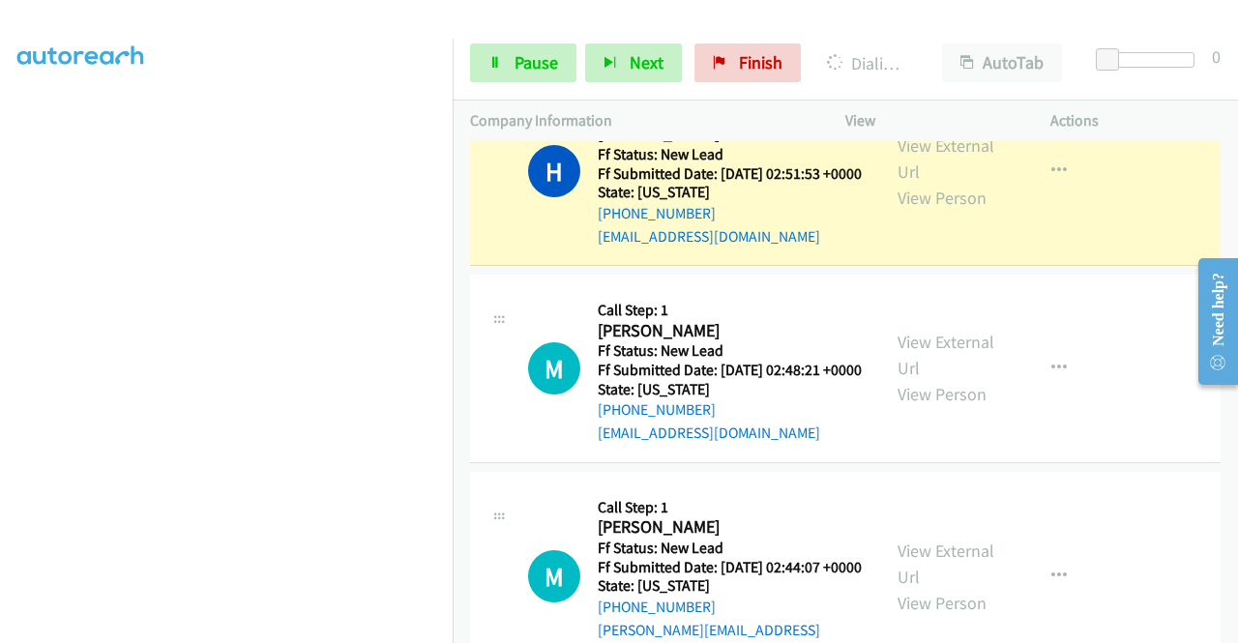
click at [931, 211] on div "View External Url View Person" at bounding box center [947, 171] width 101 height 78
click at [930, 211] on div "View External Url View Person" at bounding box center [947, 171] width 101 height 78
click at [927, 183] on link "View External Url" at bounding box center [945, 158] width 97 height 48
click at [0, 349] on aside "Dialing Mode: Power | Switch to Preview My Lists" at bounding box center [226, 147] width 453 height 1071
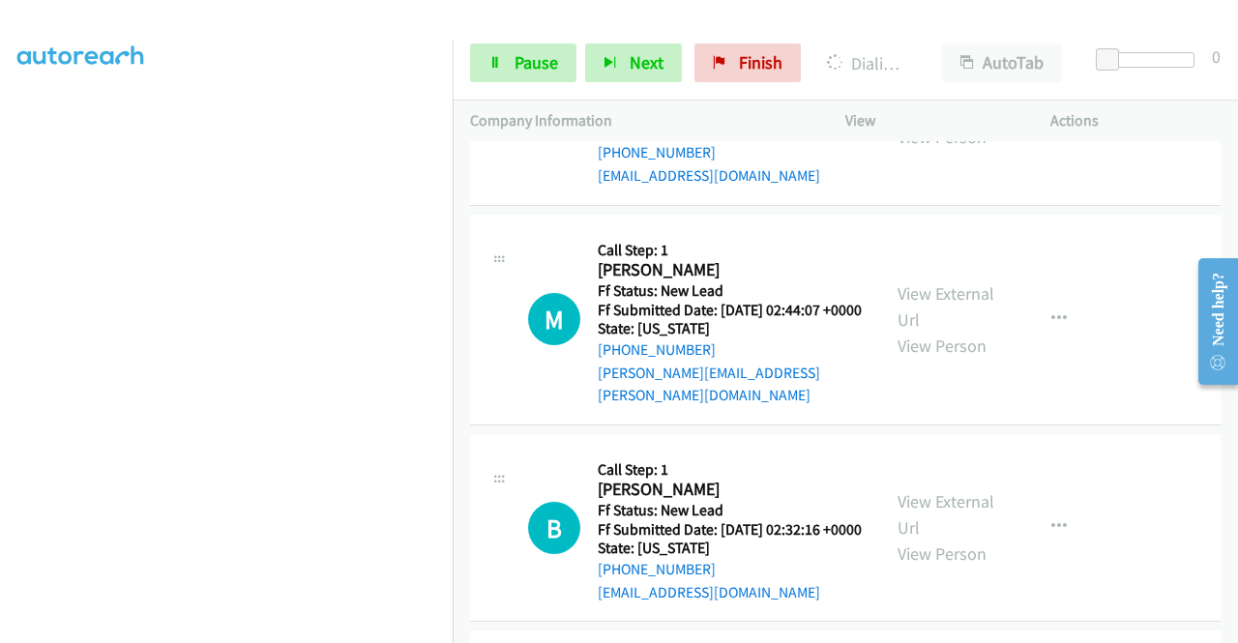
scroll to position [2450, 0]
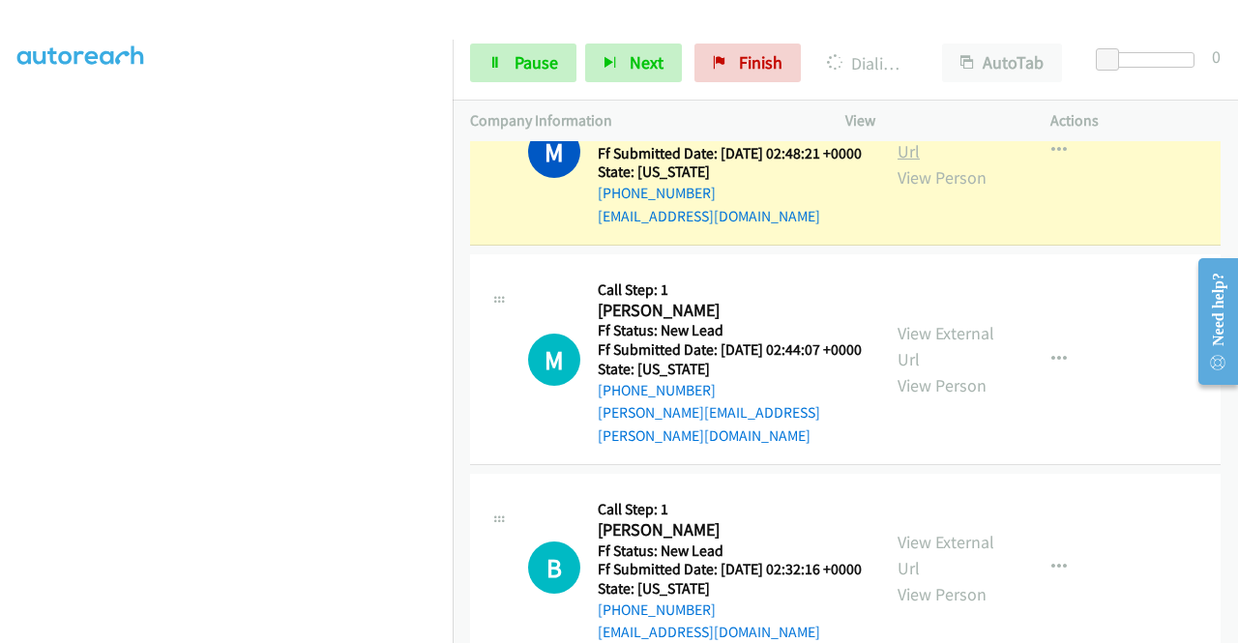
click at [903, 162] on link "View External Url" at bounding box center [945, 138] width 97 height 48
click at [505, 66] on link "Pause" at bounding box center [523, 63] width 106 height 39
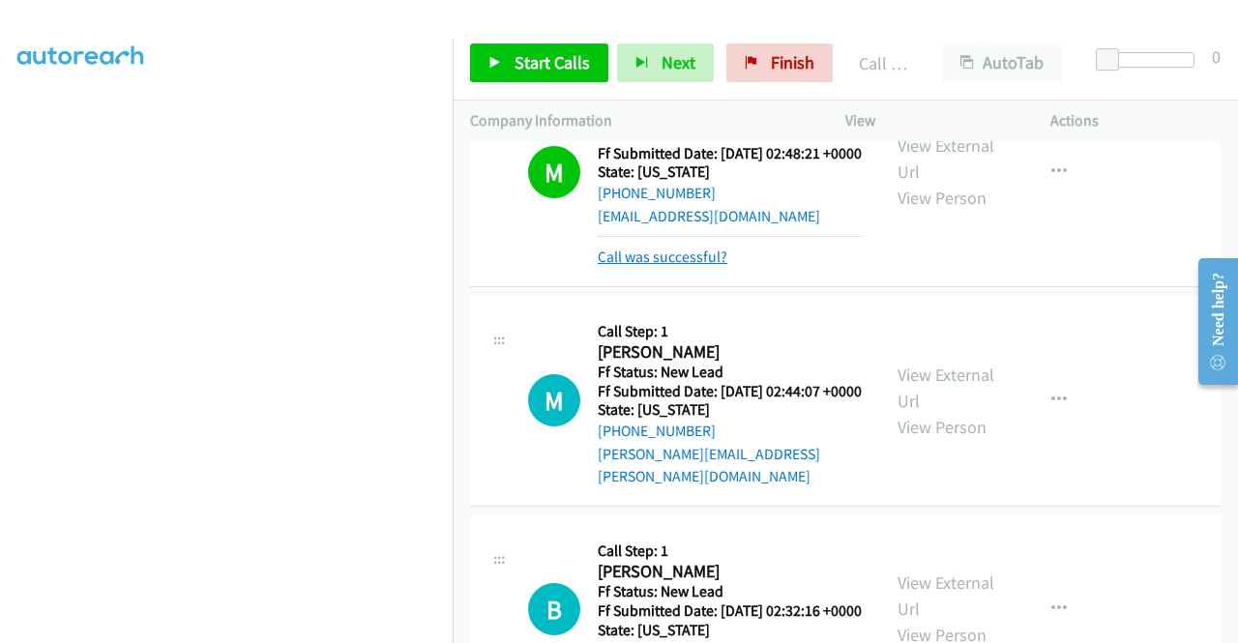
click at [704, 266] on link "Call was successful?" at bounding box center [663, 257] width 130 height 18
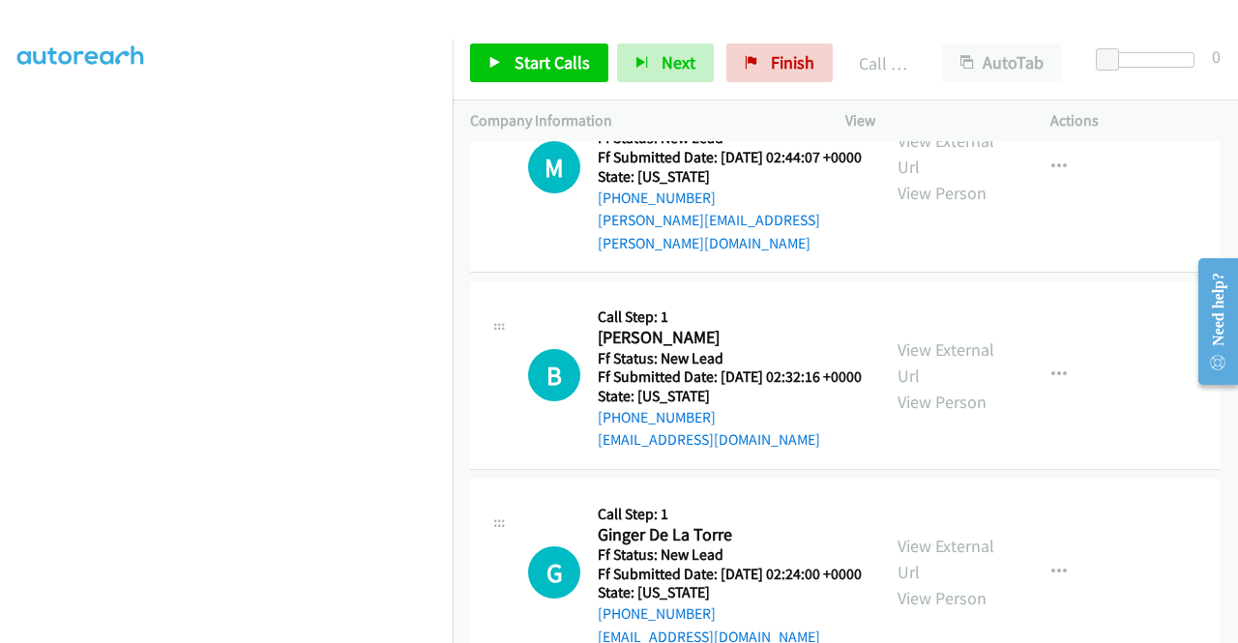
scroll to position [2708, 0]
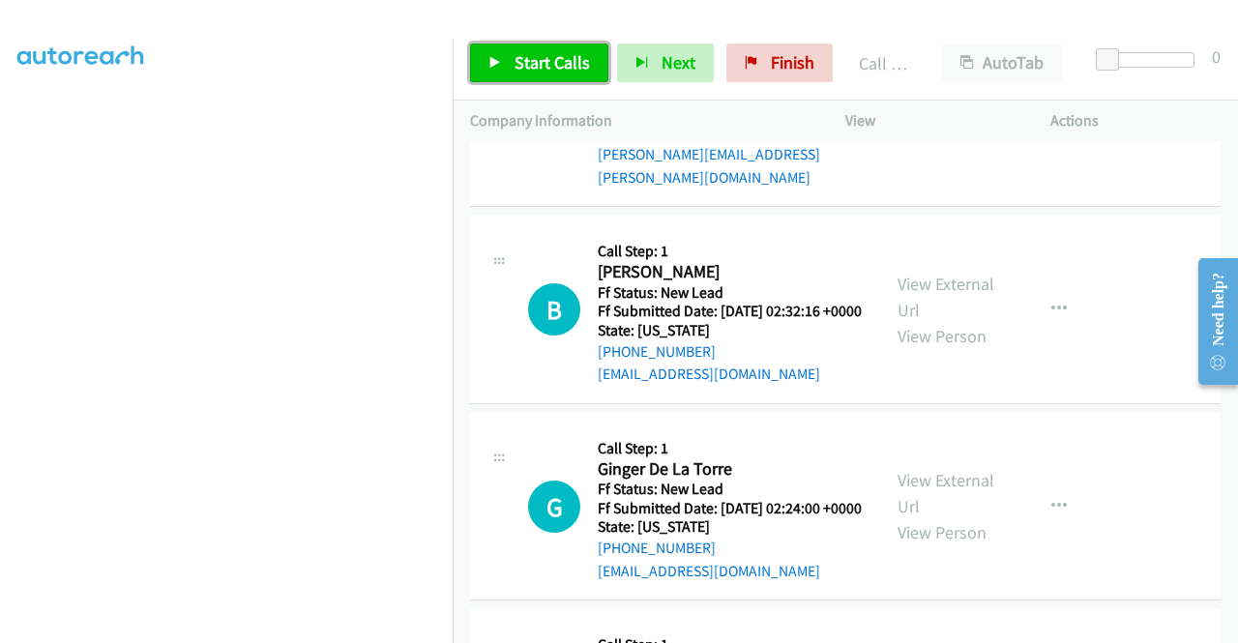
click at [545, 60] on span "Start Calls" at bounding box center [552, 62] width 75 height 22
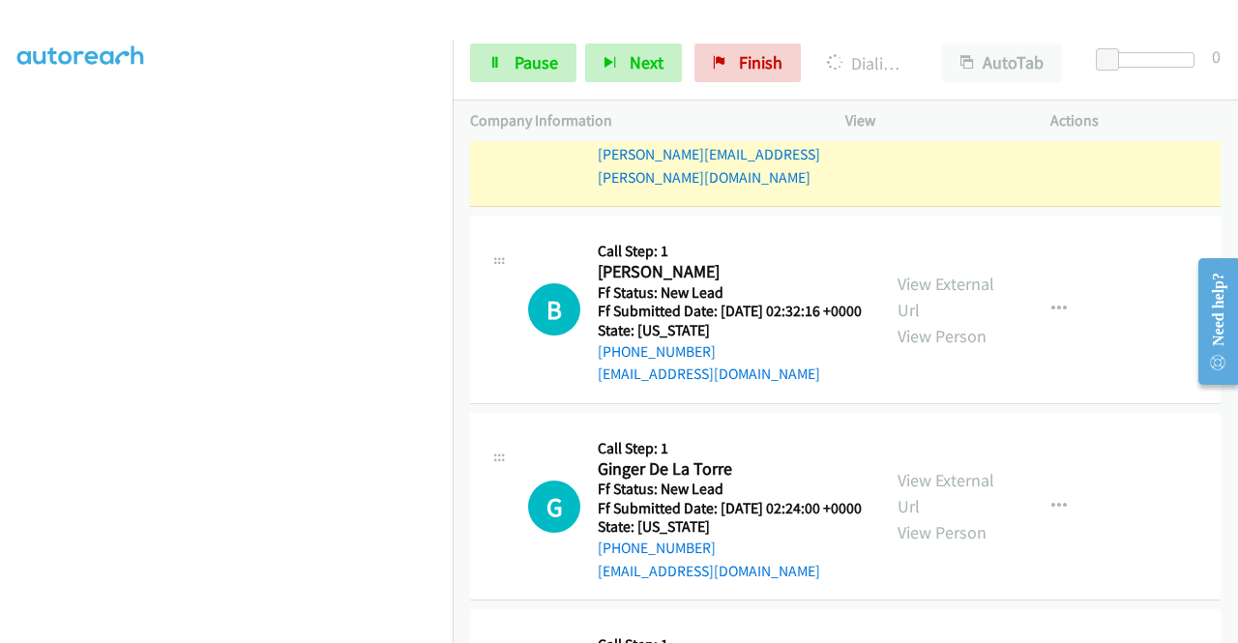
click at [926, 112] on link "View External Url" at bounding box center [945, 88] width 97 height 48
click at [0, 287] on aside "Dialing Mode: Power | Switch to Preview My Lists" at bounding box center [226, 147] width 453 height 1071
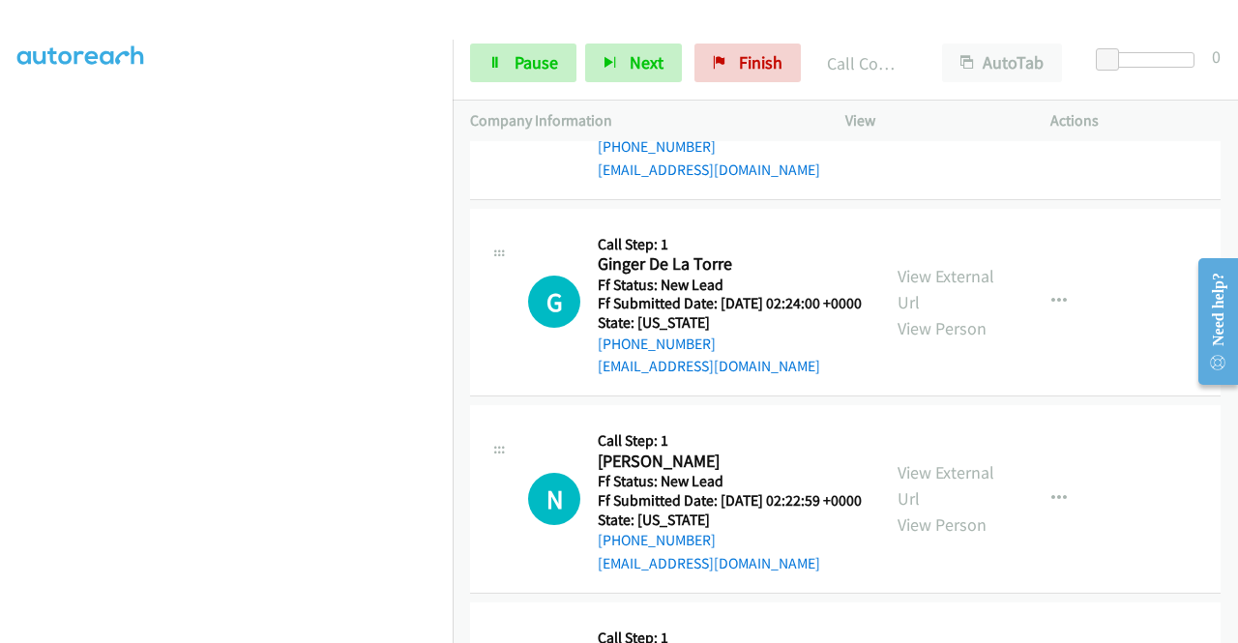
scroll to position [2965, 0]
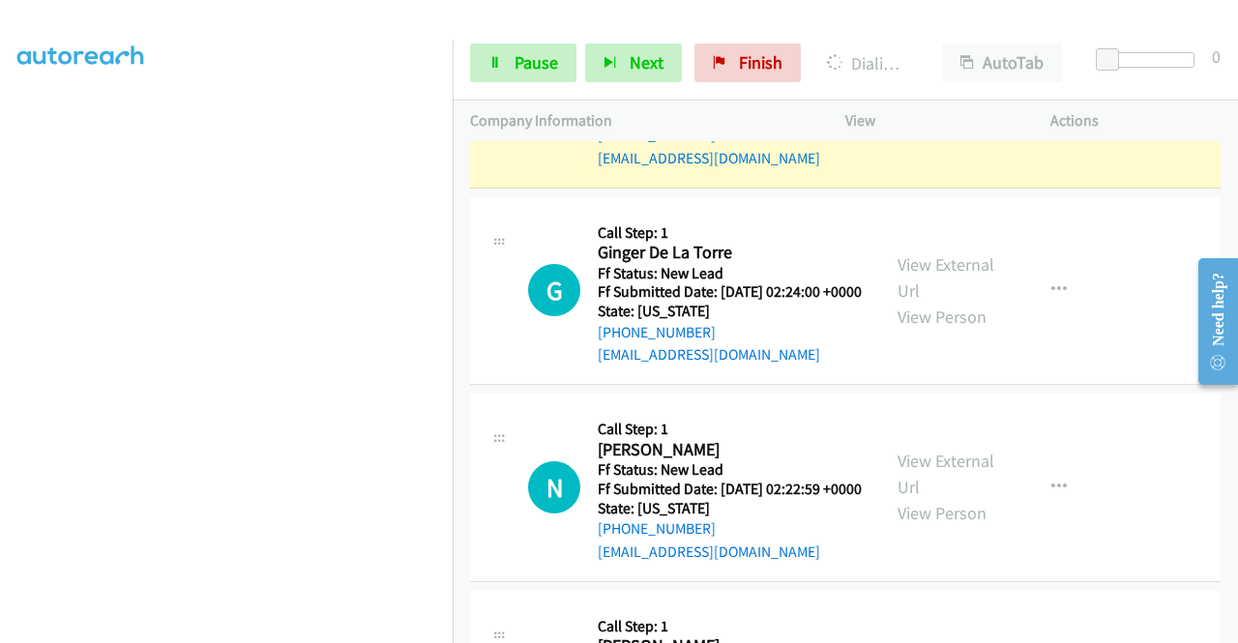
click at [925, 104] on link "View External Url" at bounding box center [945, 80] width 97 height 48
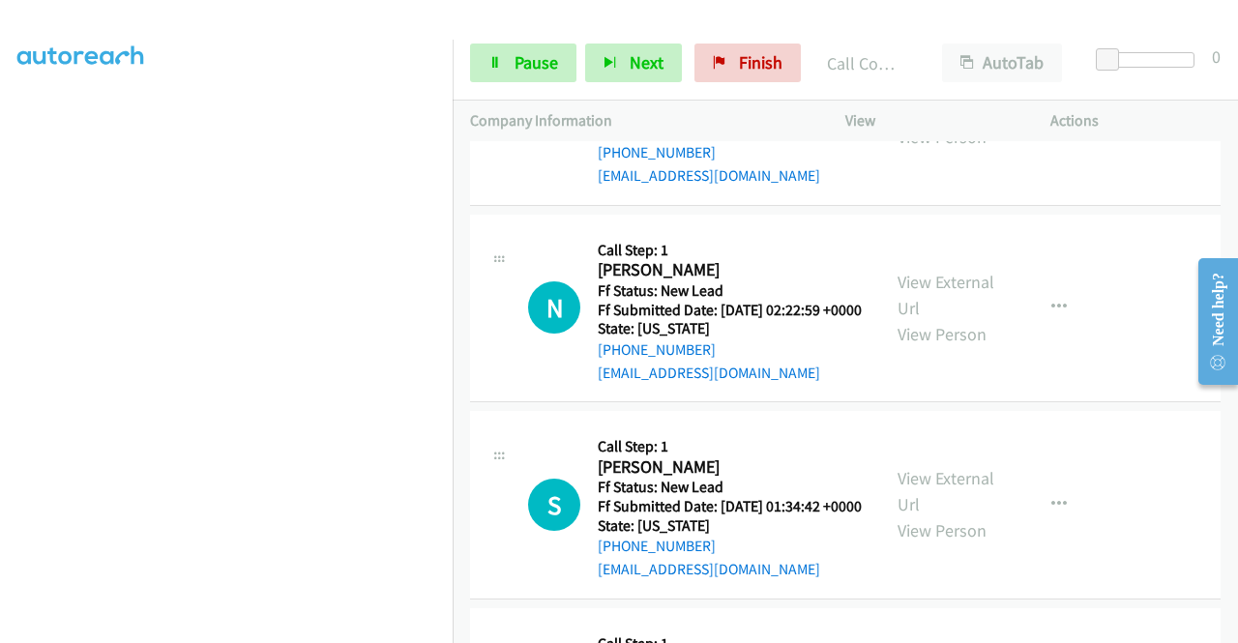
scroll to position [3223, 0]
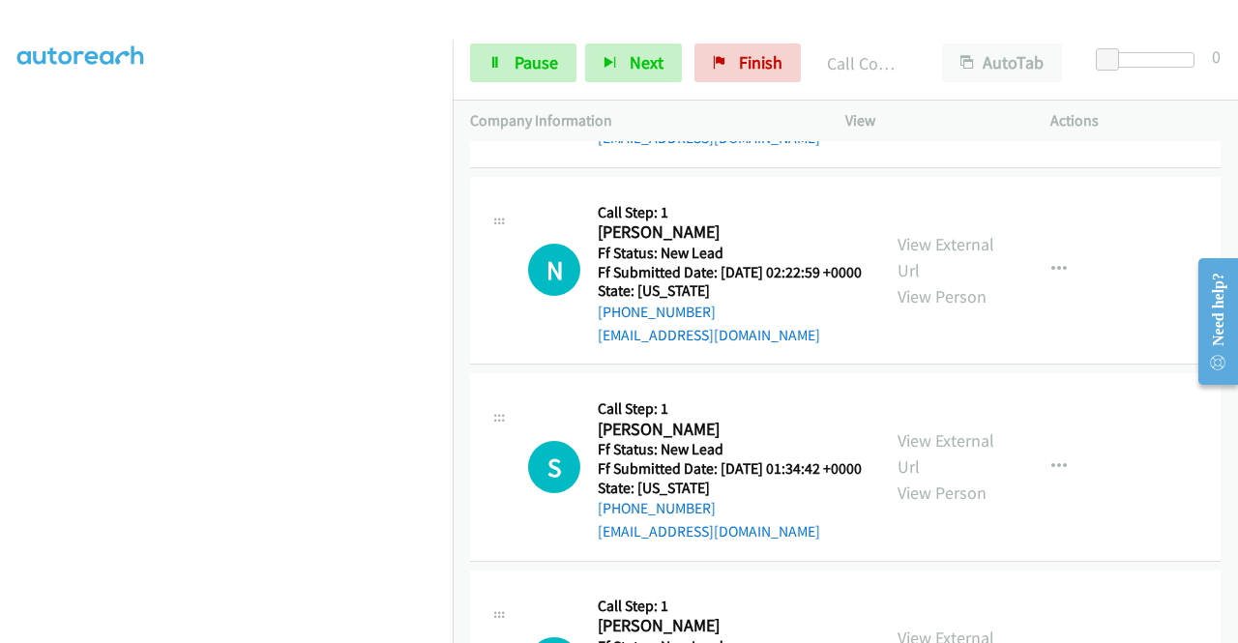
click at [860, 150] on div "G Callback Scheduled Call Step: 1 Ginger De La Torre America/Los_Angeles Ff Sta…" at bounding box center [675, 73] width 410 height 153
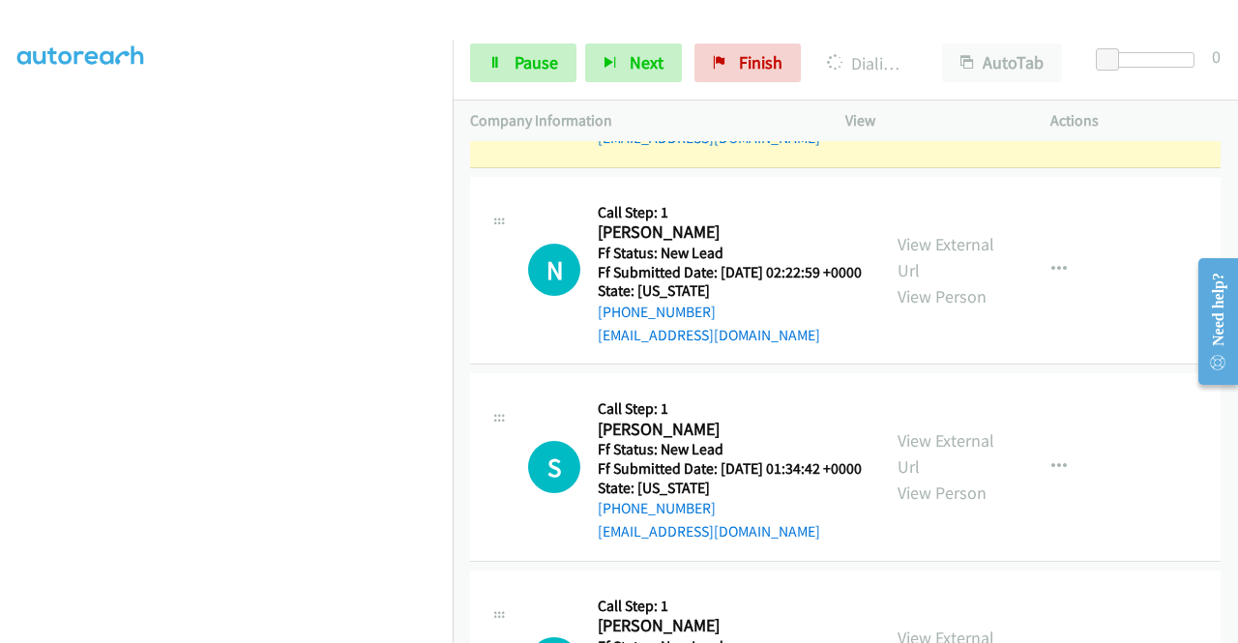
click at [907, 84] on link "View External Url" at bounding box center [945, 60] width 97 height 48
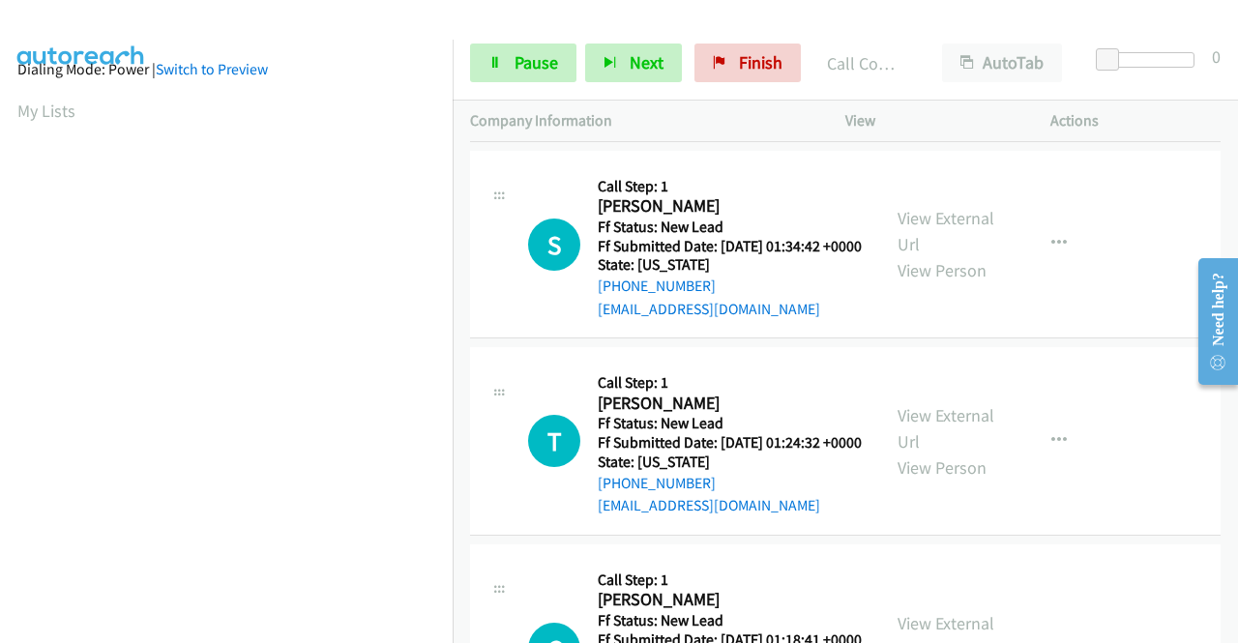
scroll to position [3507, 0]
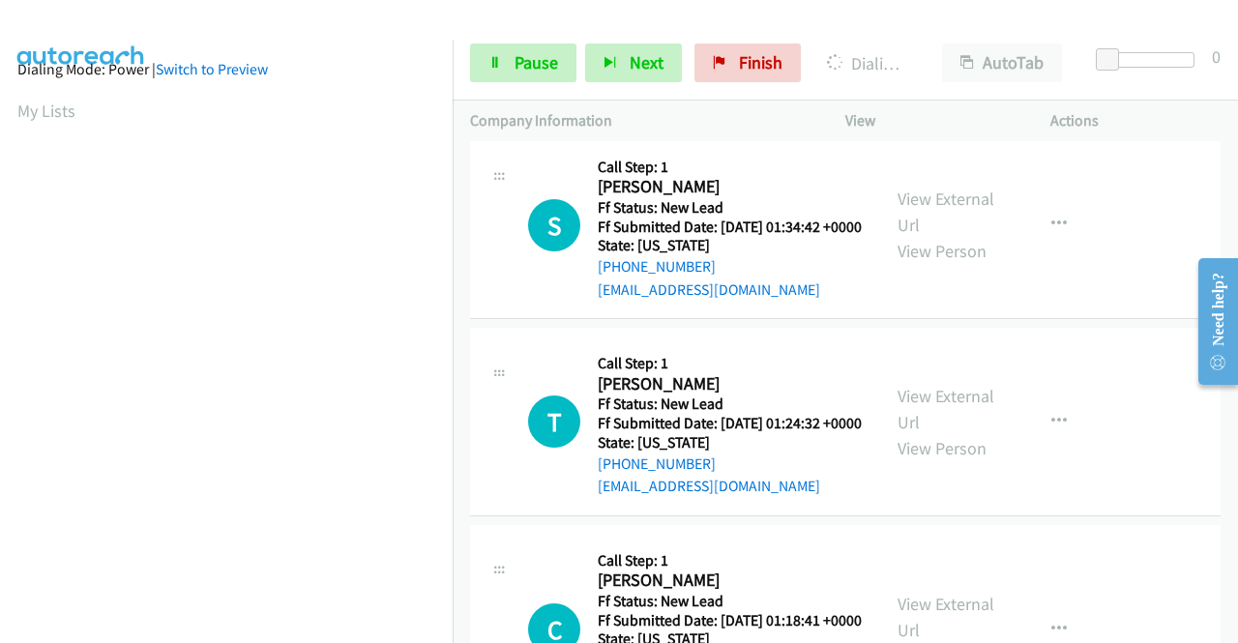
click at [907, 40] on link "View External Url" at bounding box center [945, 15] width 97 height 48
click at [504, 66] on link "Pause" at bounding box center [523, 63] width 106 height 39
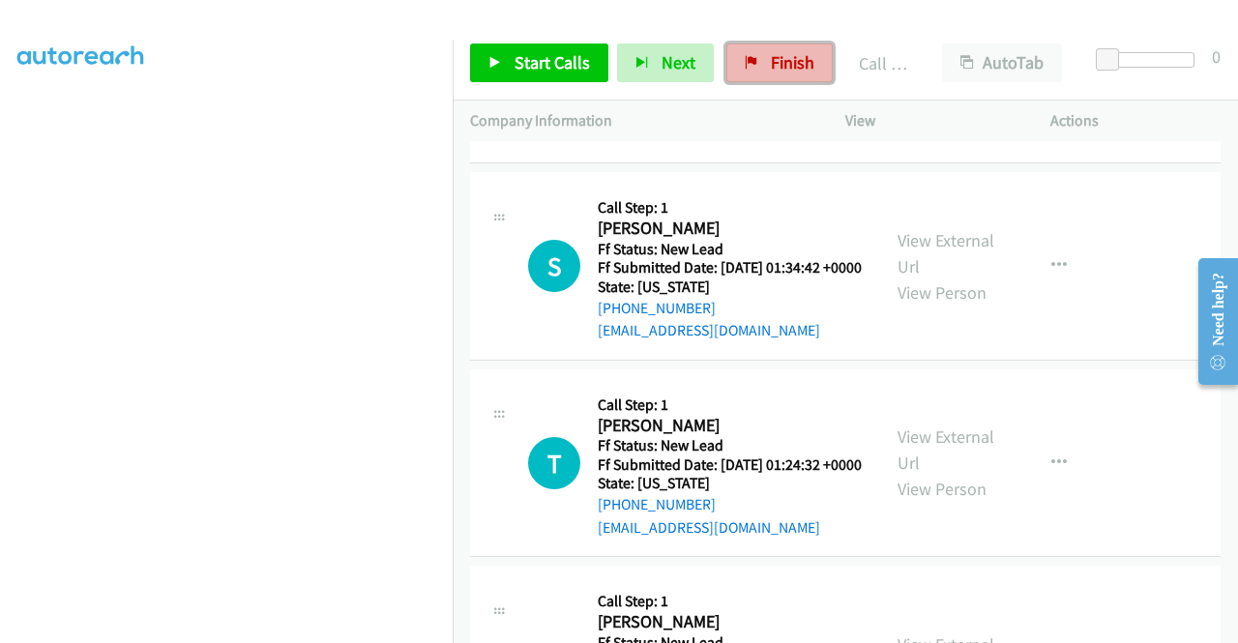
click at [810, 67] on link "Finish" at bounding box center [779, 63] width 106 height 39
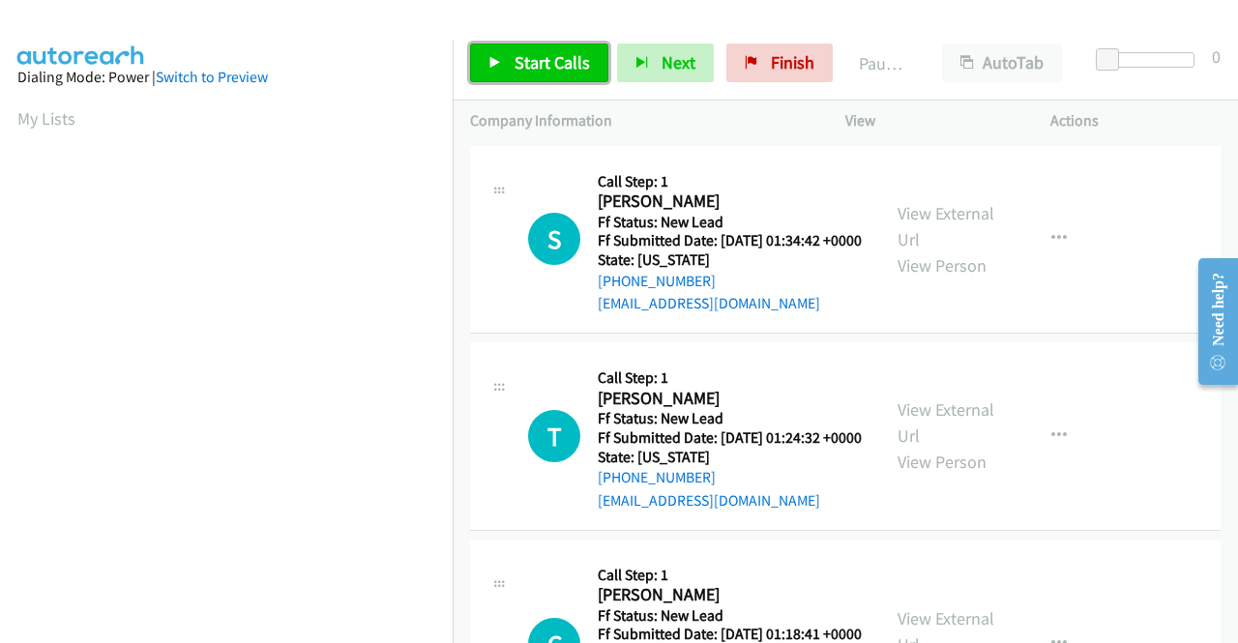
click at [557, 74] on link "Start Calls" at bounding box center [539, 63] width 138 height 39
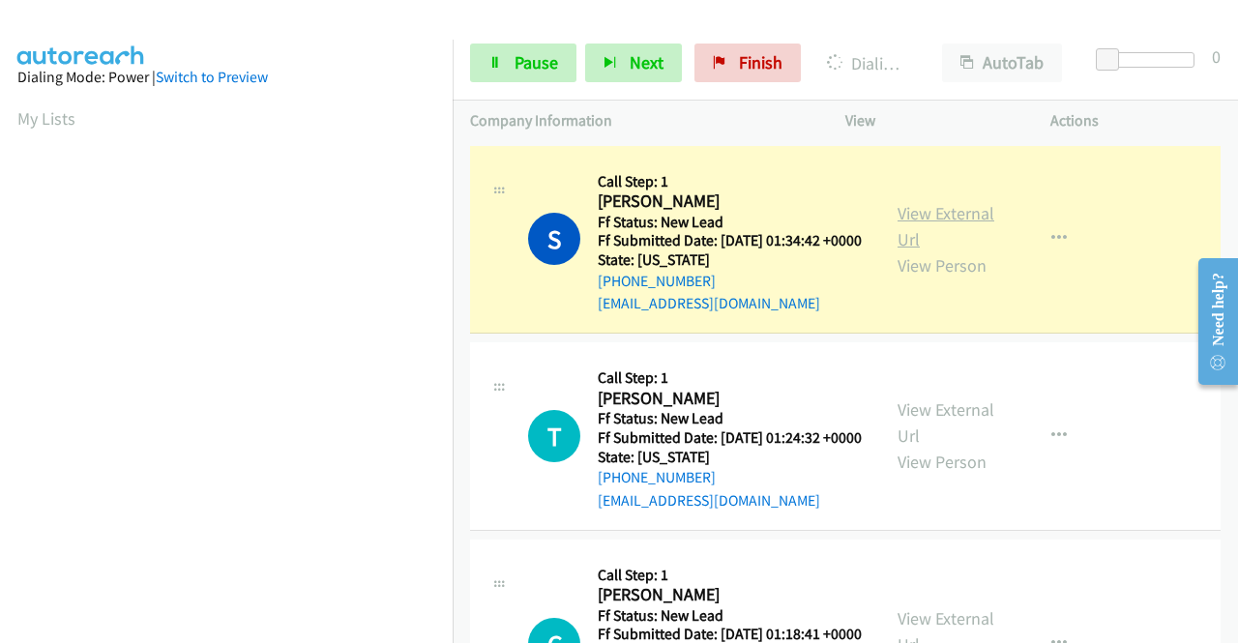
click at [909, 223] on link "View External Url" at bounding box center [945, 226] width 97 height 48
click at [0, 272] on aside "Dialing Mode: Power | Switch to Preview My Lists" at bounding box center [226, 575] width 453 height 1071
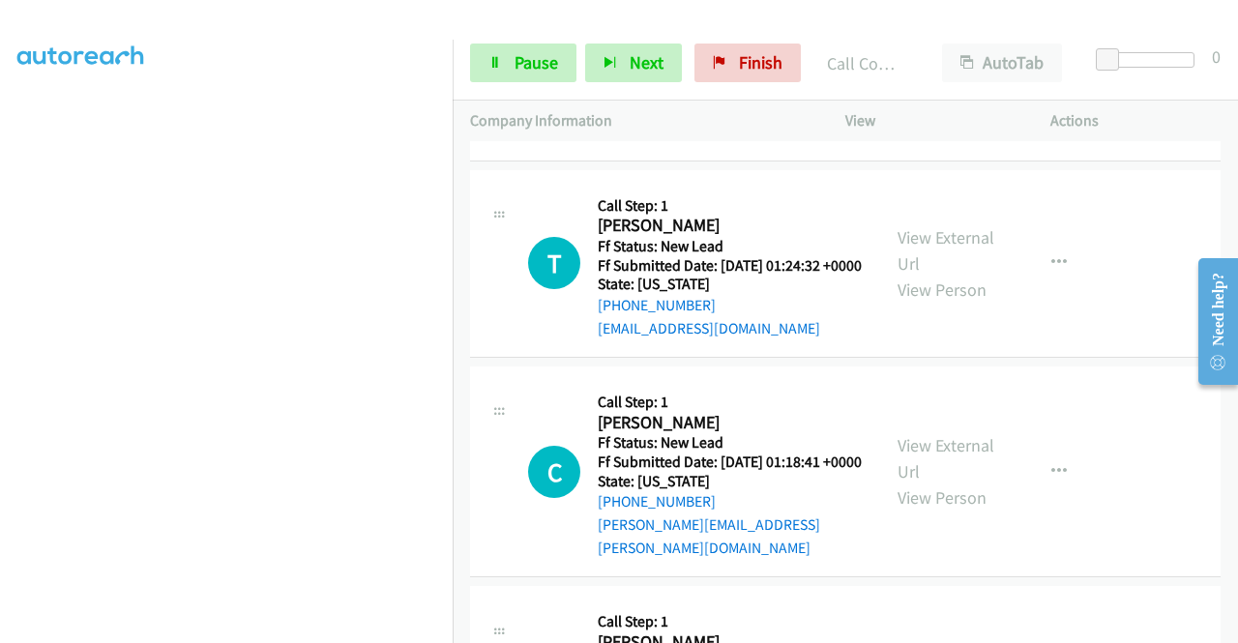
scroll to position [265, 0]
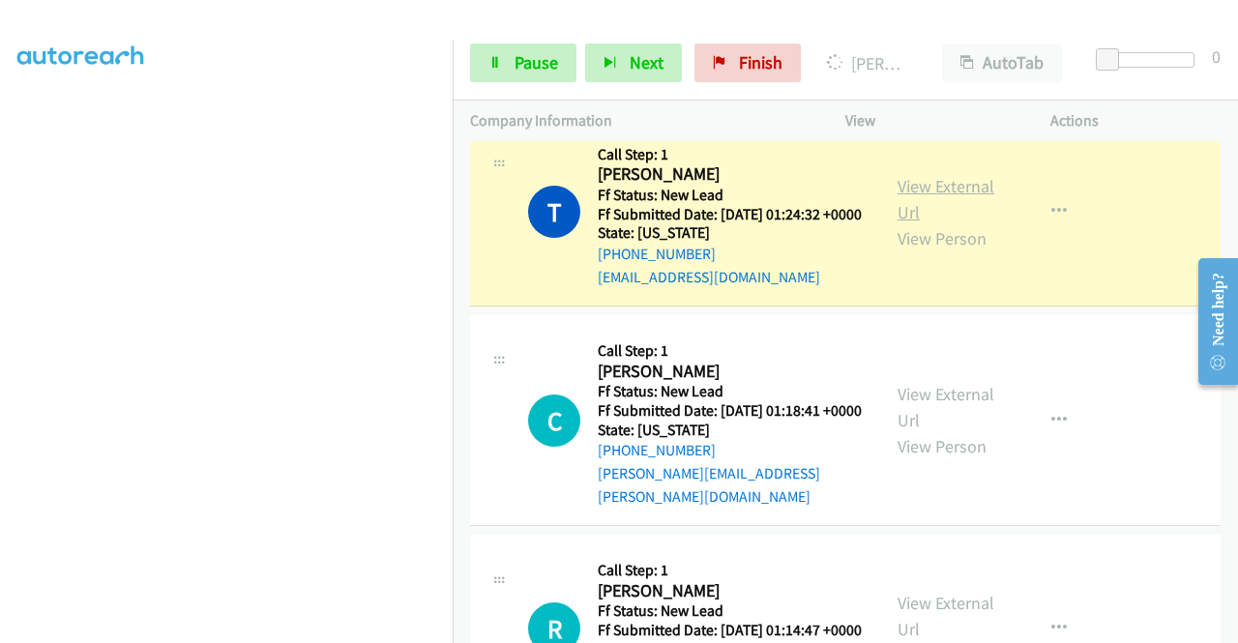
click at [916, 219] on link "View External Url" at bounding box center [945, 199] width 97 height 48
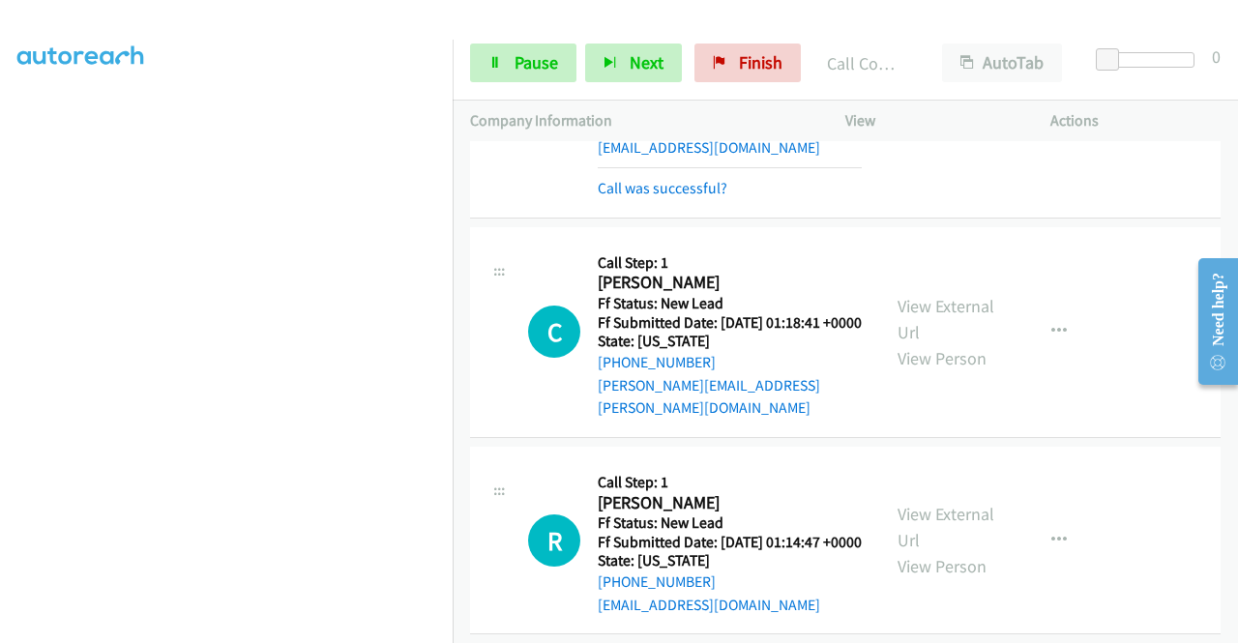
scroll to position [472, 0]
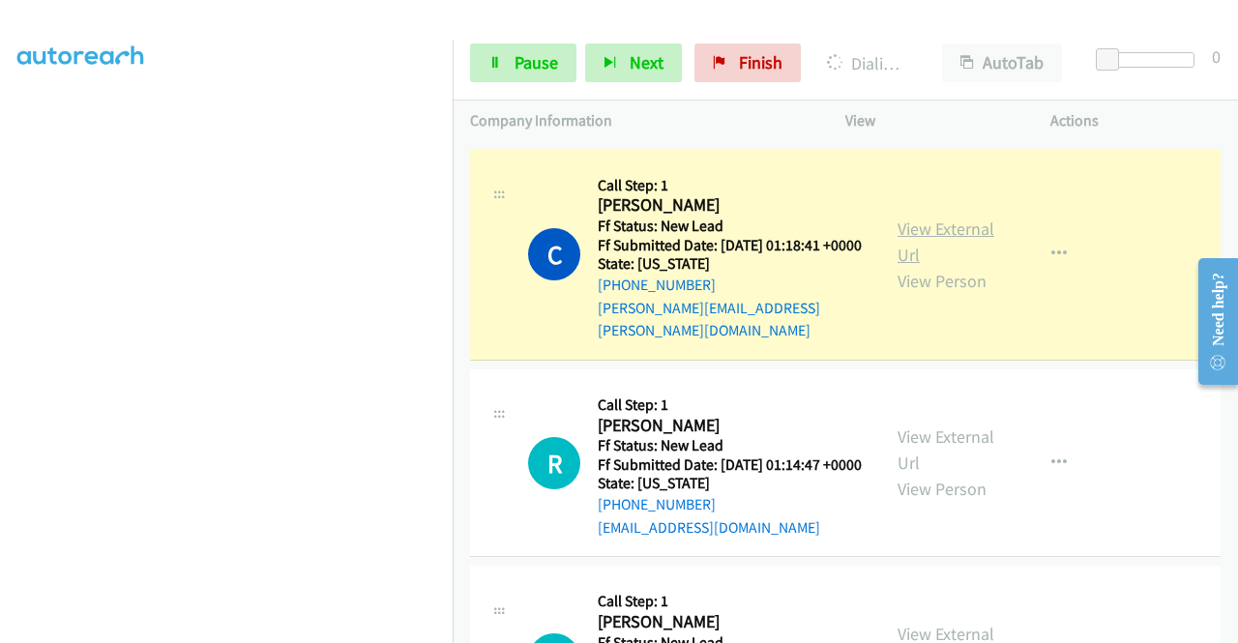
click at [959, 265] on link "View External Url" at bounding box center [945, 242] width 97 height 48
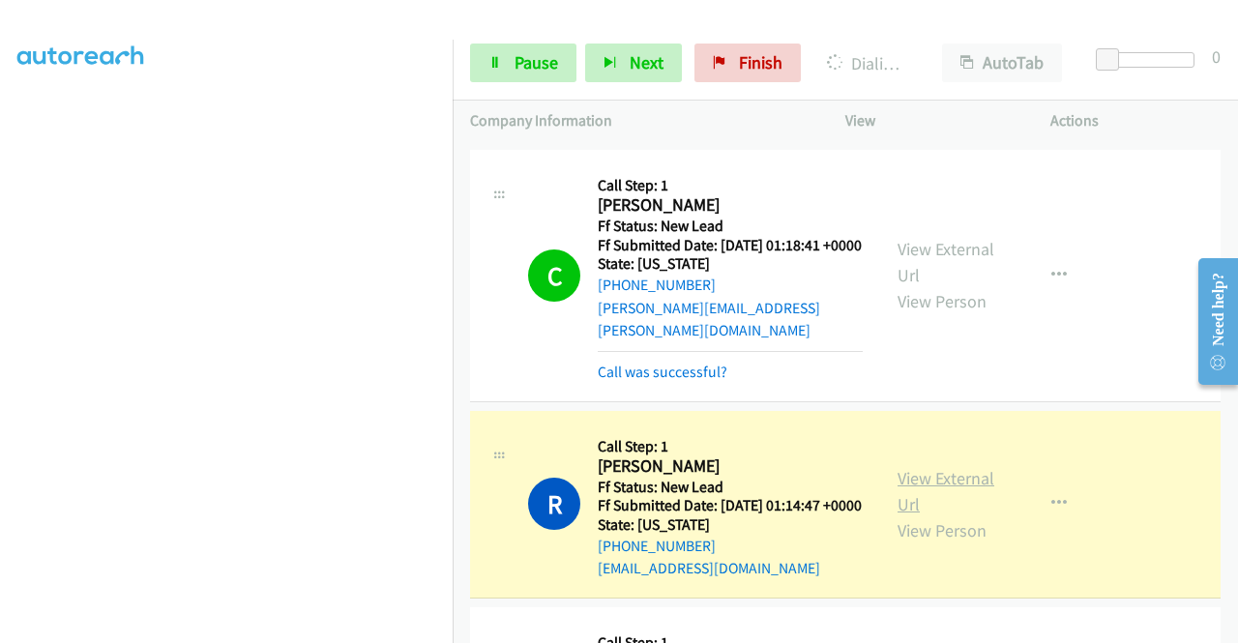
click at [937, 510] on link "View External Url" at bounding box center [945, 491] width 97 height 48
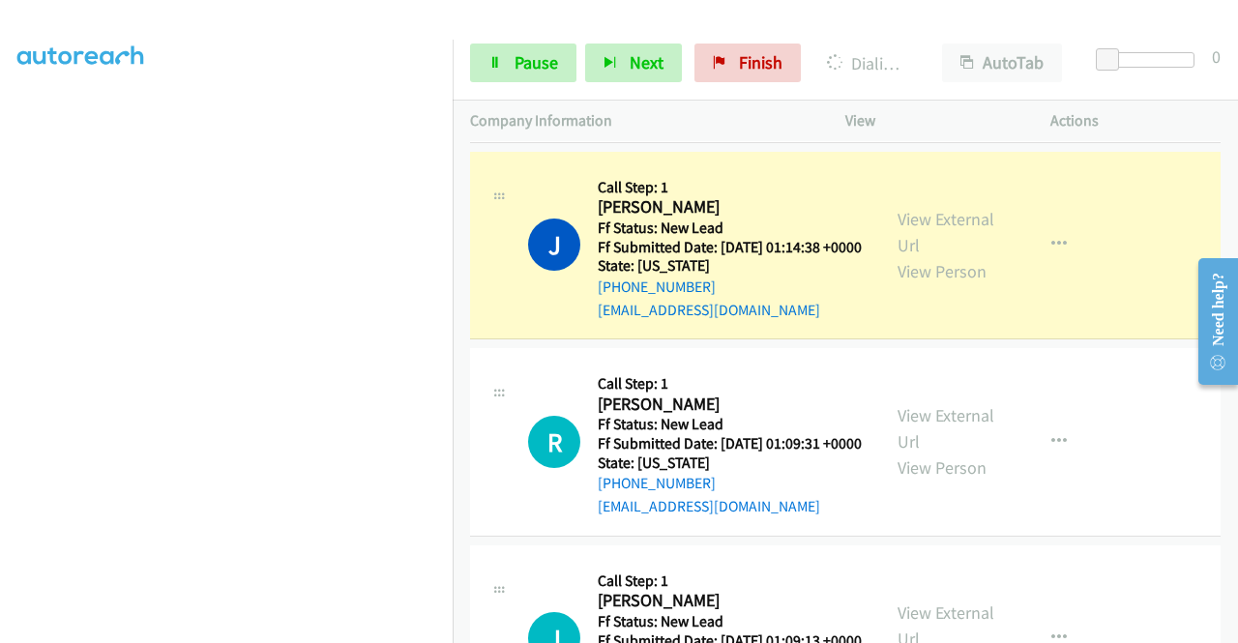
scroll to position [987, 0]
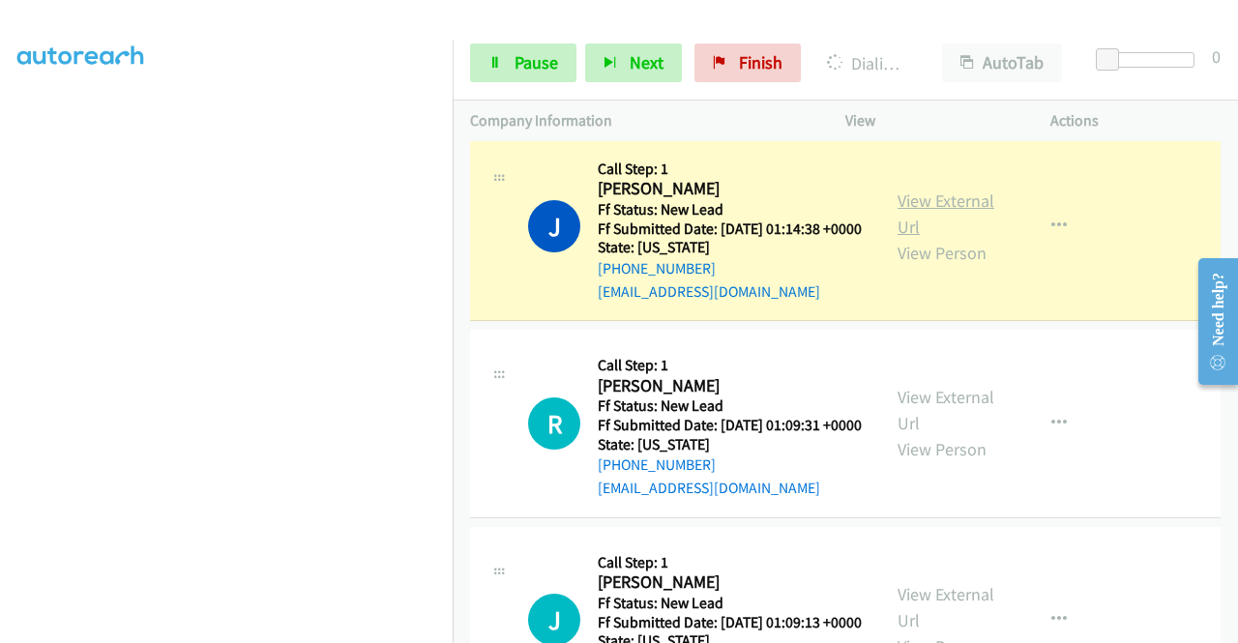
click at [905, 238] on link "View External Url" at bounding box center [945, 214] width 97 height 48
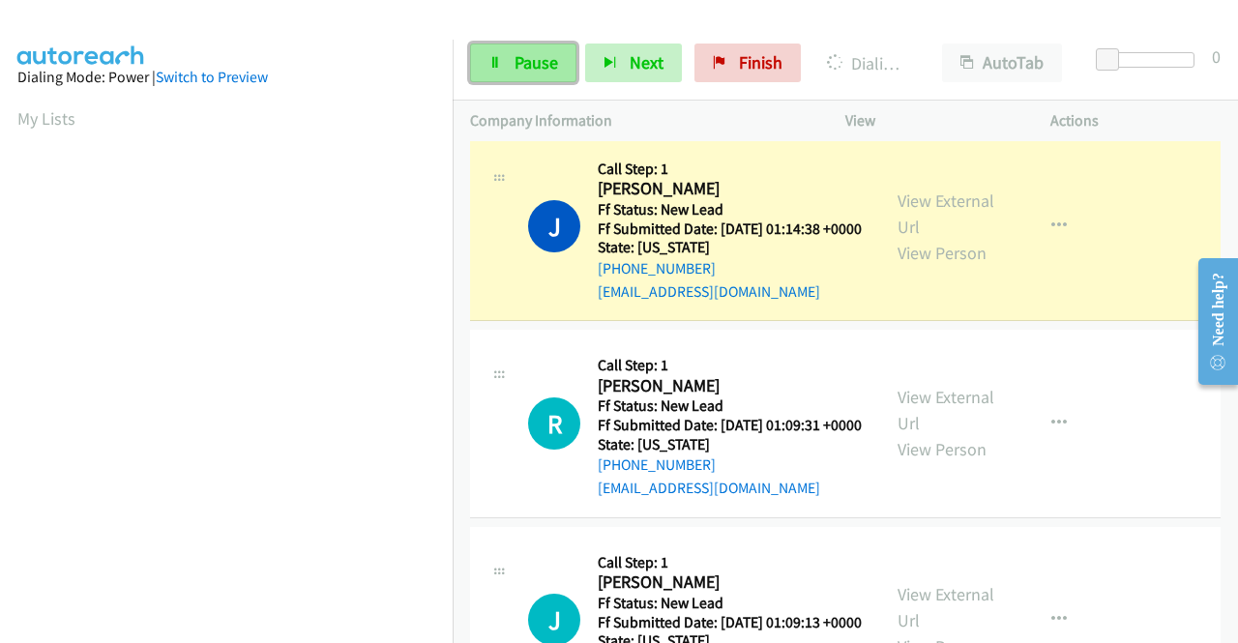
click at [541, 55] on span "Pause" at bounding box center [537, 62] width 44 height 22
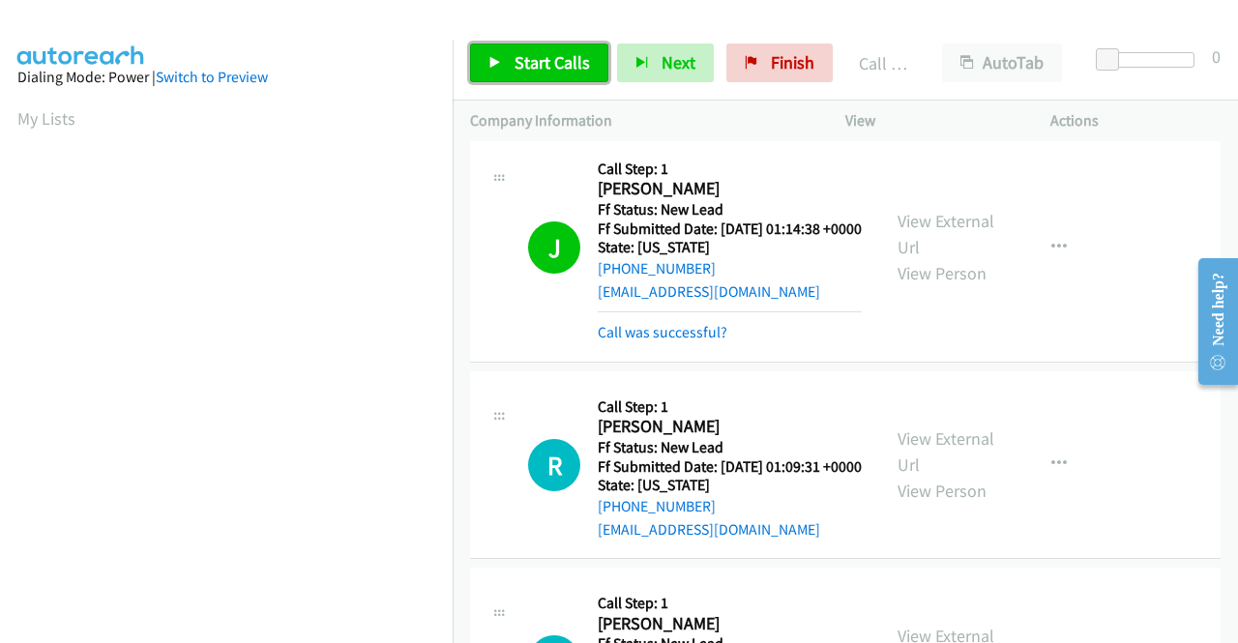
click at [545, 69] on span "Start Calls" at bounding box center [552, 62] width 75 height 22
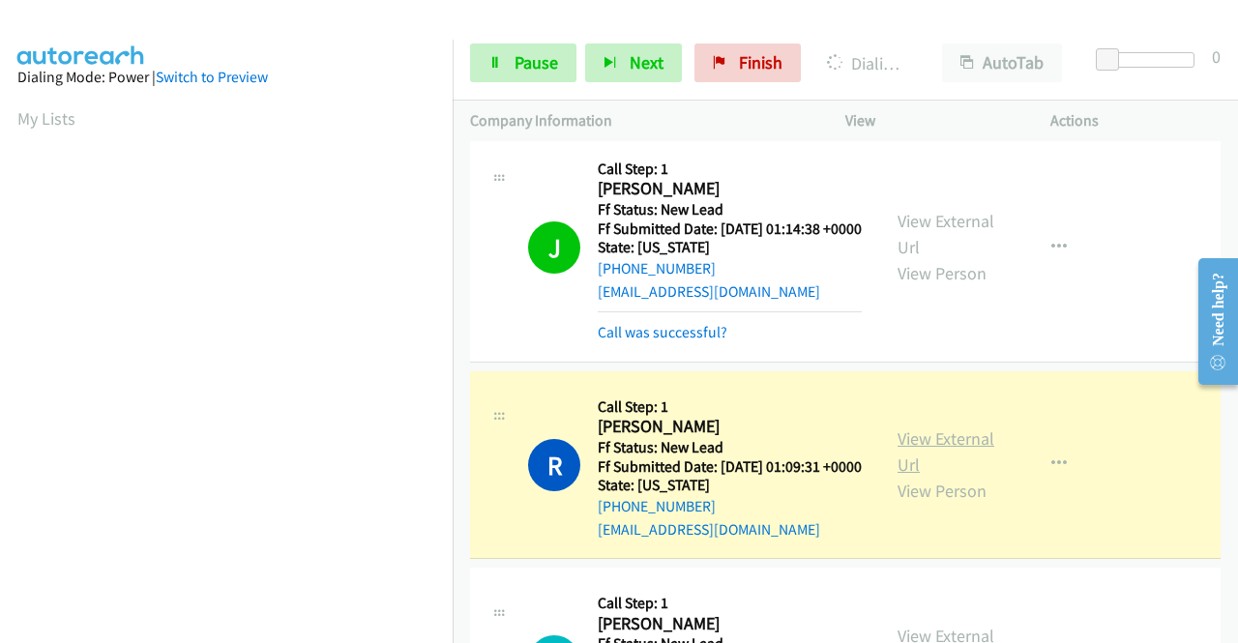
click at [934, 476] on link "View External Url" at bounding box center [945, 451] width 97 height 48
click at [455, 54] on div "Start Calls Pause Next Finish Dialing Robin Combs AutoTab AutoTab 0" at bounding box center [845, 63] width 785 height 74
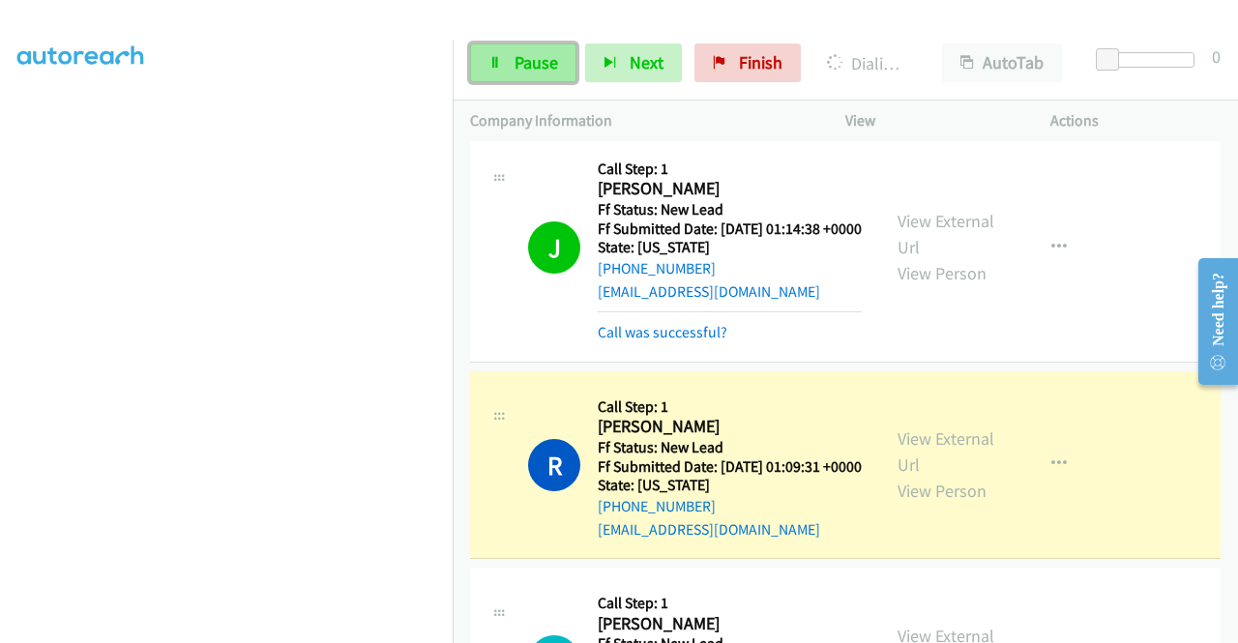
click at [495, 57] on icon at bounding box center [495, 64] width 14 height 14
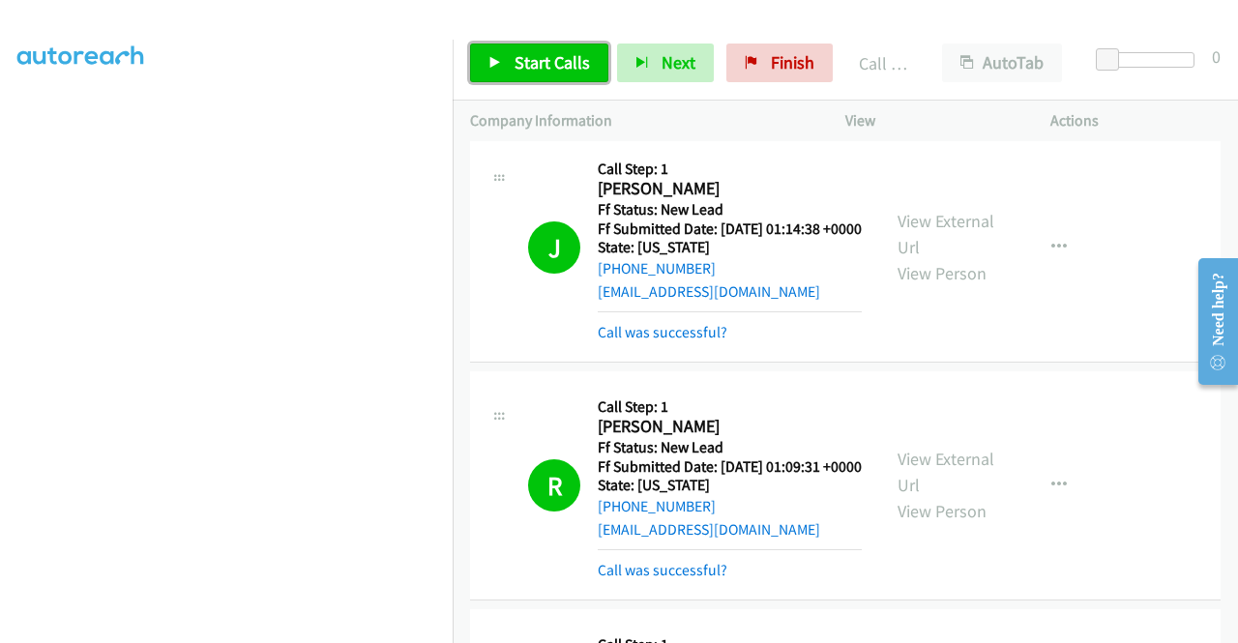
click at [581, 57] on span "Start Calls" at bounding box center [552, 62] width 75 height 22
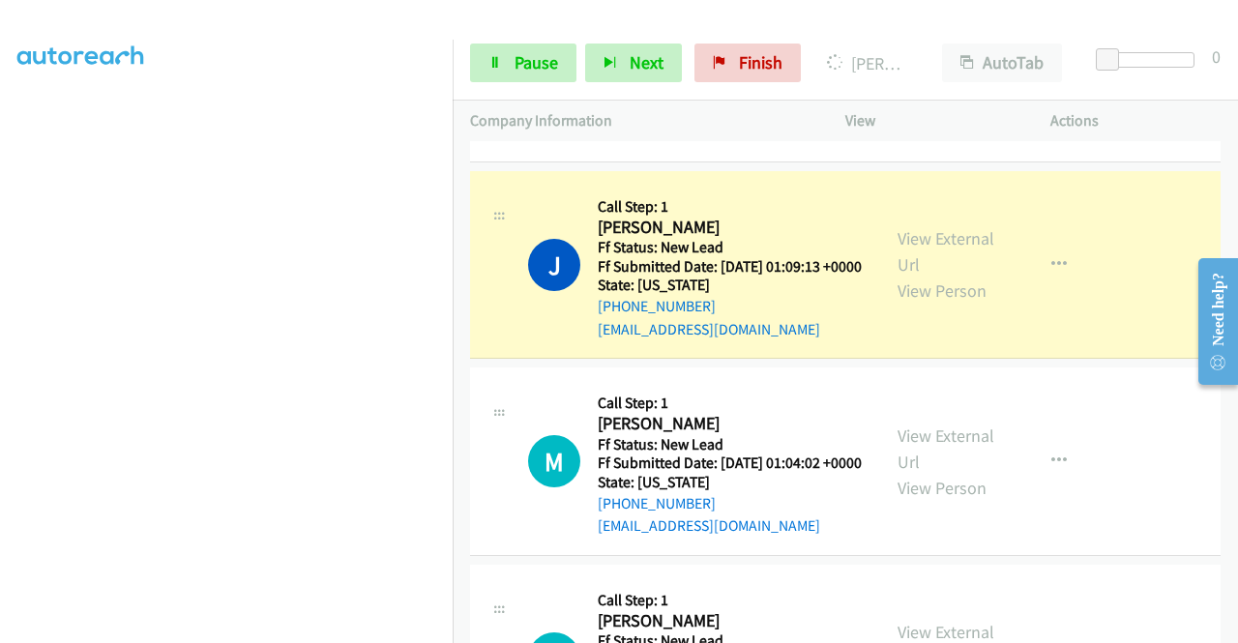
scroll to position [1464, 0]
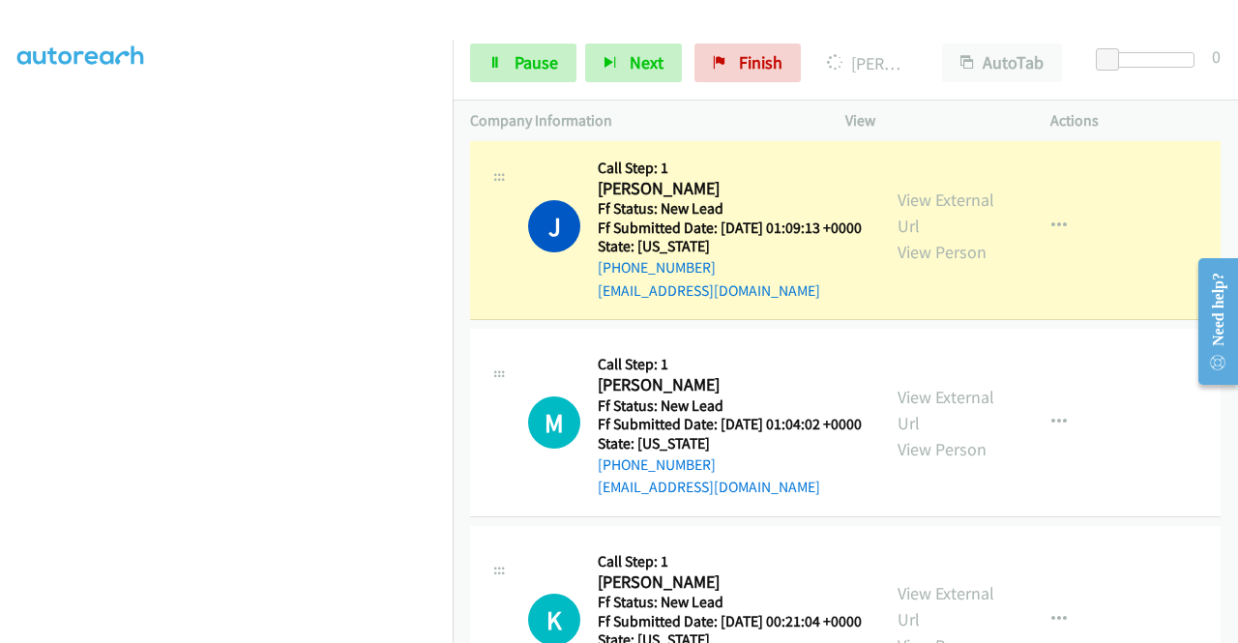
click at [954, 265] on div "View External Url View Person" at bounding box center [947, 226] width 101 height 78
click at [948, 237] on link "View External Url" at bounding box center [945, 213] width 97 height 48
click at [918, 237] on link "View External Url" at bounding box center [945, 213] width 97 height 48
click at [0, 336] on aside "Dialing Mode: Power | Switch to Preview My Lists" at bounding box center [226, 147] width 453 height 1071
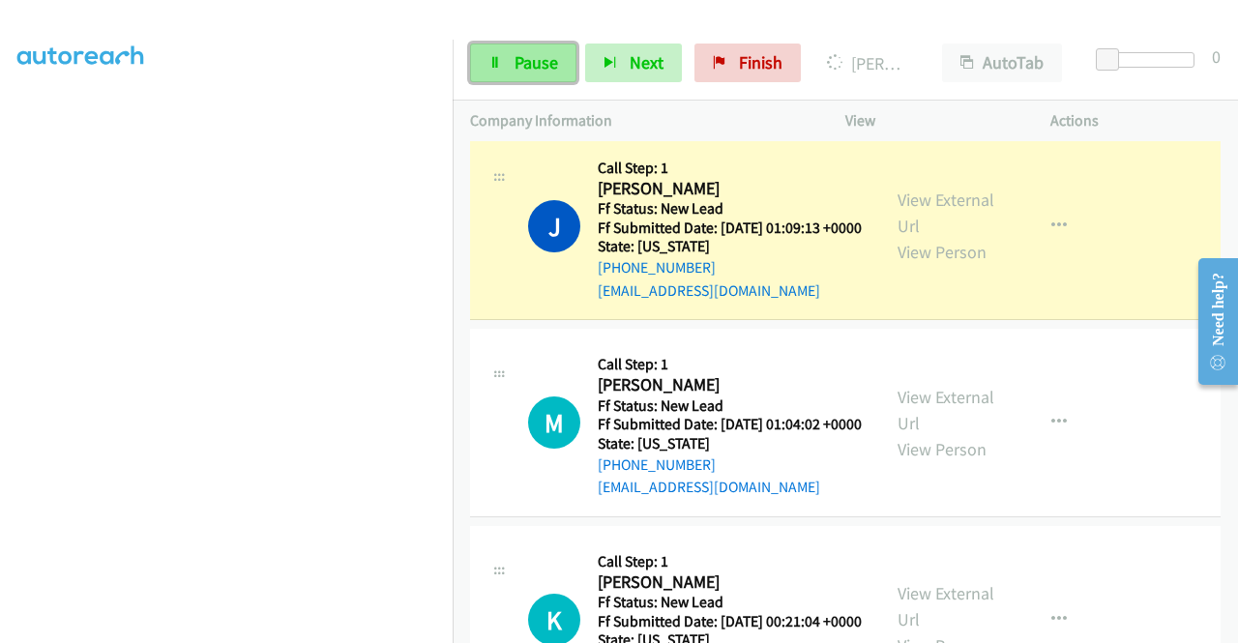
click at [536, 66] on span "Pause" at bounding box center [537, 62] width 44 height 22
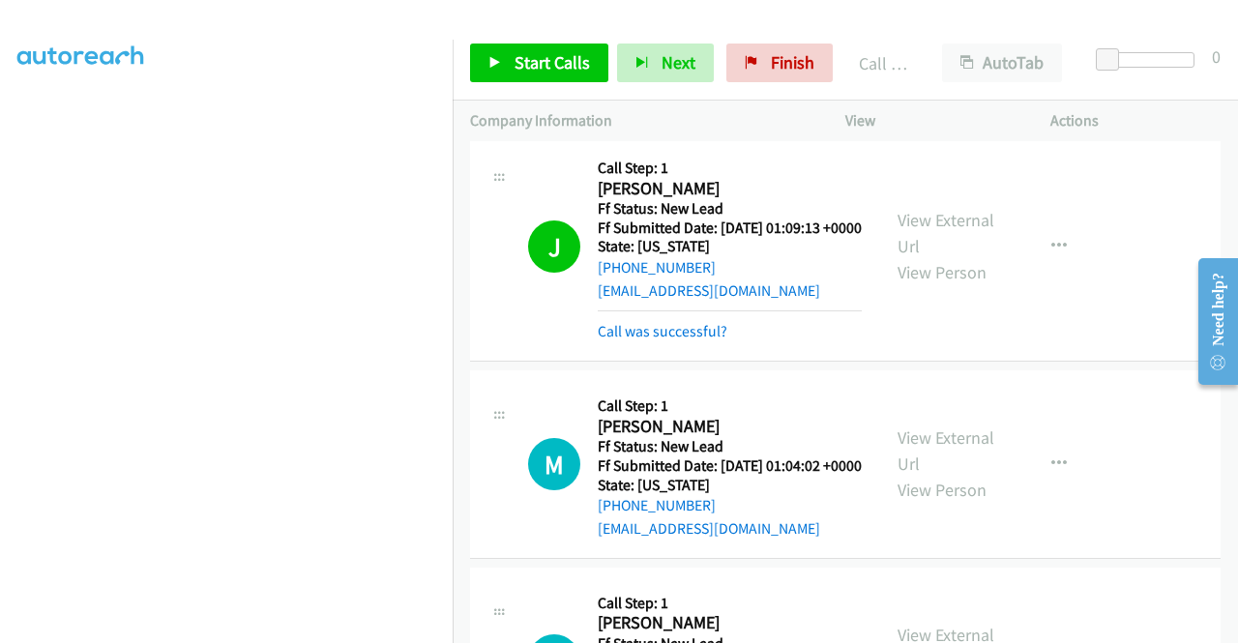
click at [691, 362] on div "J Callback Scheduled Call Step: 1 Joslin Gregorio America/Los_Angeles Ff Status…" at bounding box center [845, 246] width 750 height 229
click at [700, 340] on link "Call was successful?" at bounding box center [663, 331] width 130 height 18
click at [534, 61] on span "Start Calls" at bounding box center [552, 62] width 75 height 22
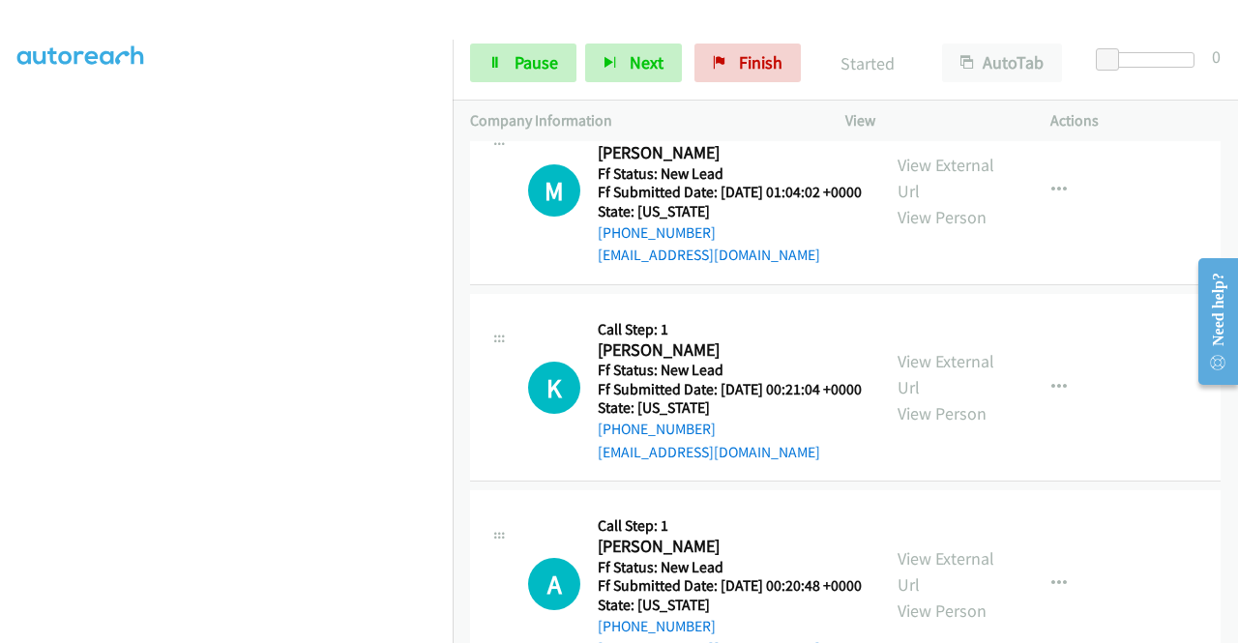
scroll to position [1735, 0]
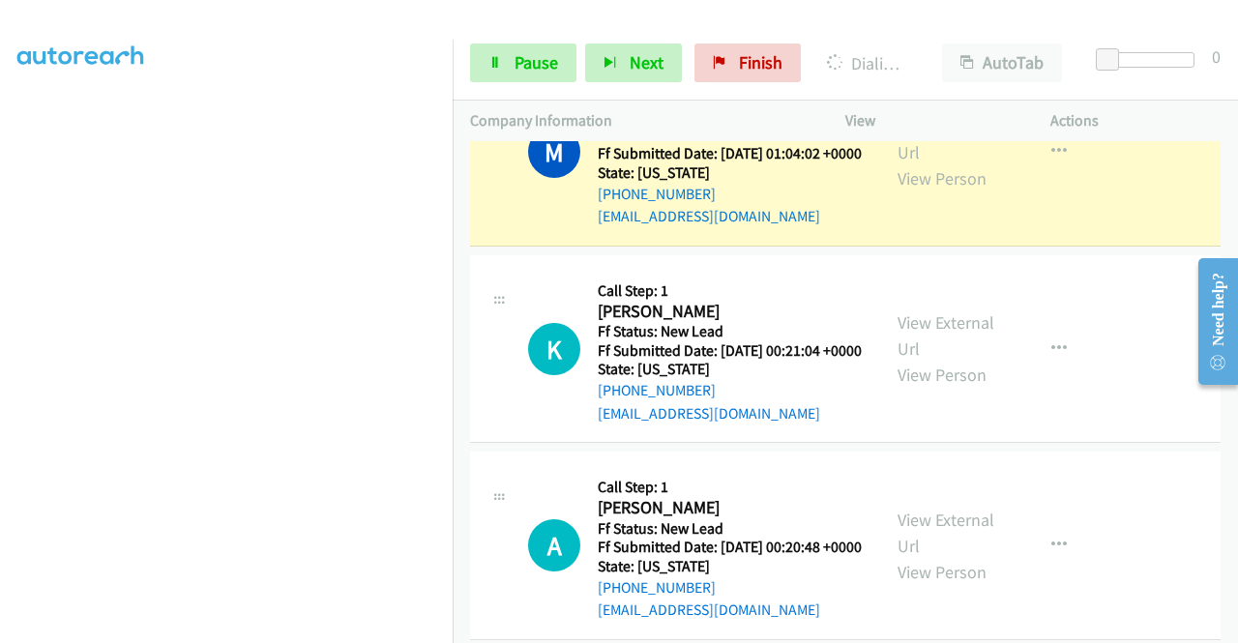
click at [932, 225] on div "View External Url View Person View External Url Email Schedule/Manage Callback …" at bounding box center [991, 151] width 222 height 153
click at [930, 226] on div "View External Url View Person View External Url Email Schedule/Manage Callback …" at bounding box center [991, 151] width 222 height 153
click at [917, 163] on link "View External Url" at bounding box center [945, 139] width 97 height 48
click at [0, 293] on aside "Dialing Mode: Power | Switch to Preview My Lists" at bounding box center [226, 147] width 453 height 1071
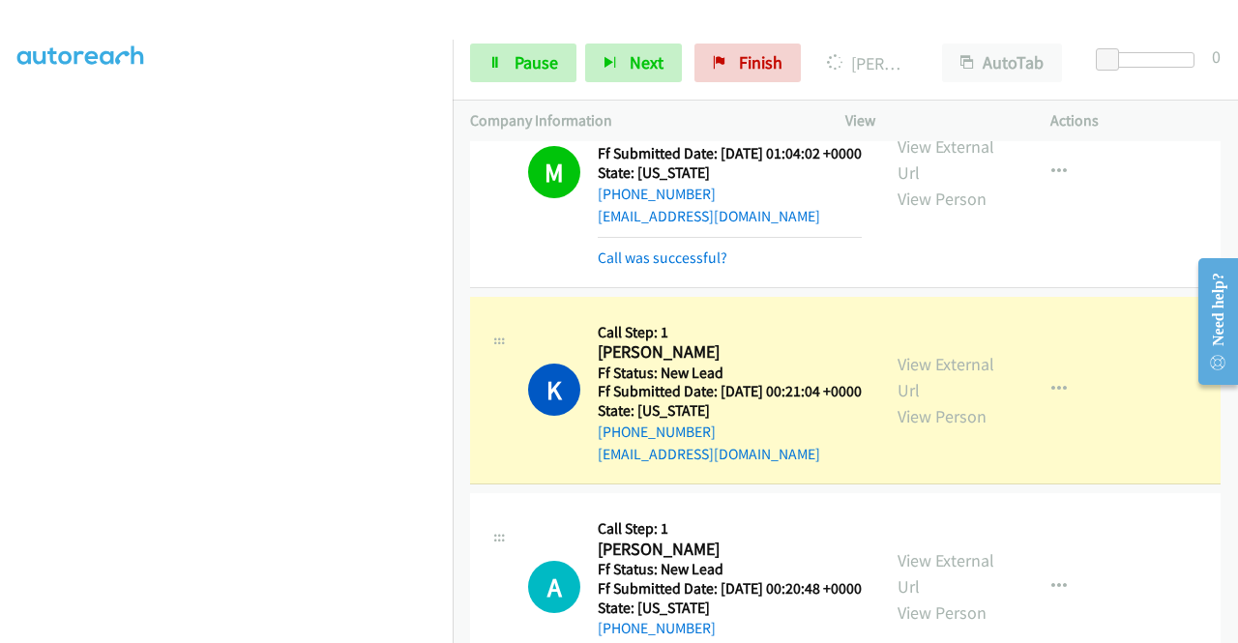
scroll to position [399, 0]
click at [899, 401] on link "View External Url" at bounding box center [945, 377] width 97 height 48
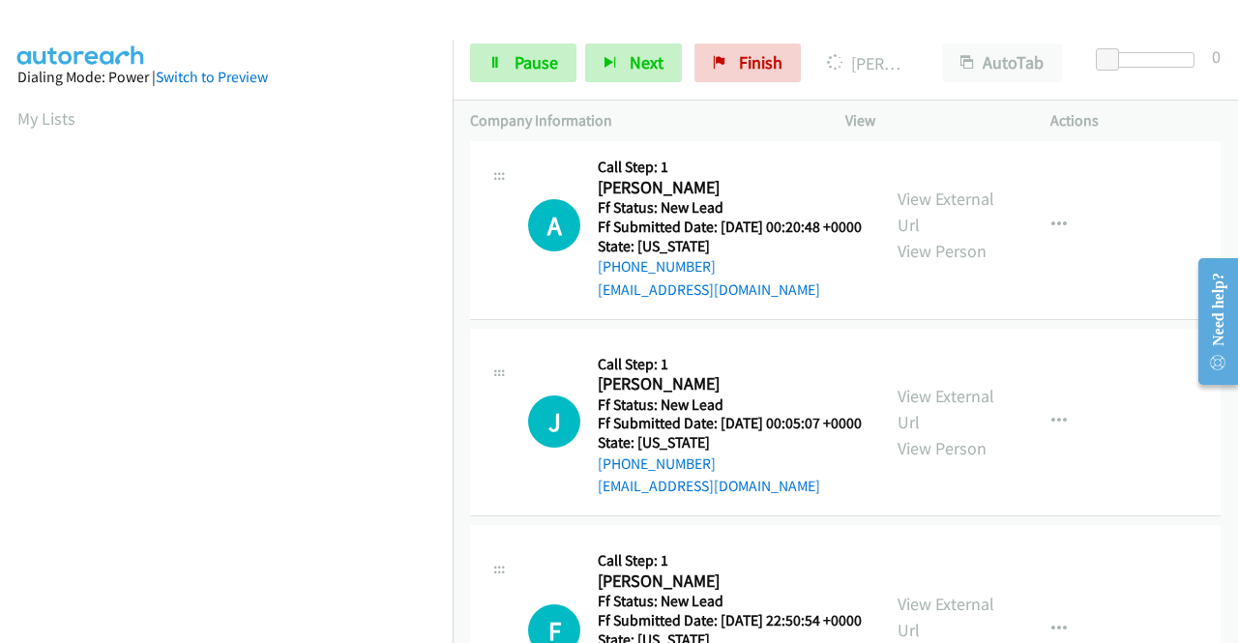
scroll to position [441, 0]
click at [532, 88] on div "Start Calls Pause Next Finish Dialing Kelley Mac Innes AutoTab AutoTab 0" at bounding box center [845, 63] width 785 height 74
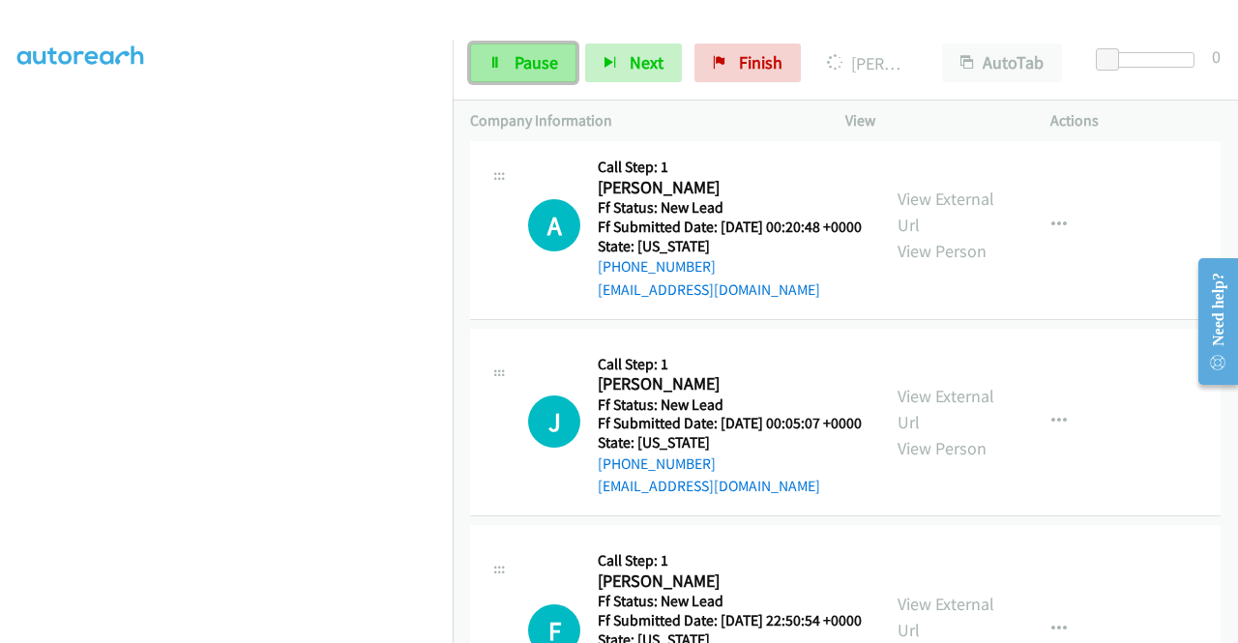
click at [538, 74] on link "Pause" at bounding box center [523, 63] width 106 height 39
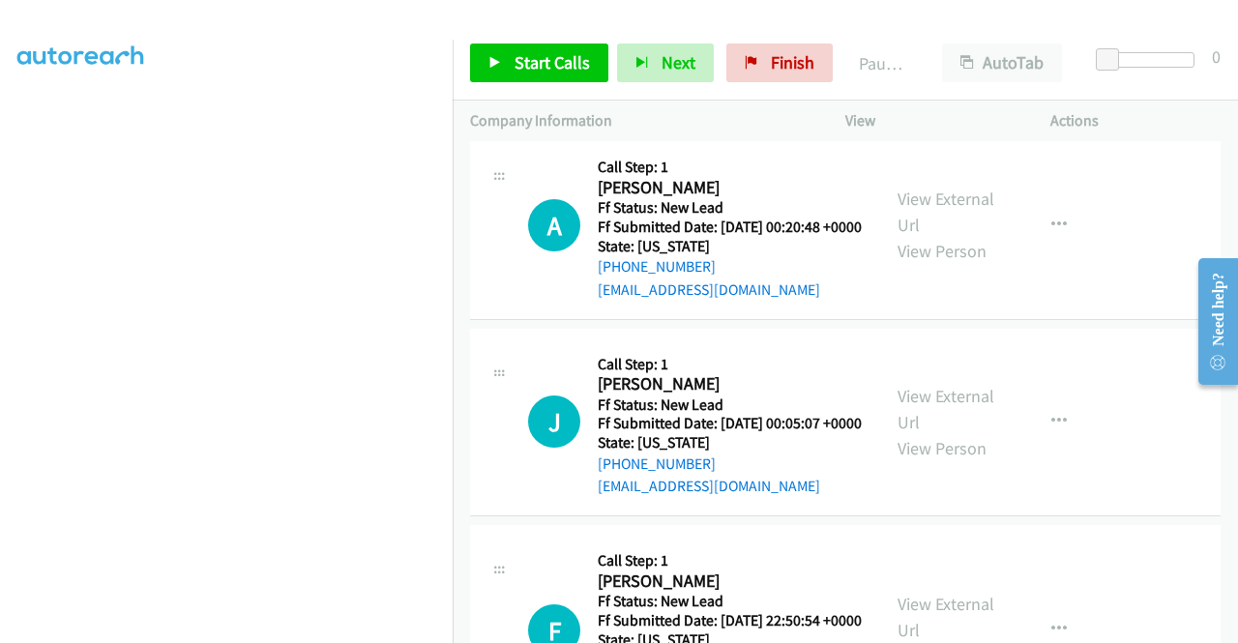
scroll to position [2117, 0]
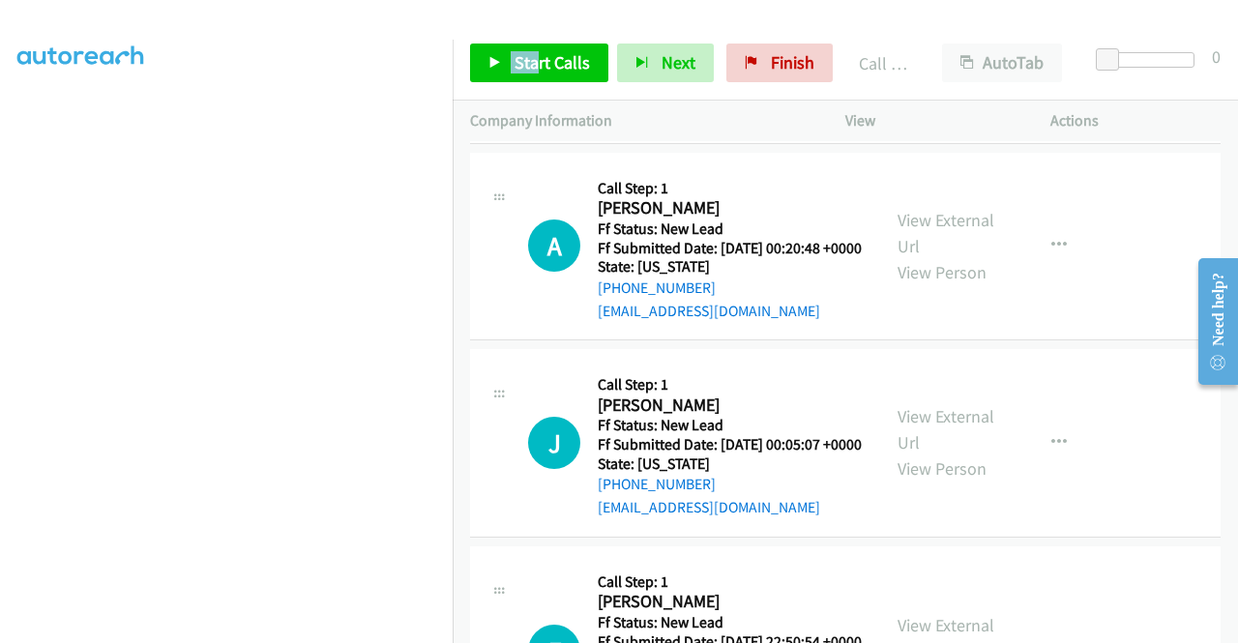
click at [530, 44] on div "Start Calls Pause Next Finish Call Completed AutoTab AutoTab 0" at bounding box center [845, 63] width 785 height 74
click at [521, 54] on span "Start Calls" at bounding box center [552, 62] width 75 height 22
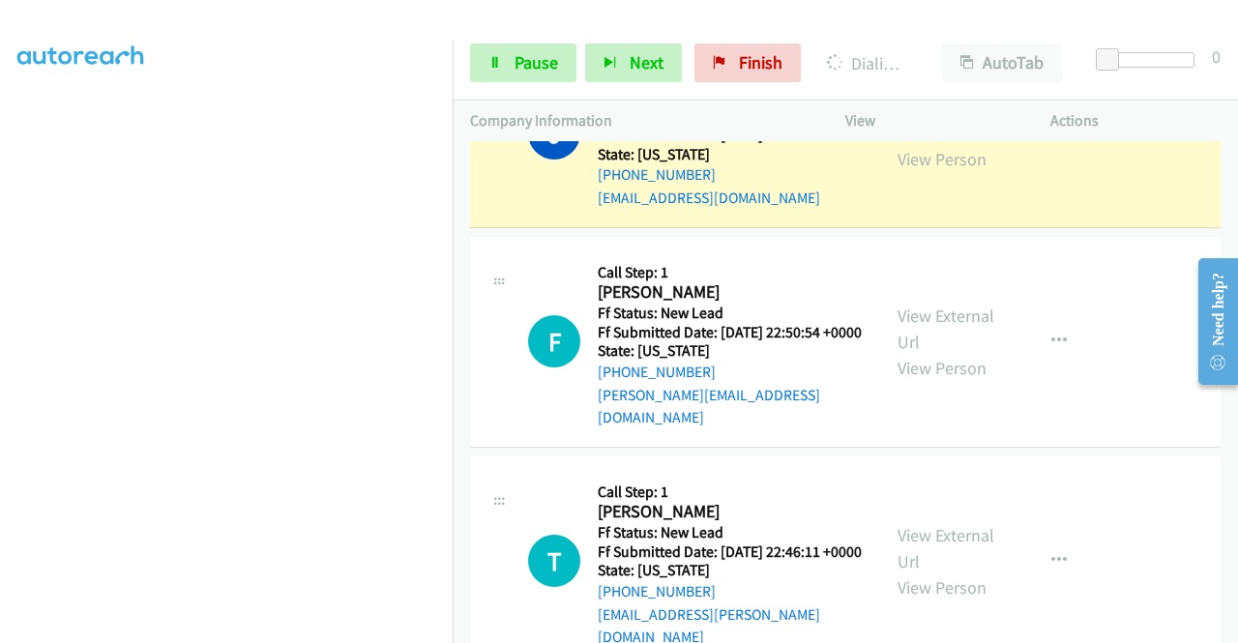
scroll to position [2504, 0]
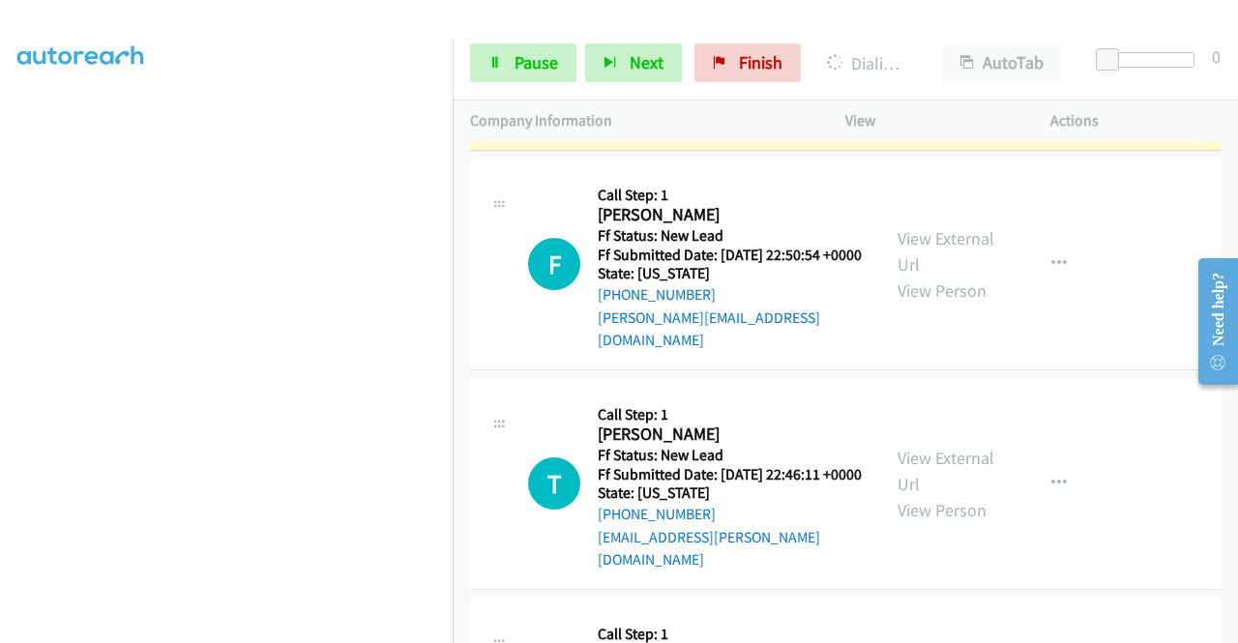
click at [961, 95] on div "View External Url View Person" at bounding box center [947, 55] width 101 height 78
click at [950, 67] on link "View External Url" at bounding box center [945, 42] width 97 height 48
click at [0, 292] on aside "Dialing Mode: Power | Switch to Preview My Lists" at bounding box center [226, 147] width 453 height 1071
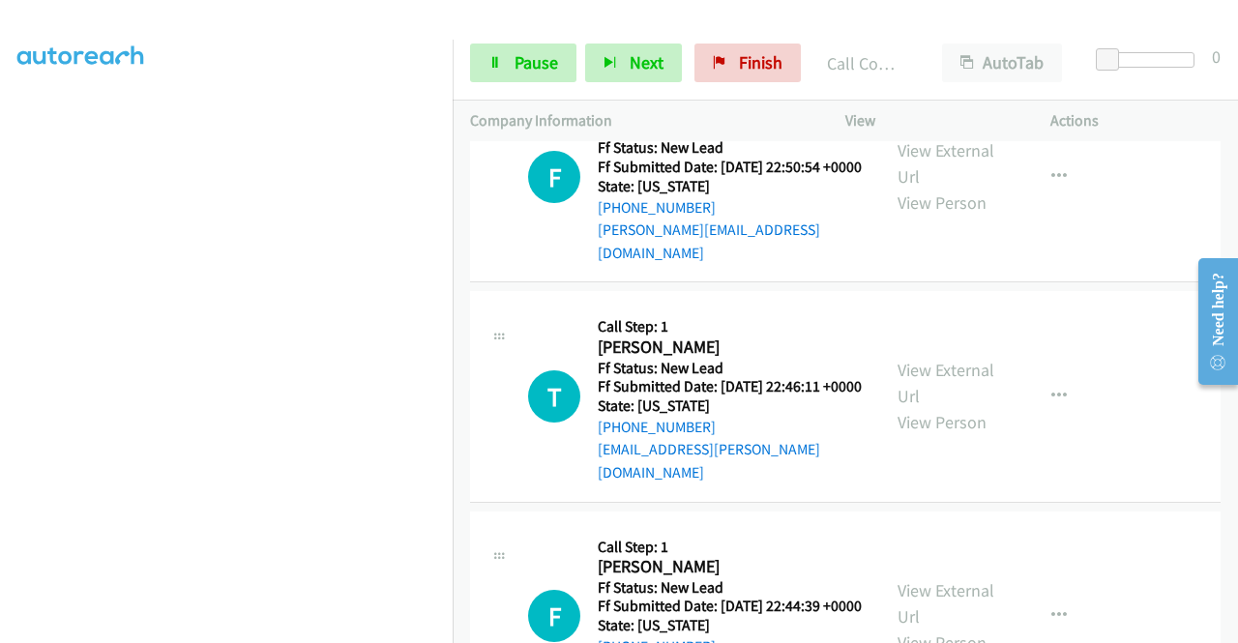
scroll to position [2710, 0]
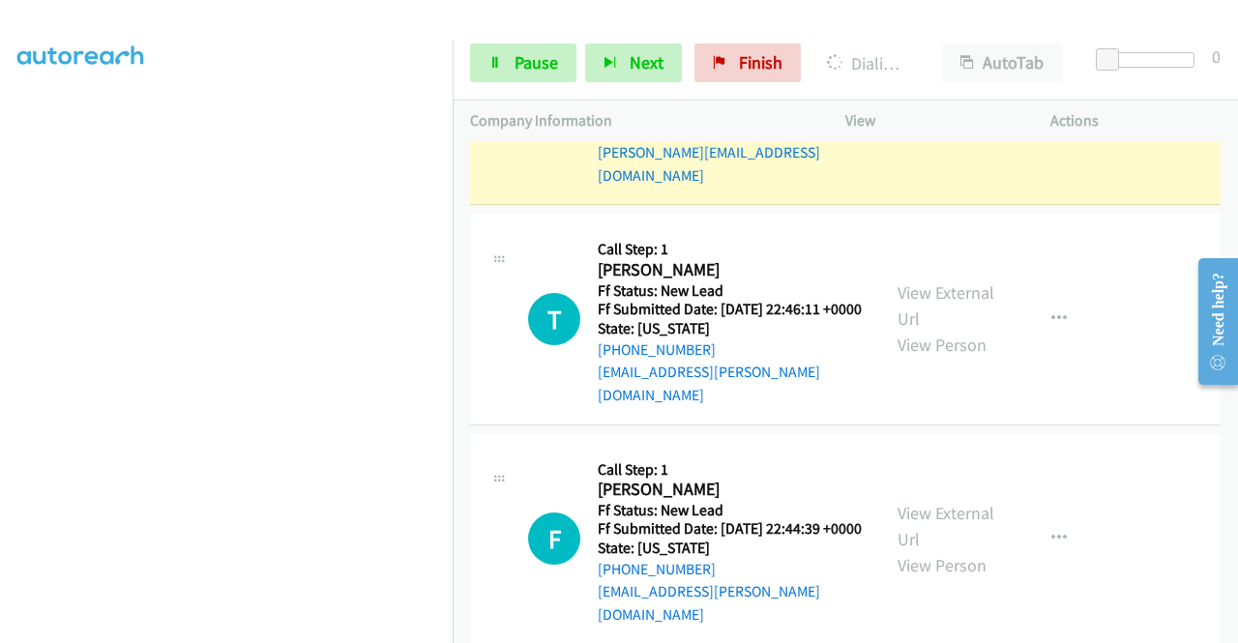
click at [917, 110] on link "View External Url" at bounding box center [945, 86] width 97 height 48
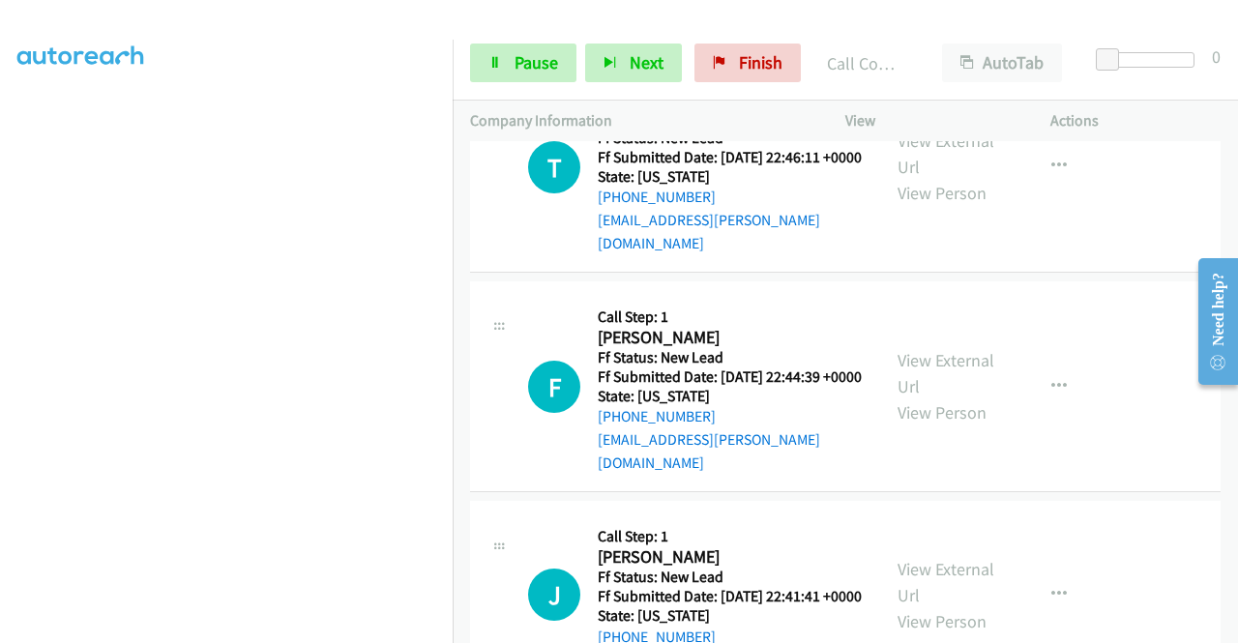
scroll to position [2929, 0]
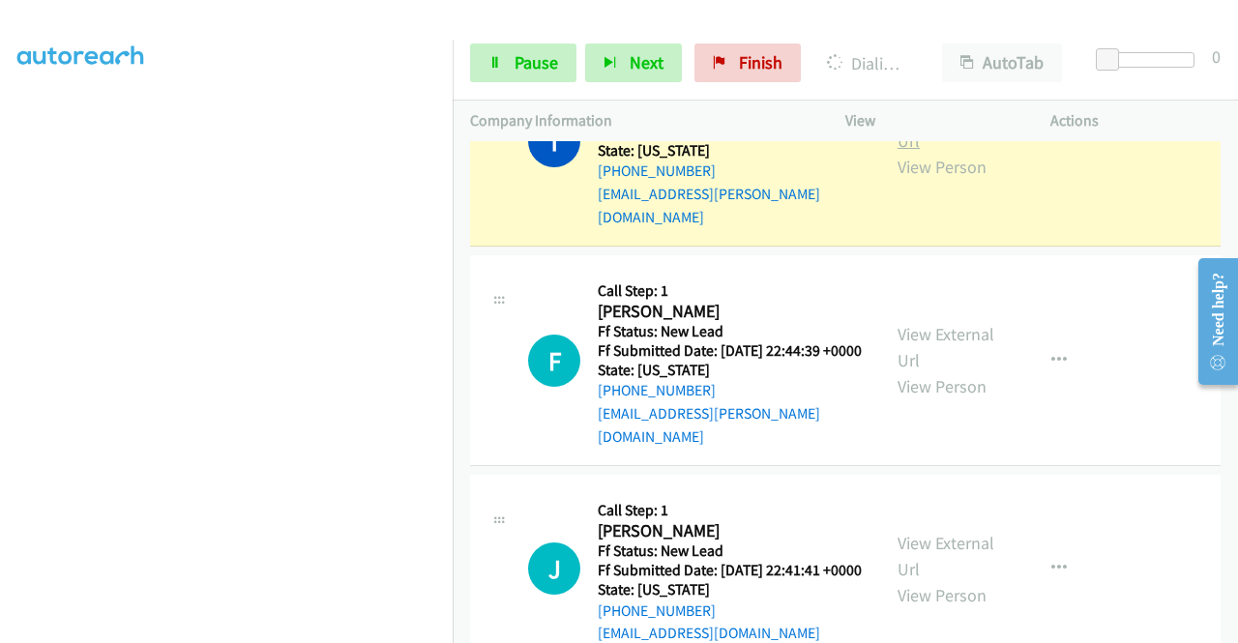
click at [918, 152] on link "View External Url" at bounding box center [945, 127] width 97 height 48
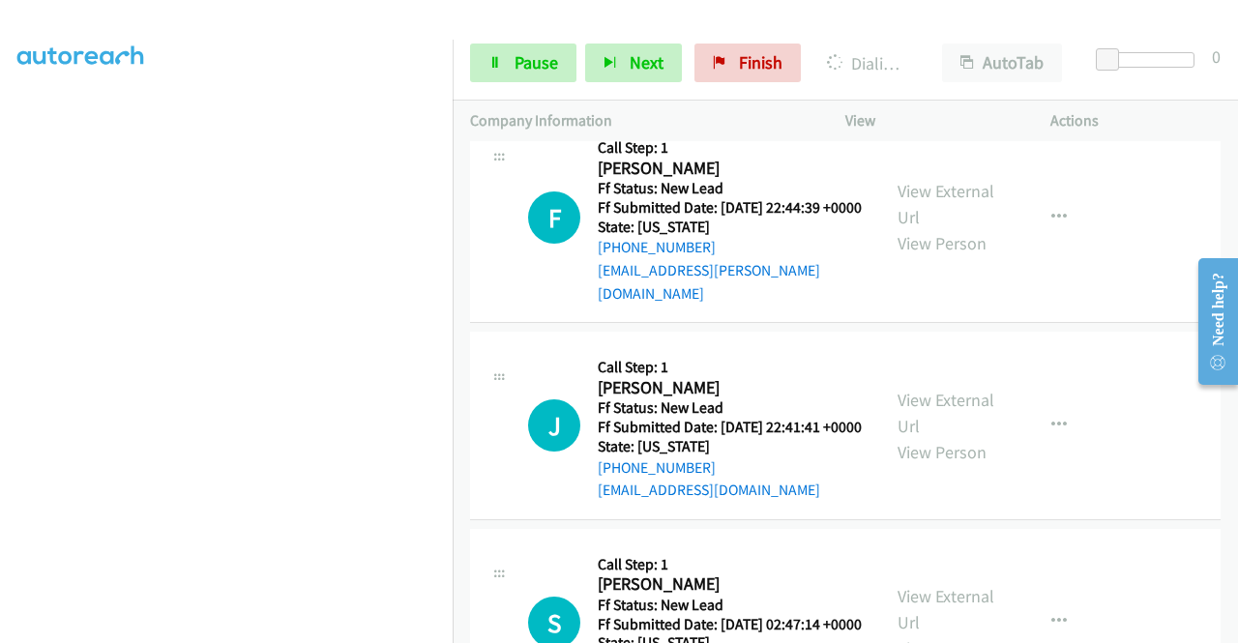
scroll to position [3084, 0]
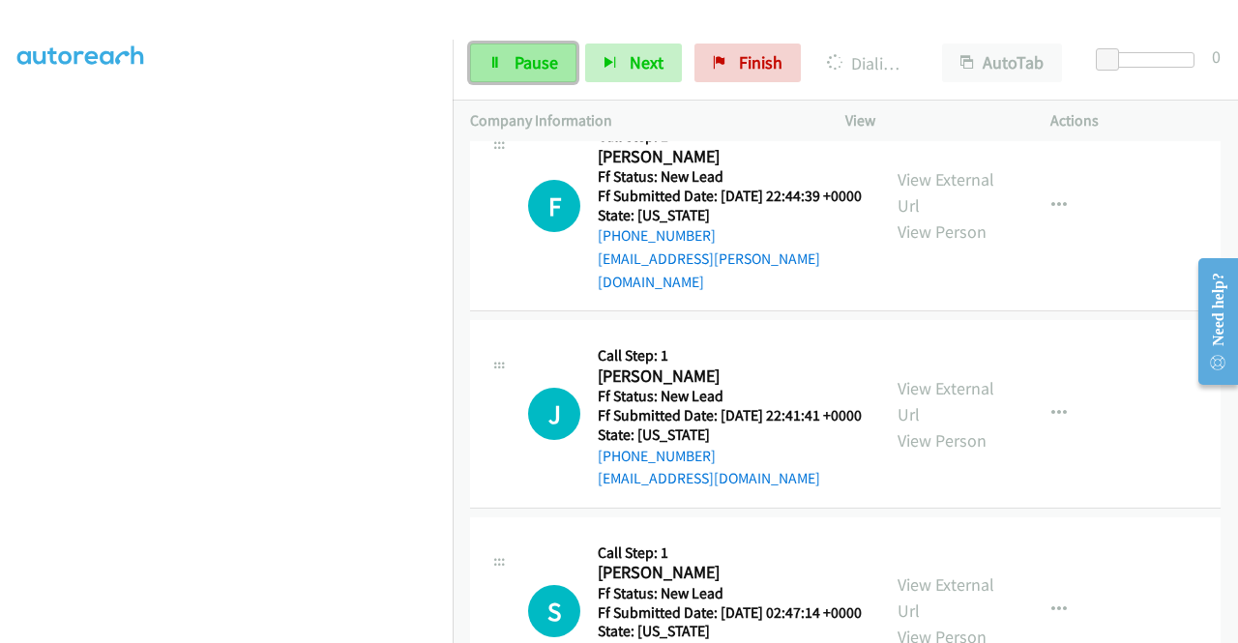
click at [508, 58] on link "Pause" at bounding box center [523, 63] width 106 height 39
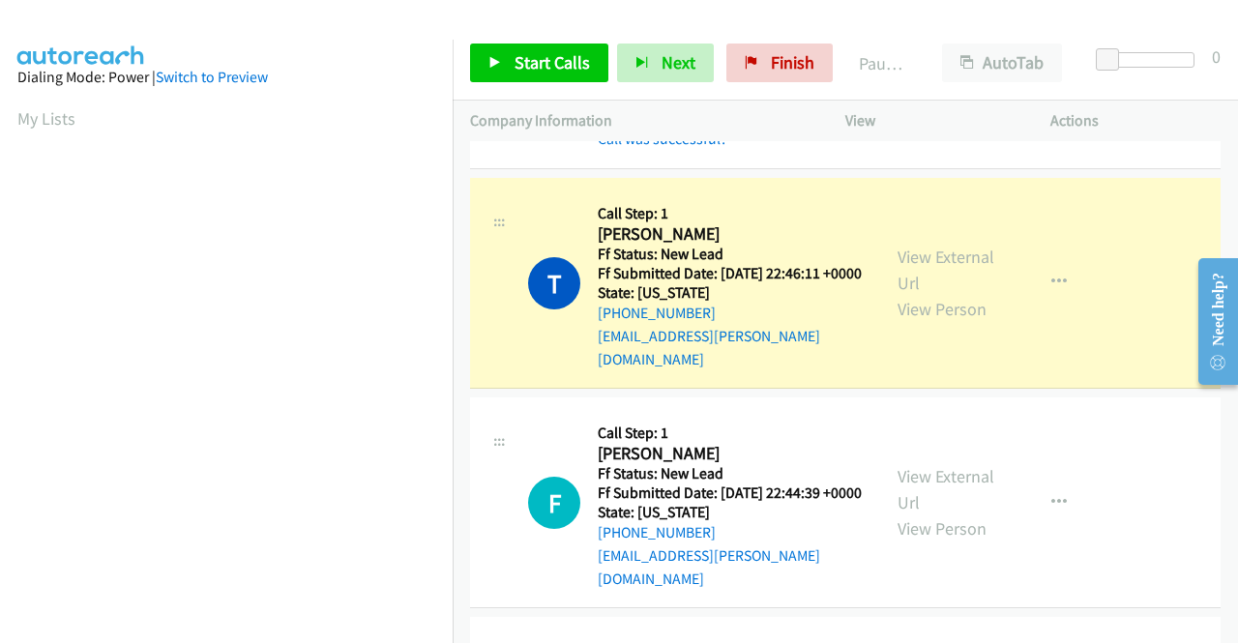
scroll to position [441, 0]
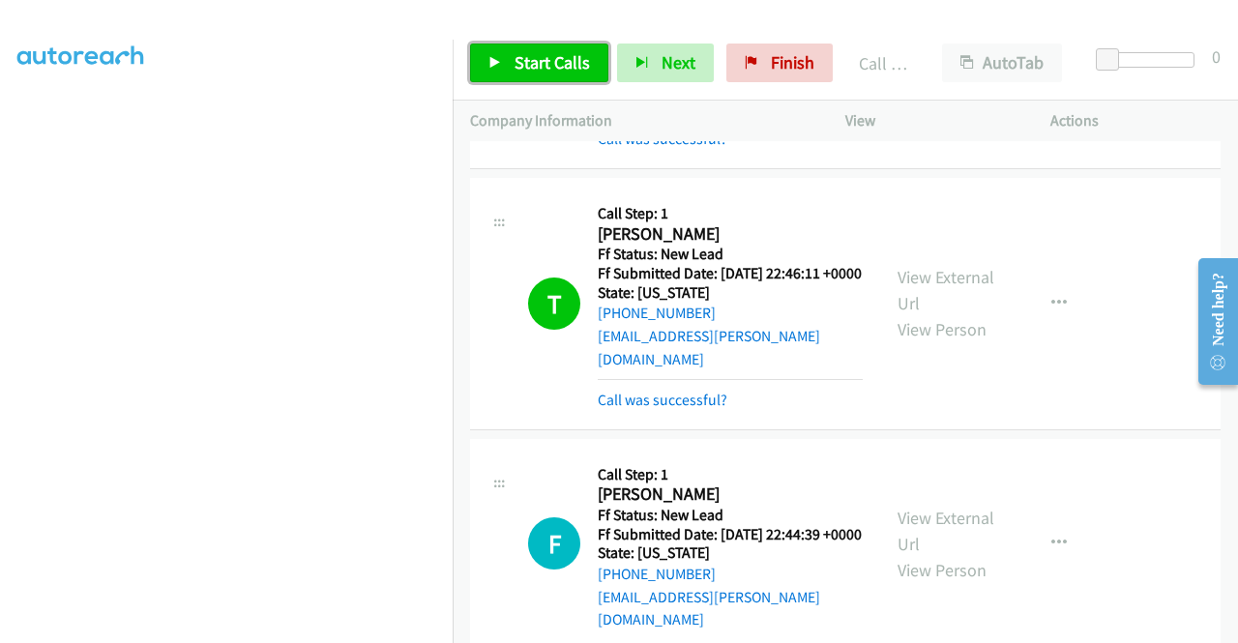
click at [522, 78] on link "Start Calls" at bounding box center [539, 63] width 138 height 39
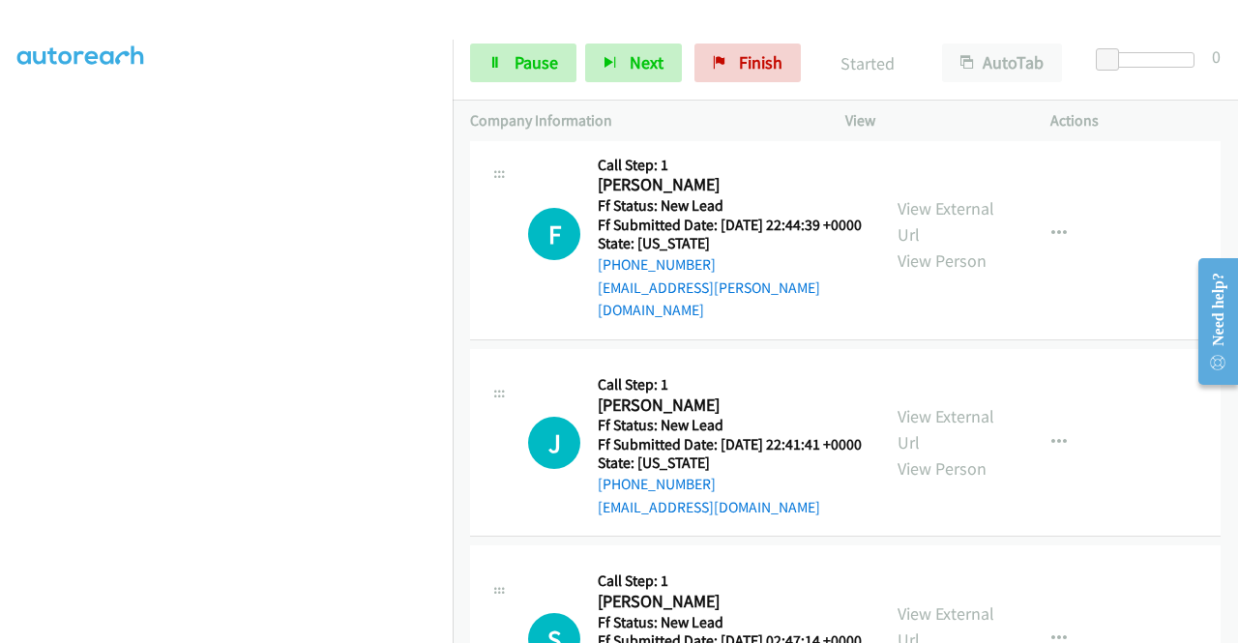
scroll to position [3188, 0]
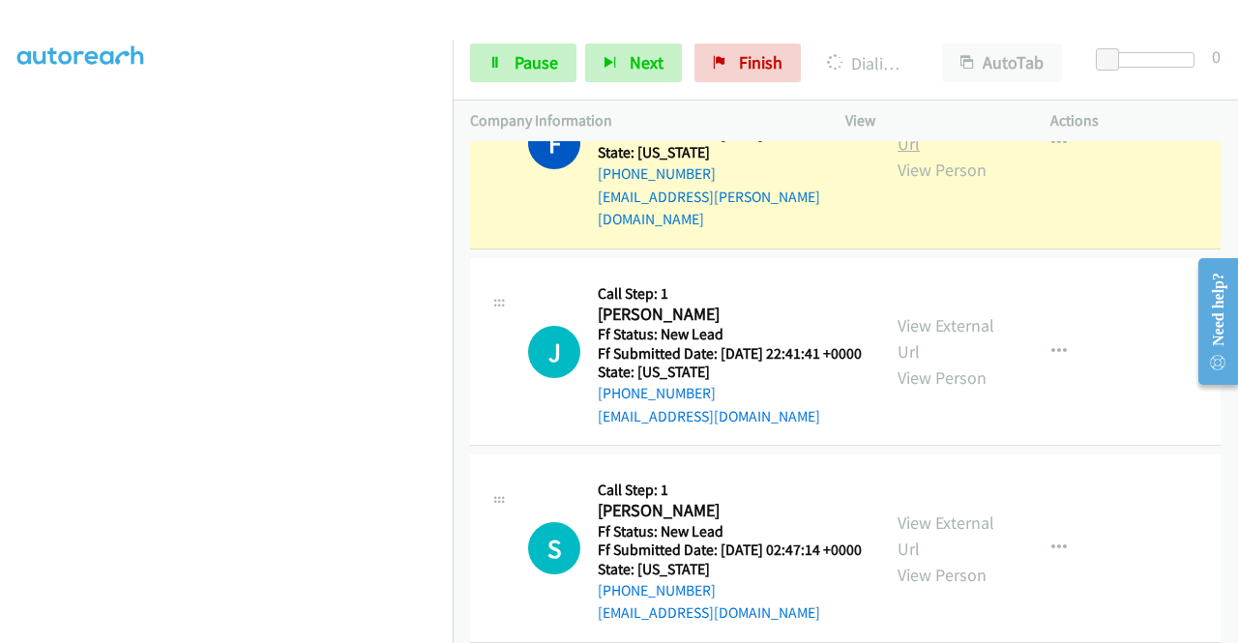
click at [936, 155] on link "View External Url" at bounding box center [945, 130] width 97 height 48
click at [954, 155] on link "View External Url" at bounding box center [945, 130] width 97 height 48
click at [0, 301] on aside "Dialing Mode: Power | Switch to Preview My Lists" at bounding box center [226, 147] width 453 height 1071
click at [515, 71] on span "Pause" at bounding box center [537, 62] width 44 height 22
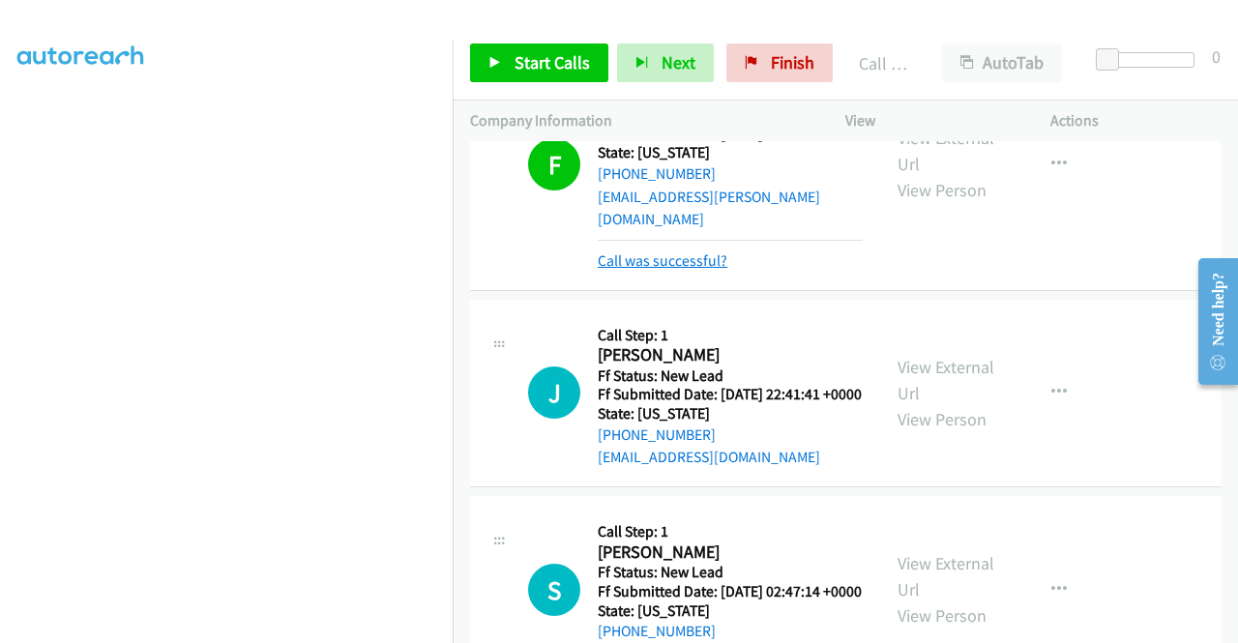
click at [675, 270] on link "Call was successful?" at bounding box center [663, 260] width 130 height 18
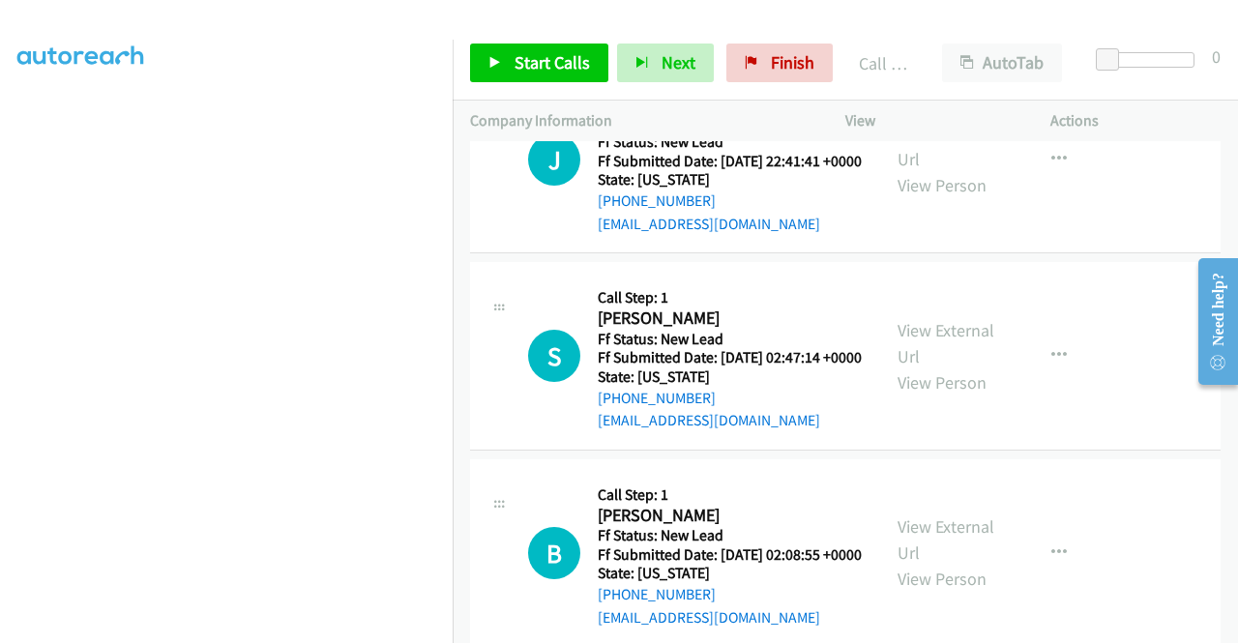
scroll to position [3419, 0]
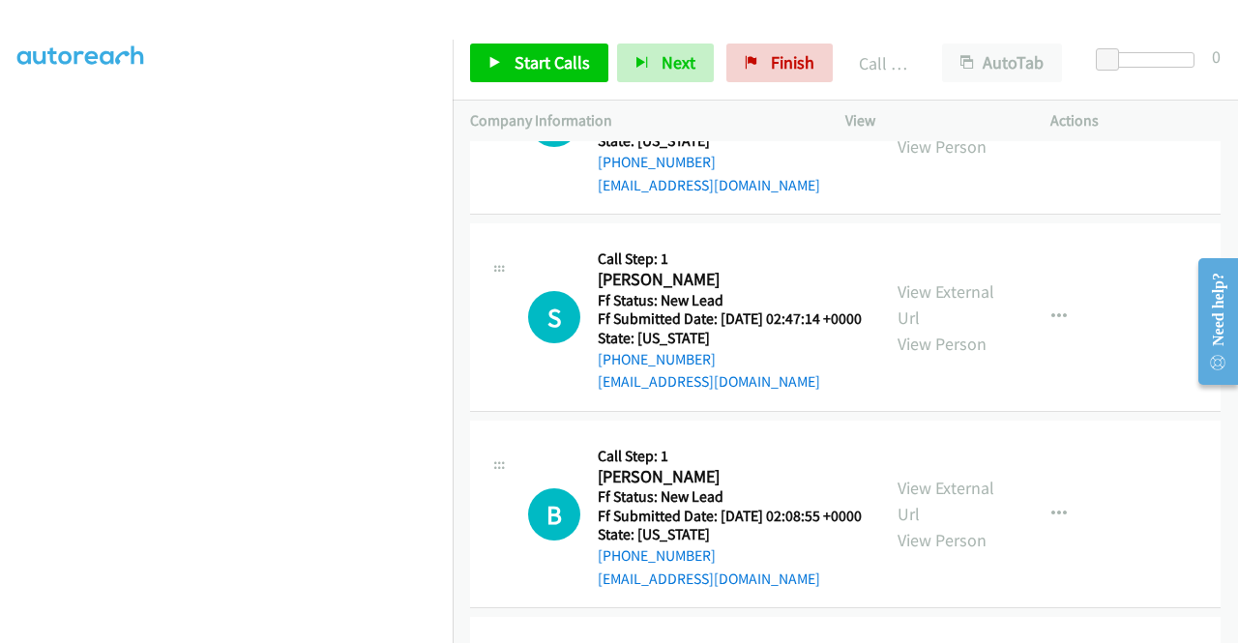
click at [789, 197] on div "jwhitti8@gmail.com" at bounding box center [730, 185] width 264 height 23
click at [526, 51] on span "Start Calls" at bounding box center [552, 62] width 75 height 22
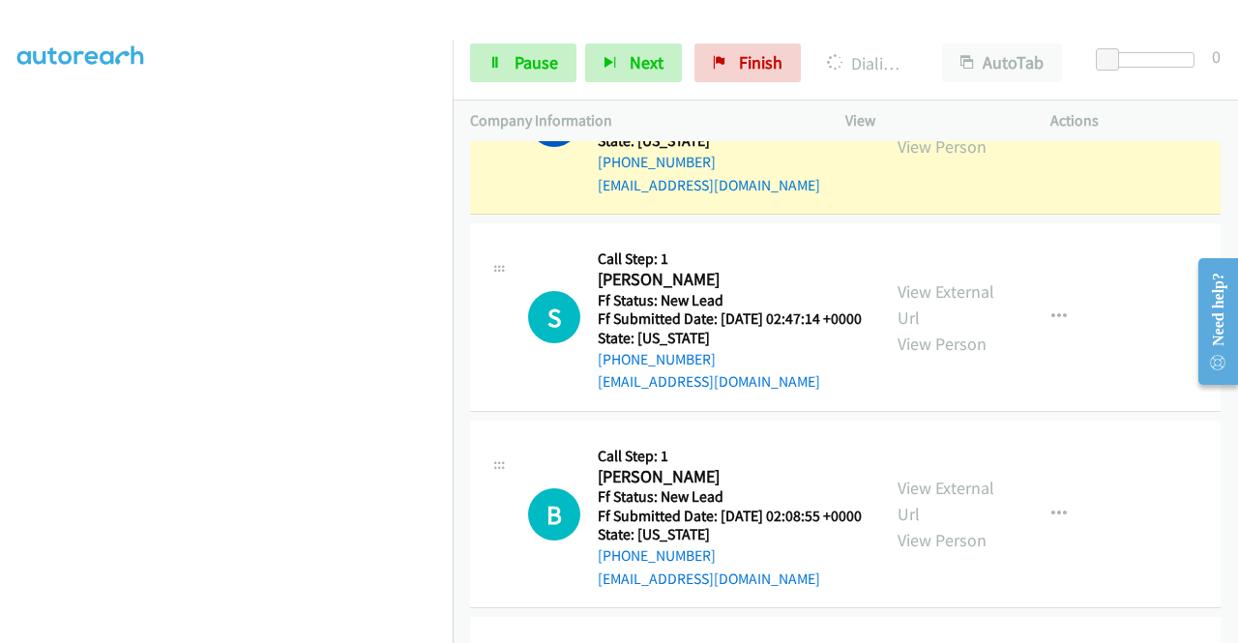
click at [911, 132] on link "View External Url" at bounding box center [945, 107] width 97 height 48
click at [0, 328] on aside "Dialing Mode: Power | Switch to Preview My Lists" at bounding box center [226, 147] width 453 height 1071
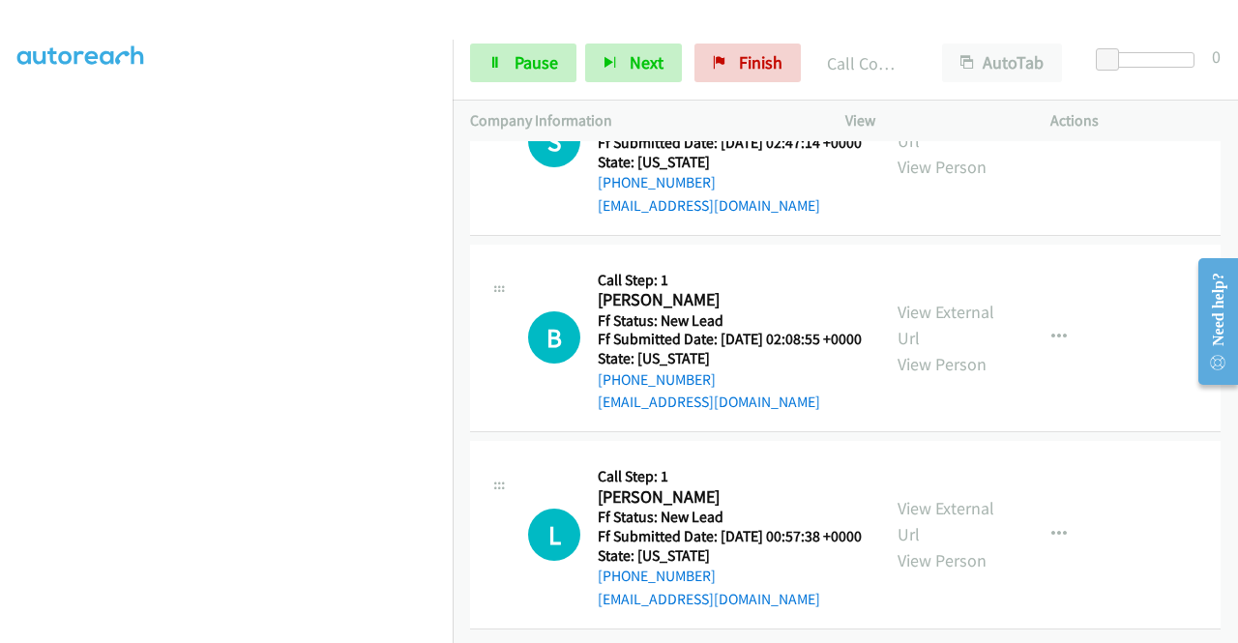
scroll to position [3702, 0]
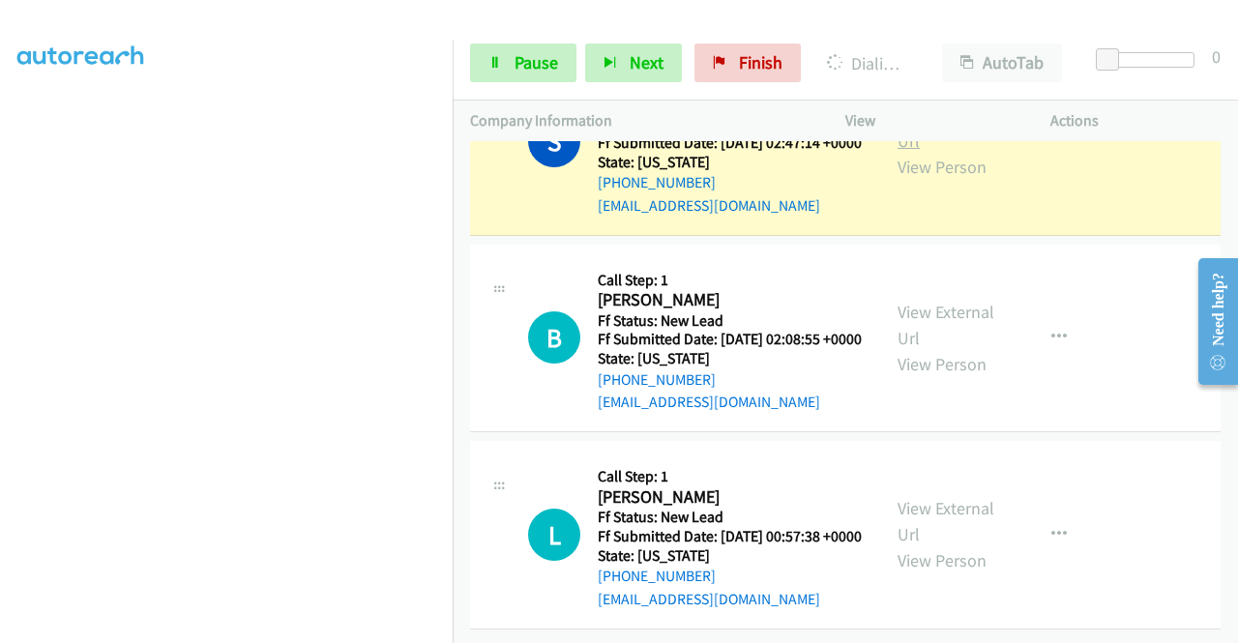
click at [905, 152] on link "View External Url" at bounding box center [945, 127] width 97 height 48
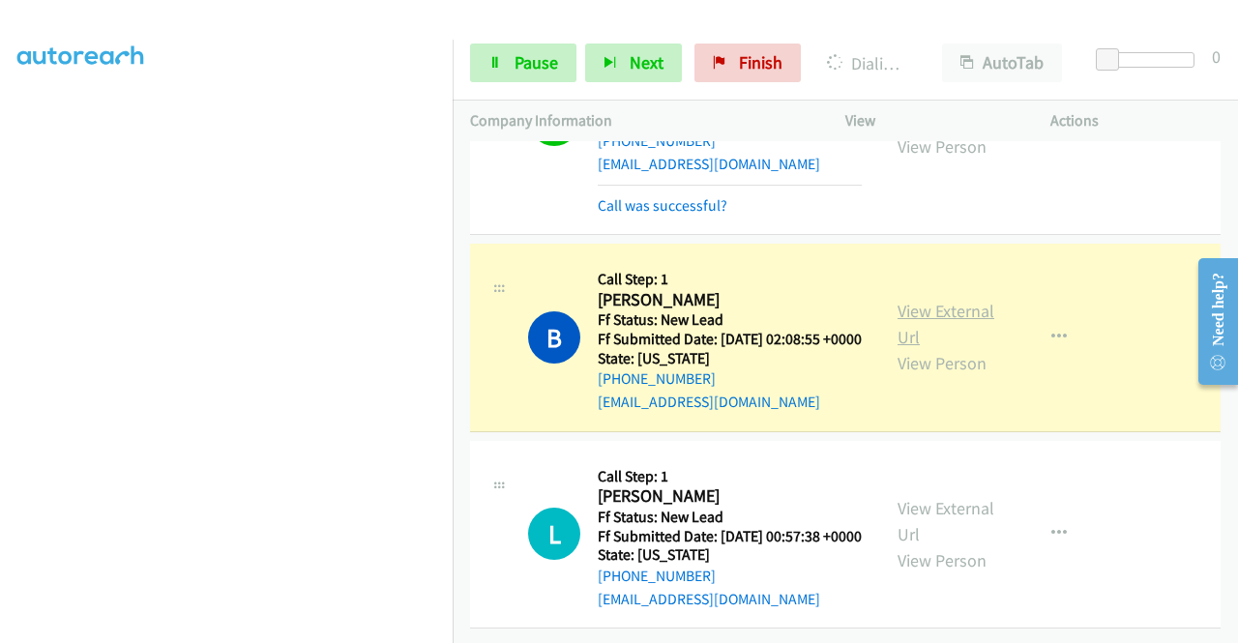
click at [923, 348] on link "View External Url" at bounding box center [945, 324] width 97 height 48
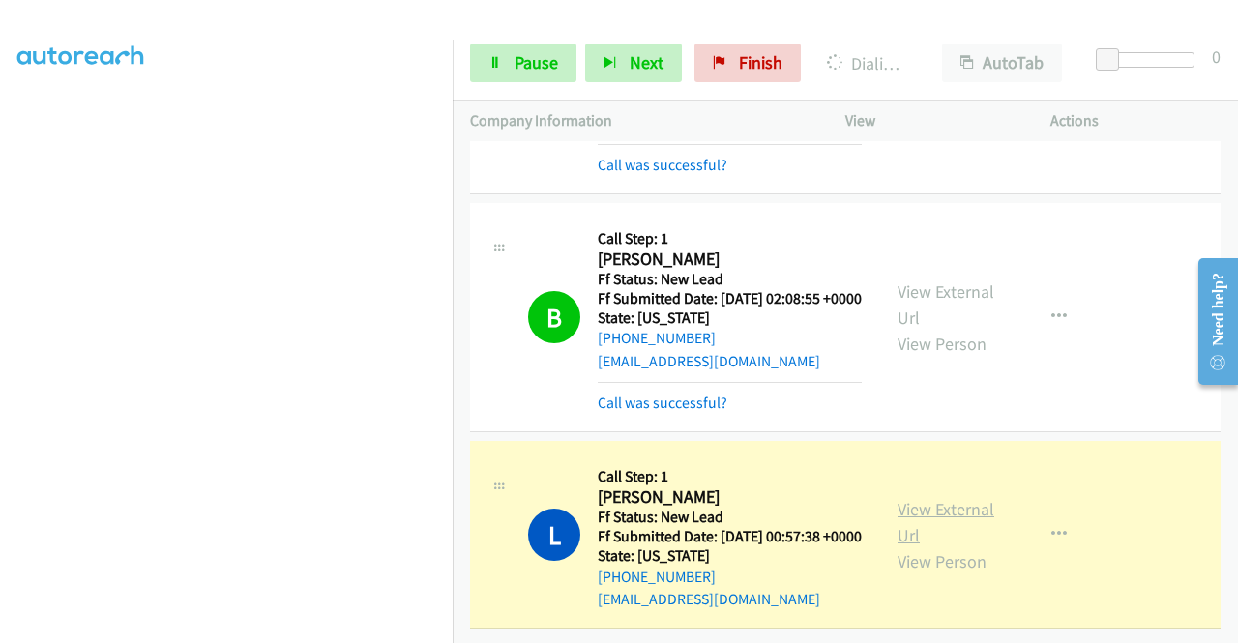
click at [952, 498] on link "View External Url" at bounding box center [945, 522] width 97 height 48
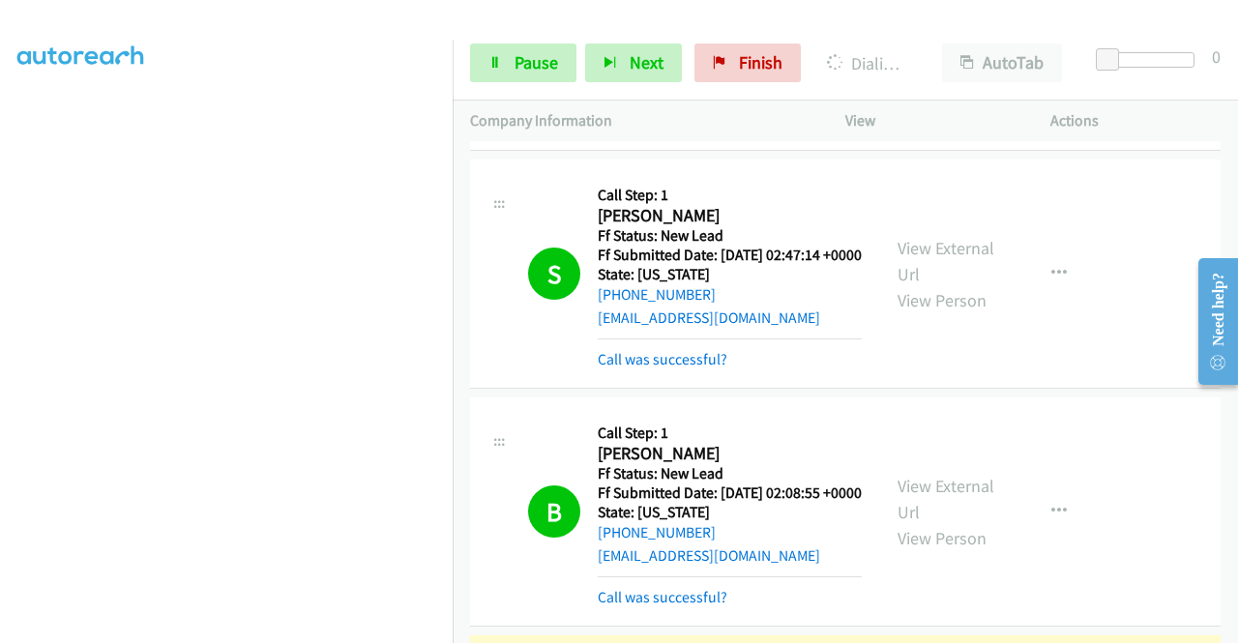
scroll to position [3974, 0]
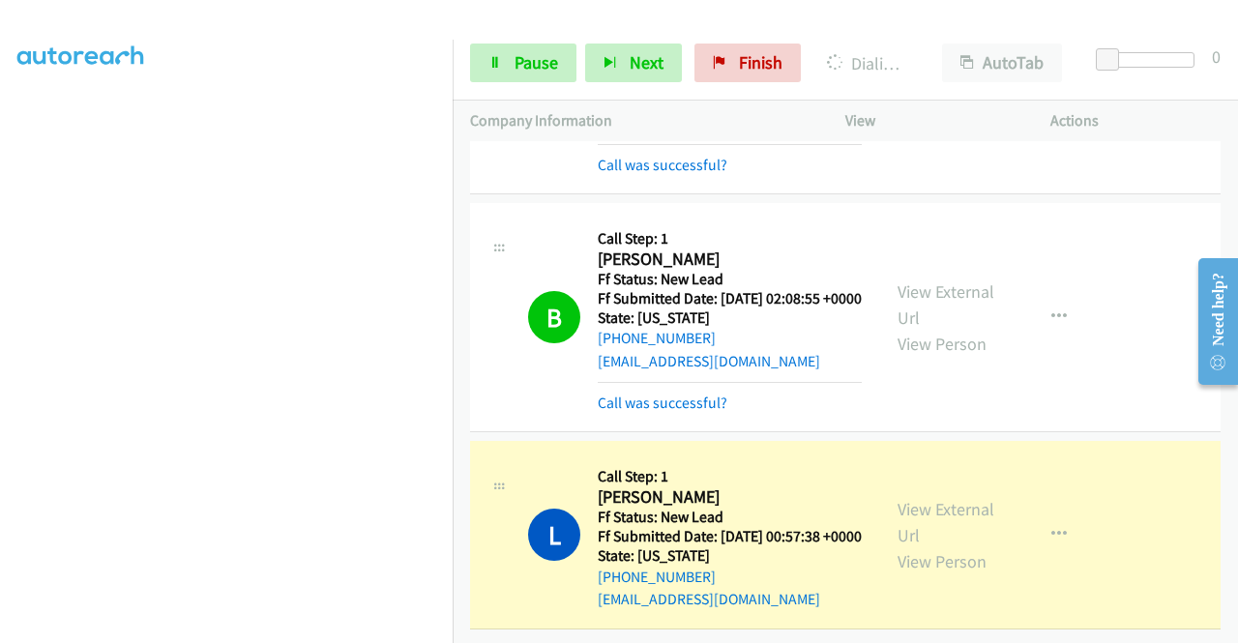
click at [455, 90] on div "Start Calls Pause Next Finish Dialing Luke Short AutoTab AutoTab 0" at bounding box center [845, 63] width 785 height 74
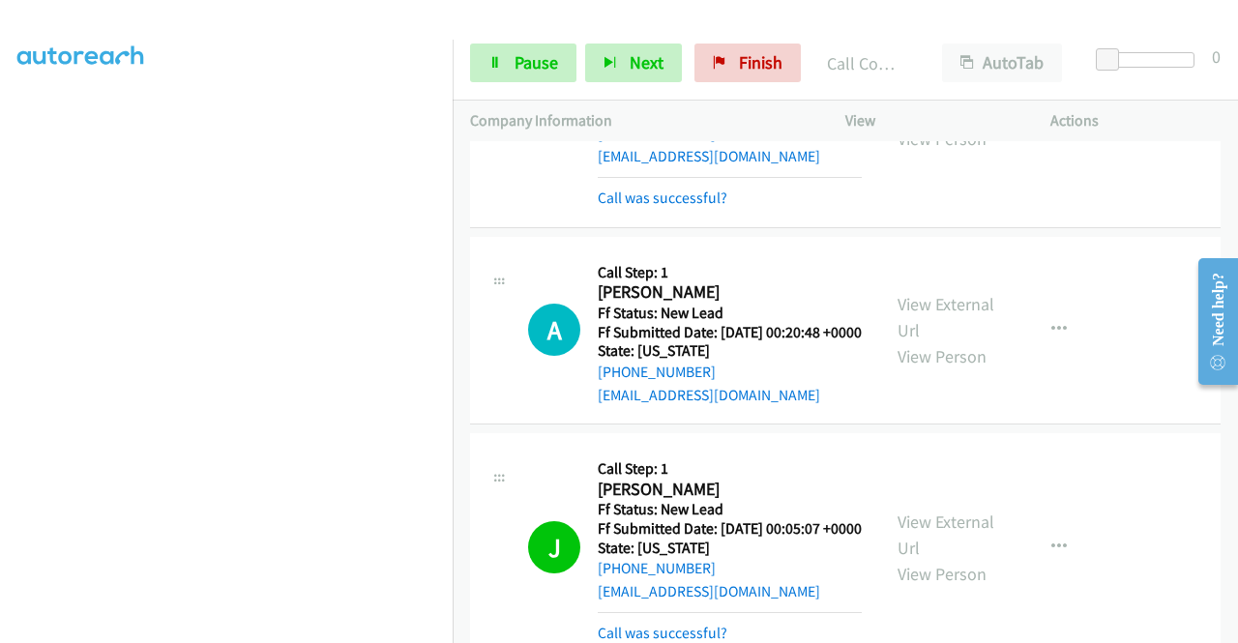
scroll to position [2027, 0]
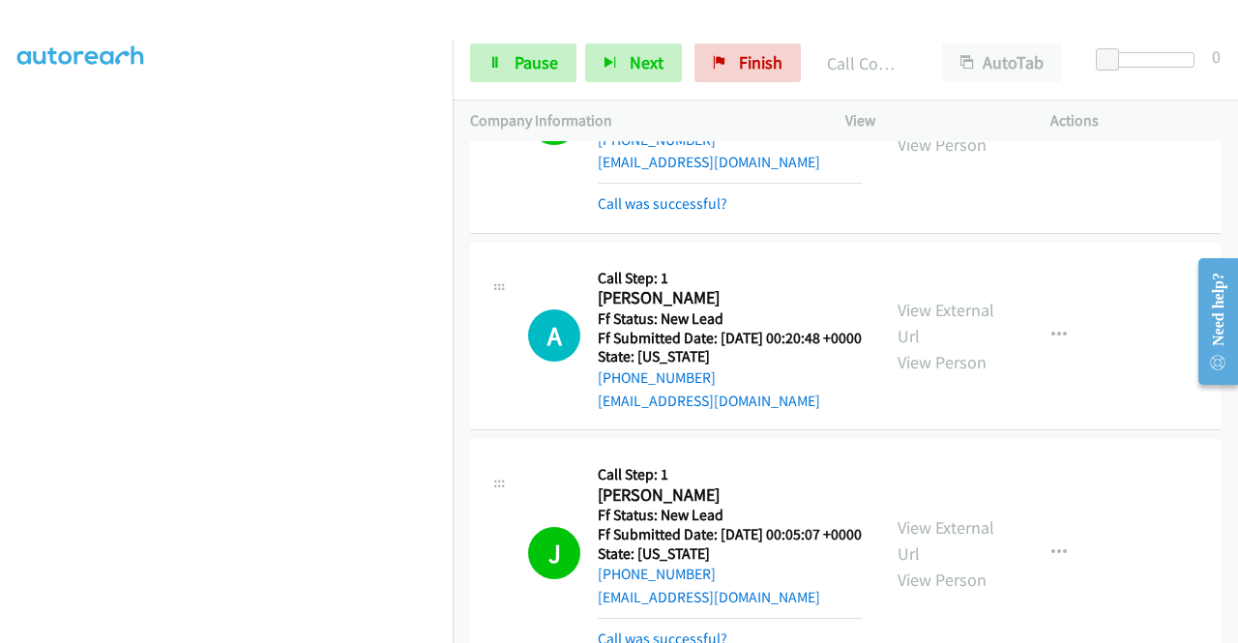
drag, startPoint x: 1230, startPoint y: 585, endPoint x: 54, endPoint y: 146, distance: 1255.3
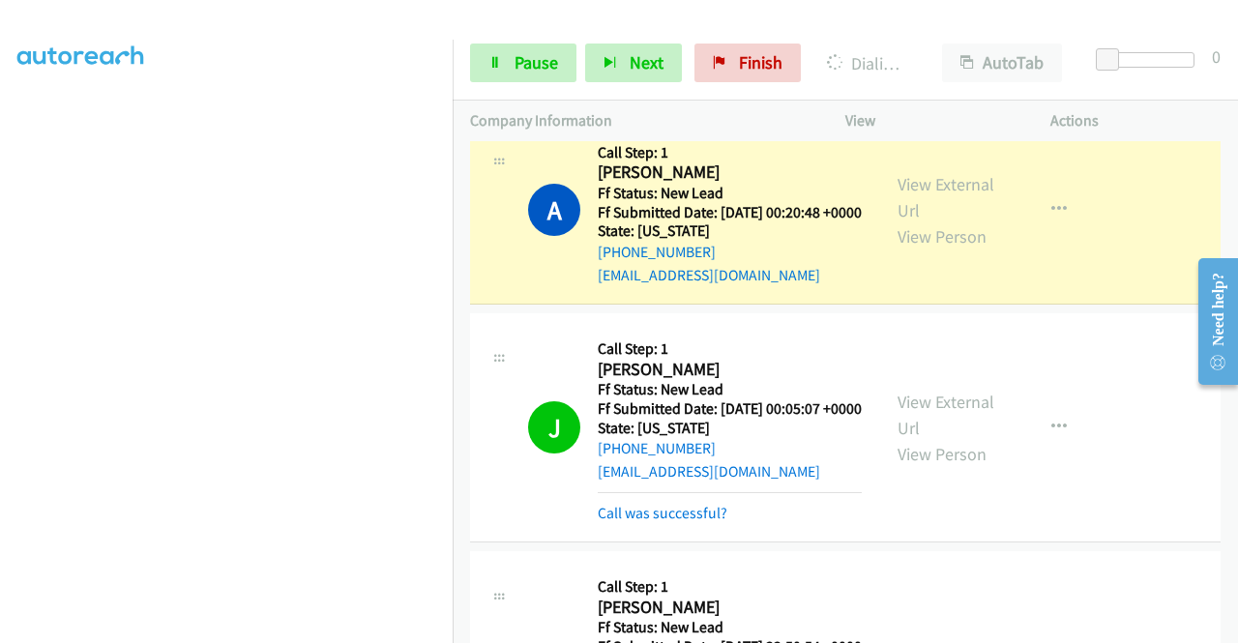
scroll to position [2114, 0]
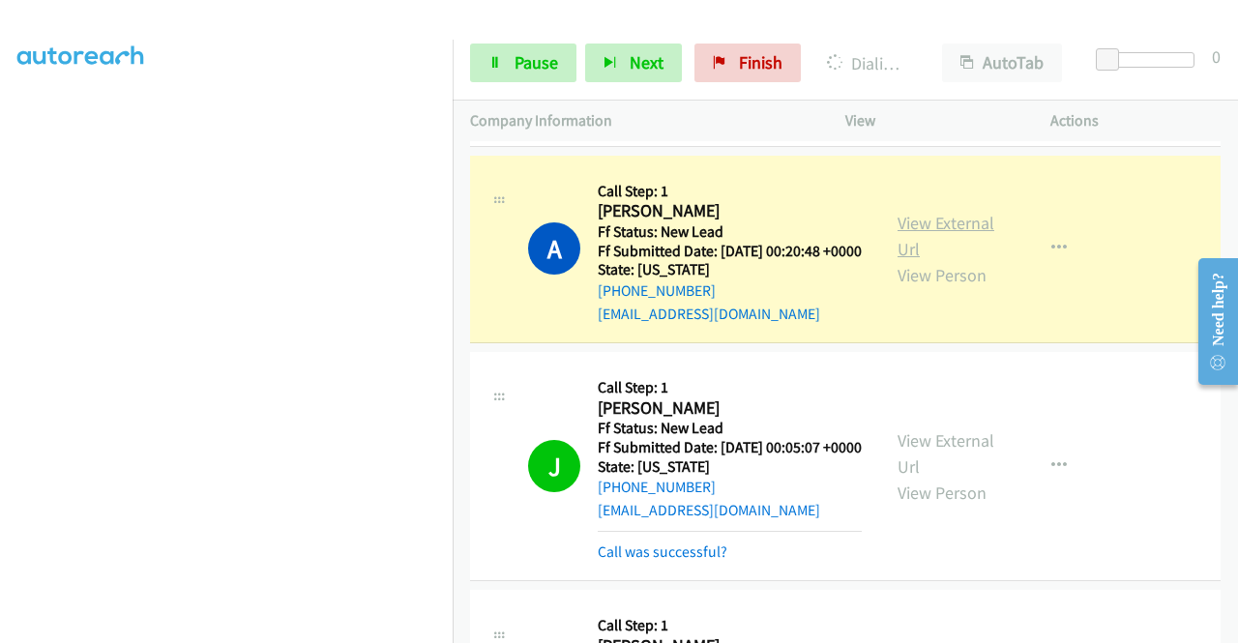
click at [901, 260] on link "View External Url" at bounding box center [945, 236] width 97 height 48
click at [513, 74] on link "Pause" at bounding box center [523, 63] width 106 height 39
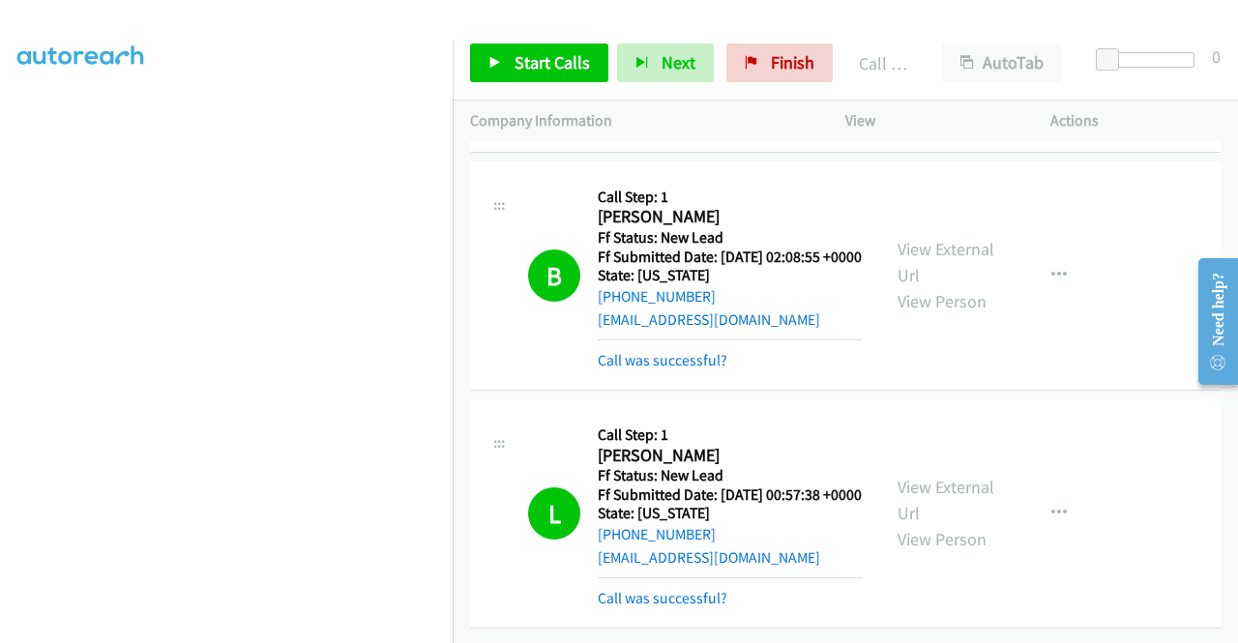
scroll to position [0, 0]
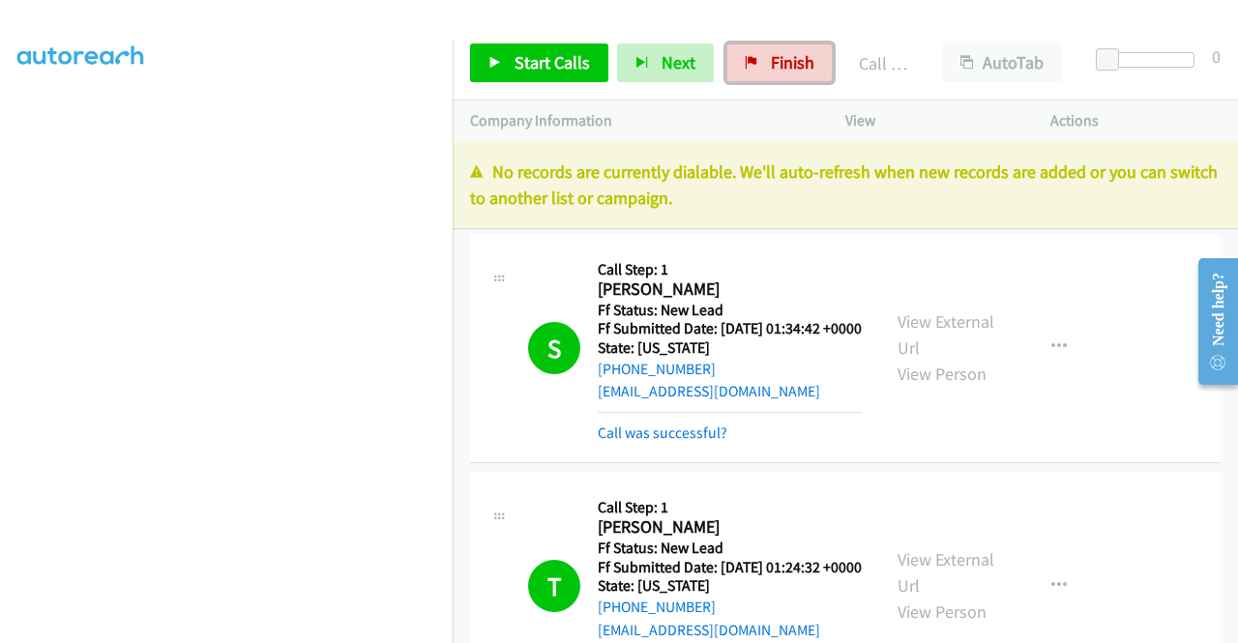
drag, startPoint x: 810, startPoint y: 63, endPoint x: 705, endPoint y: 94, distance: 109.9
click at [810, 63] on link "Finish" at bounding box center [779, 63] width 106 height 39
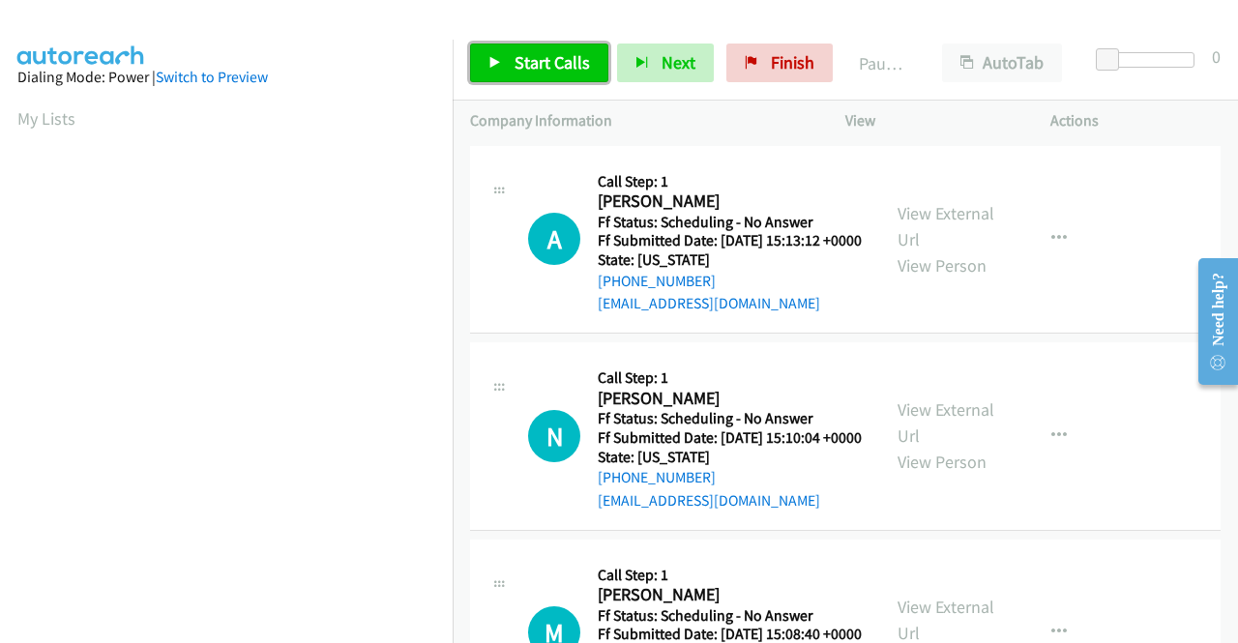
click at [518, 61] on span "Start Calls" at bounding box center [552, 62] width 75 height 22
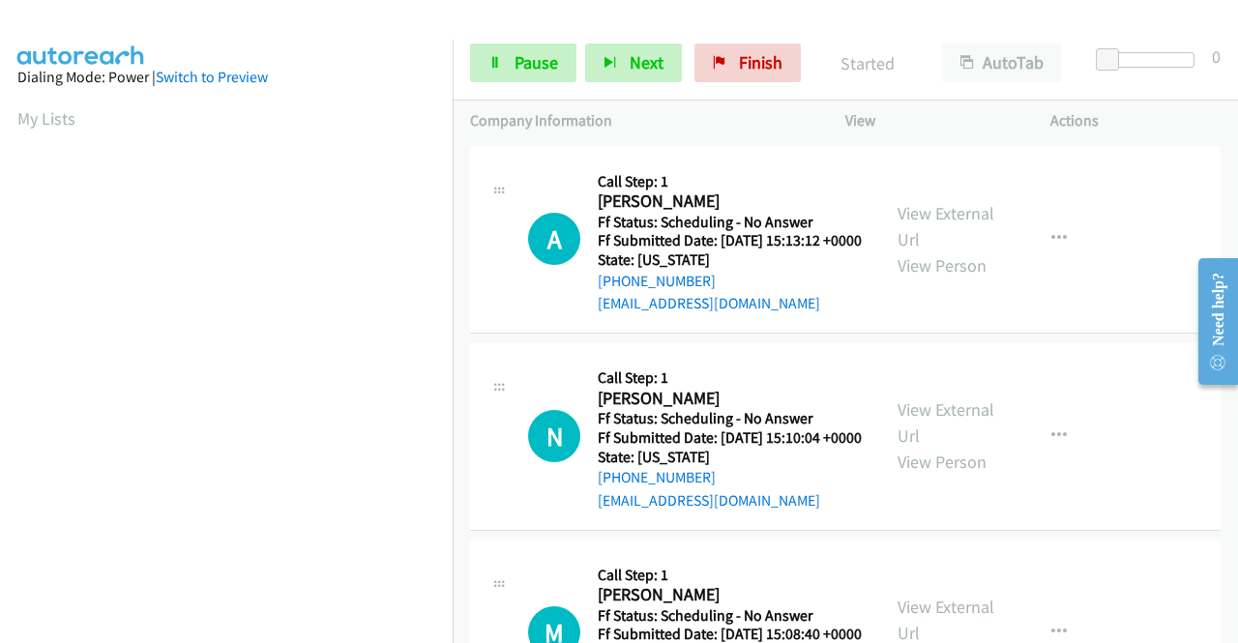
click at [513, 158] on div "A Callback Scheduled Call Step: 1 [PERSON_NAME] America/[GEOGRAPHIC_DATA] Ff St…" at bounding box center [845, 240] width 750 height 189
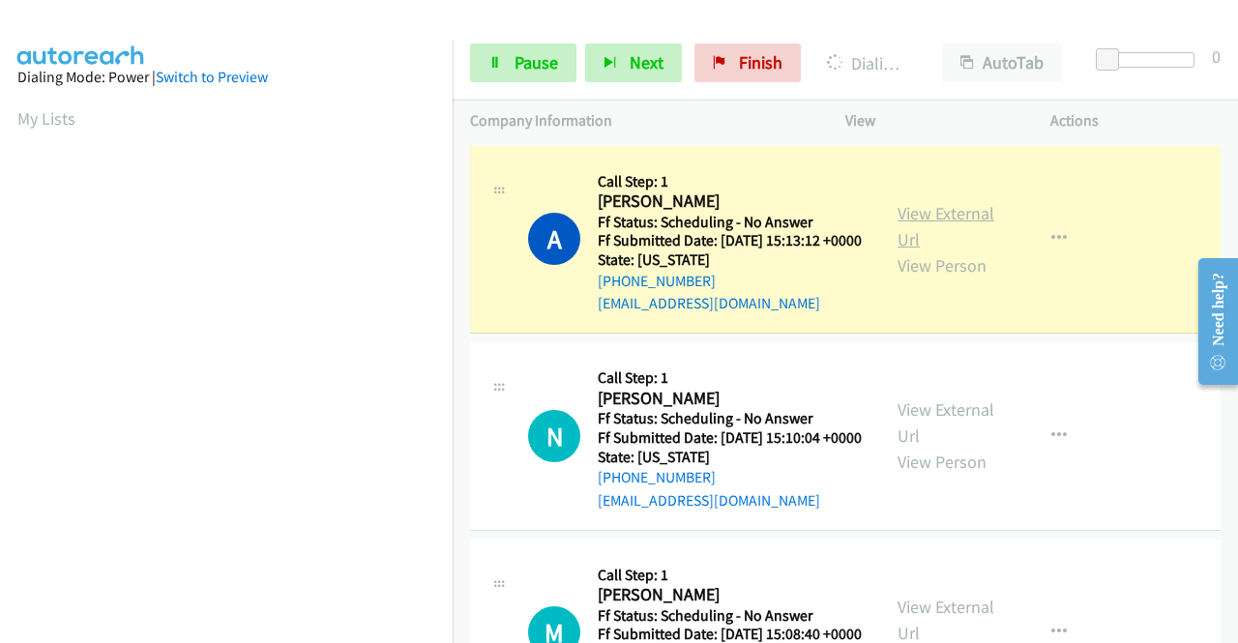
click at [917, 216] on link "View External Url" at bounding box center [945, 226] width 97 height 48
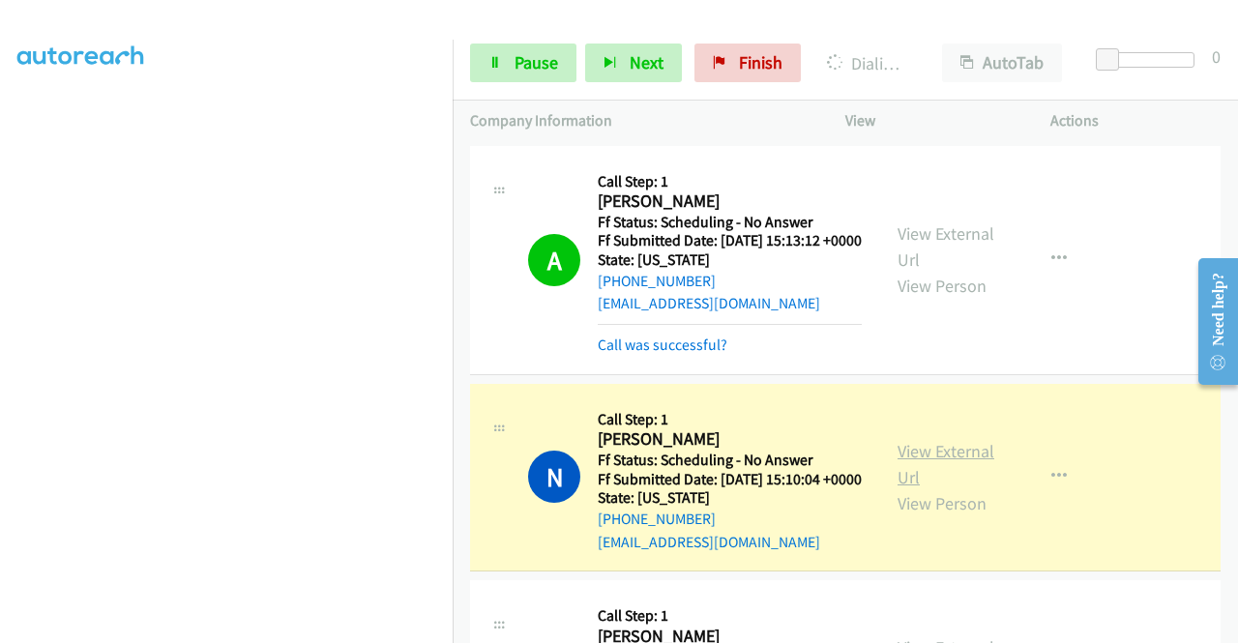
click at [903, 469] on link "View External Url" at bounding box center [945, 464] width 97 height 48
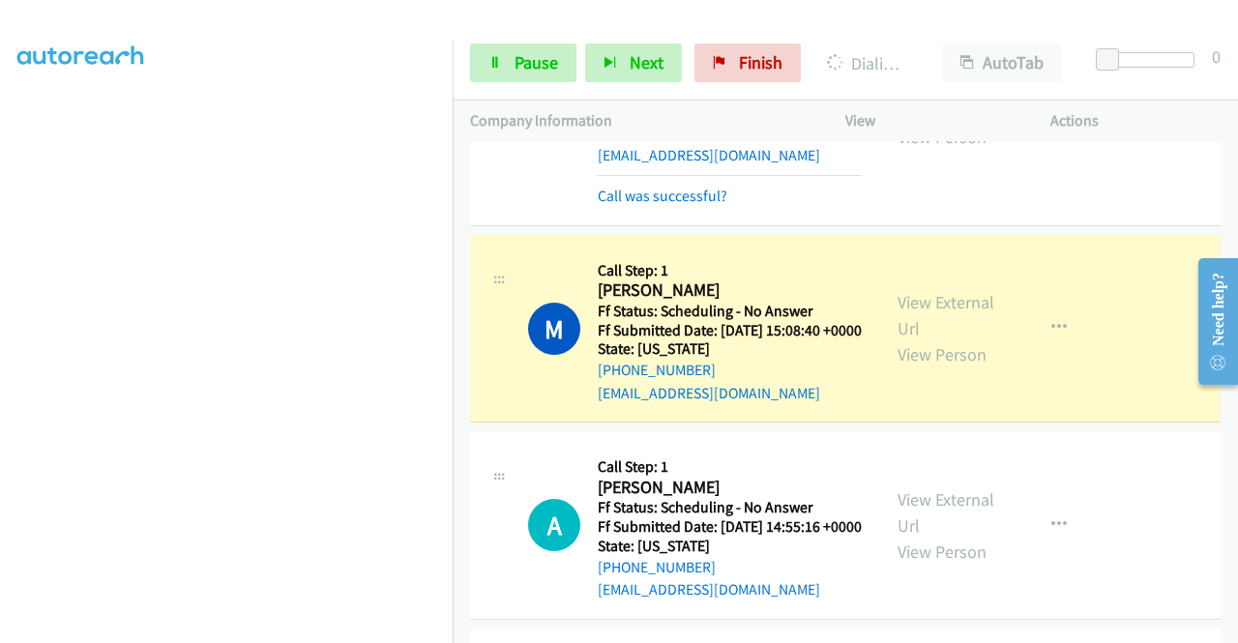
scroll to position [451, 0]
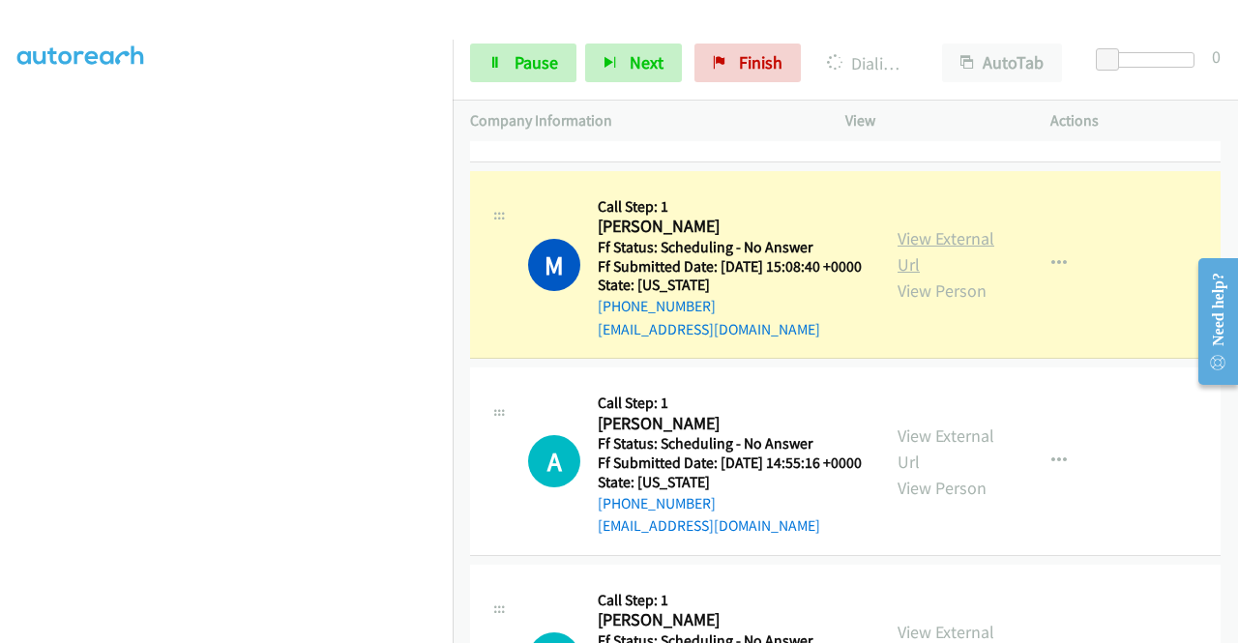
click at [897, 276] on link "View External Url" at bounding box center [945, 251] width 97 height 48
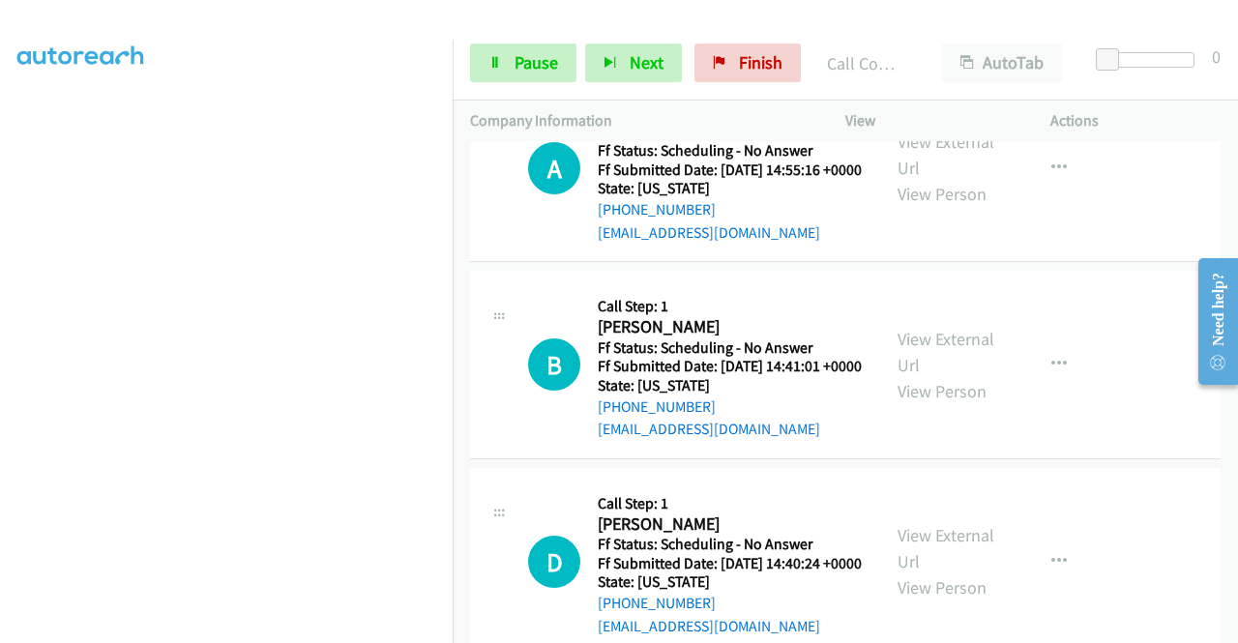
scroll to position [786, 0]
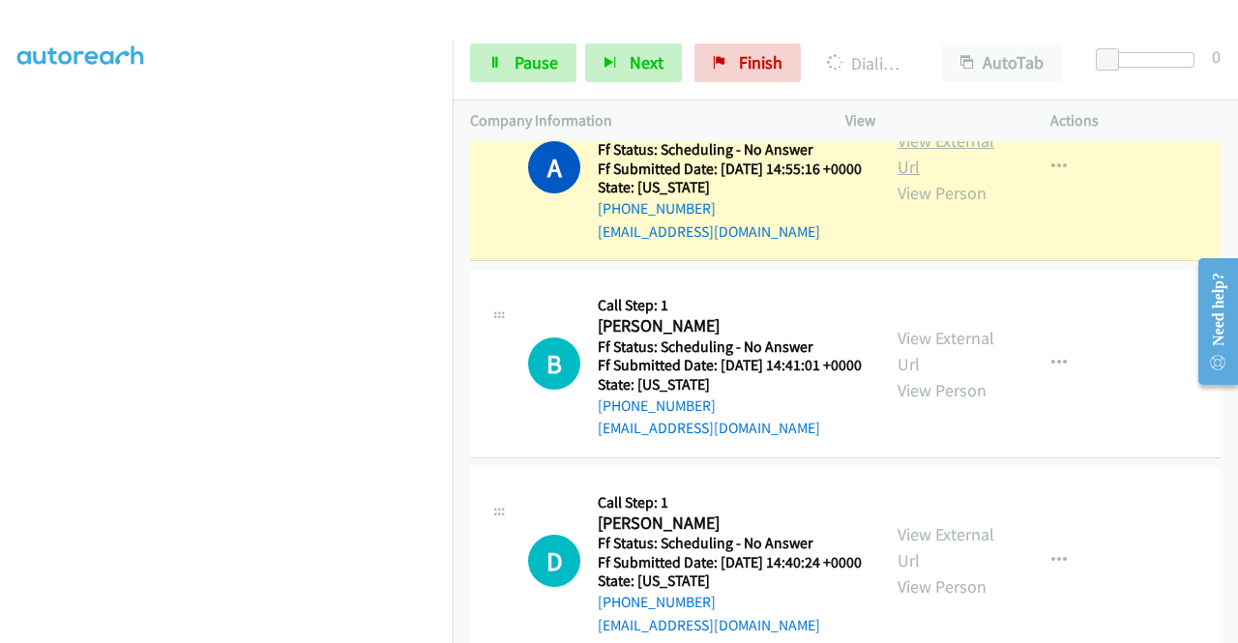
click at [940, 178] on link "View External Url" at bounding box center [945, 154] width 97 height 48
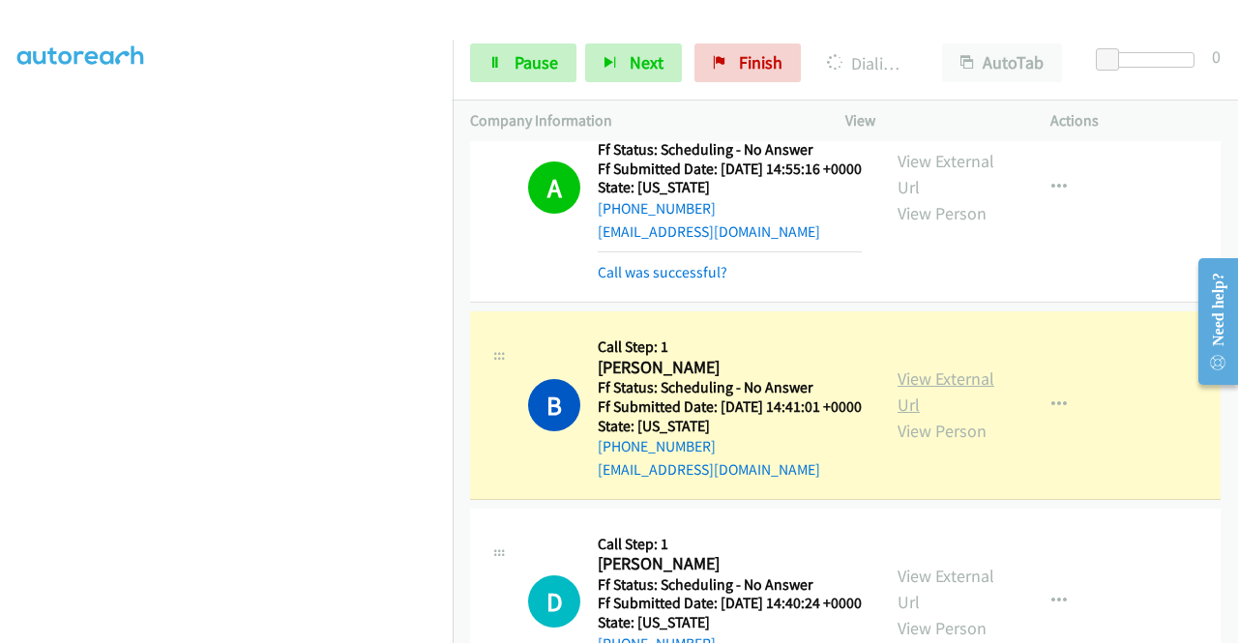
click at [910, 416] on link "View External Url" at bounding box center [945, 392] width 97 height 48
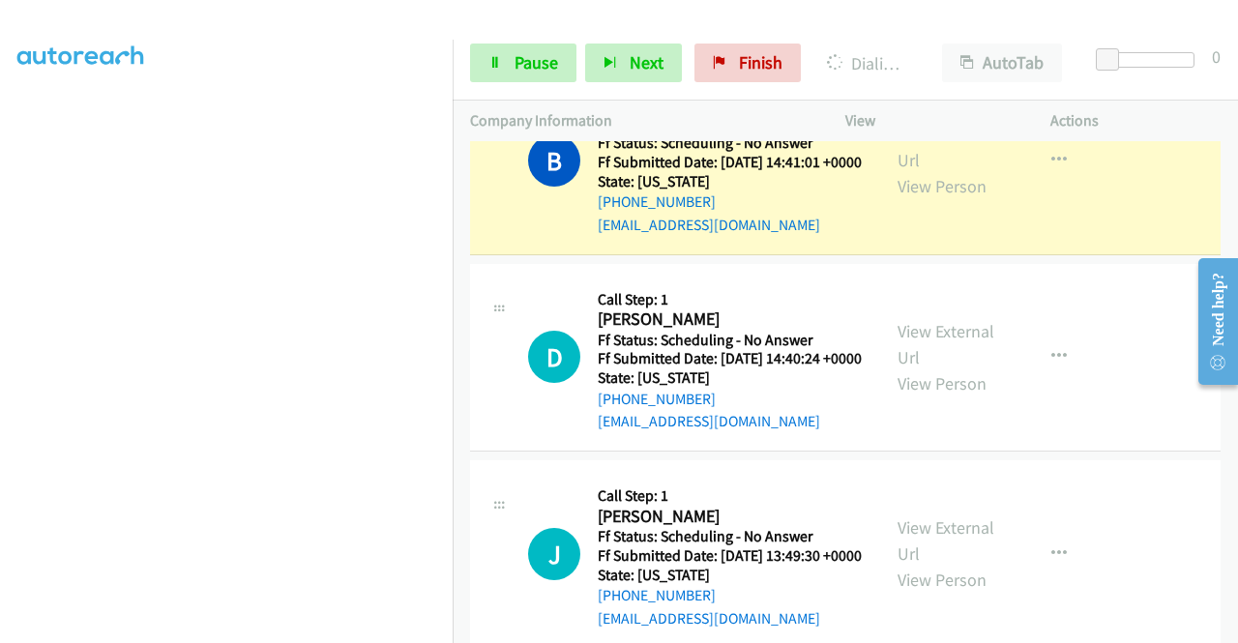
scroll to position [1085, 0]
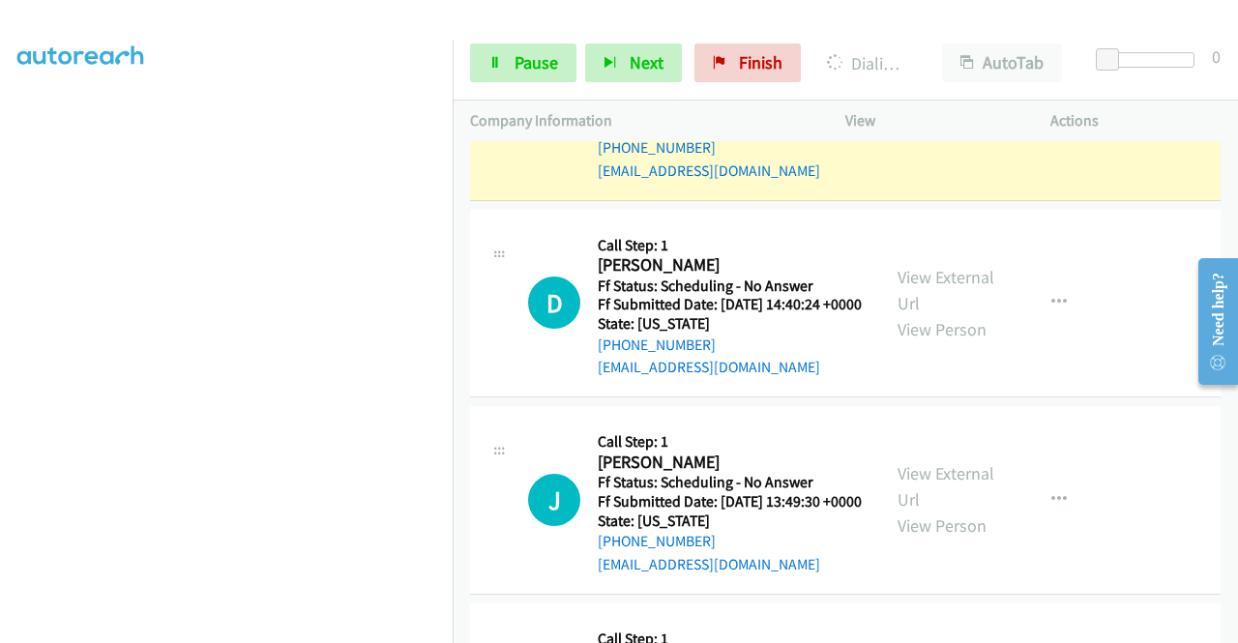
click at [936, 117] on link "View External Url" at bounding box center [945, 93] width 97 height 48
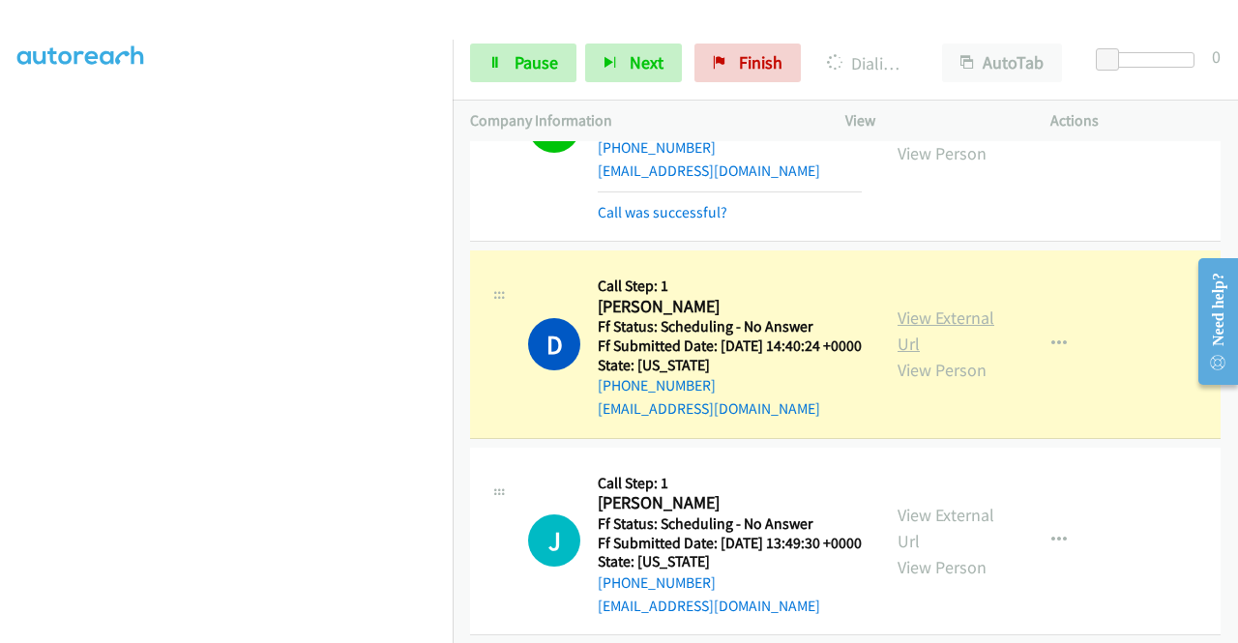
click at [941, 355] on link "View External Url" at bounding box center [945, 331] width 97 height 48
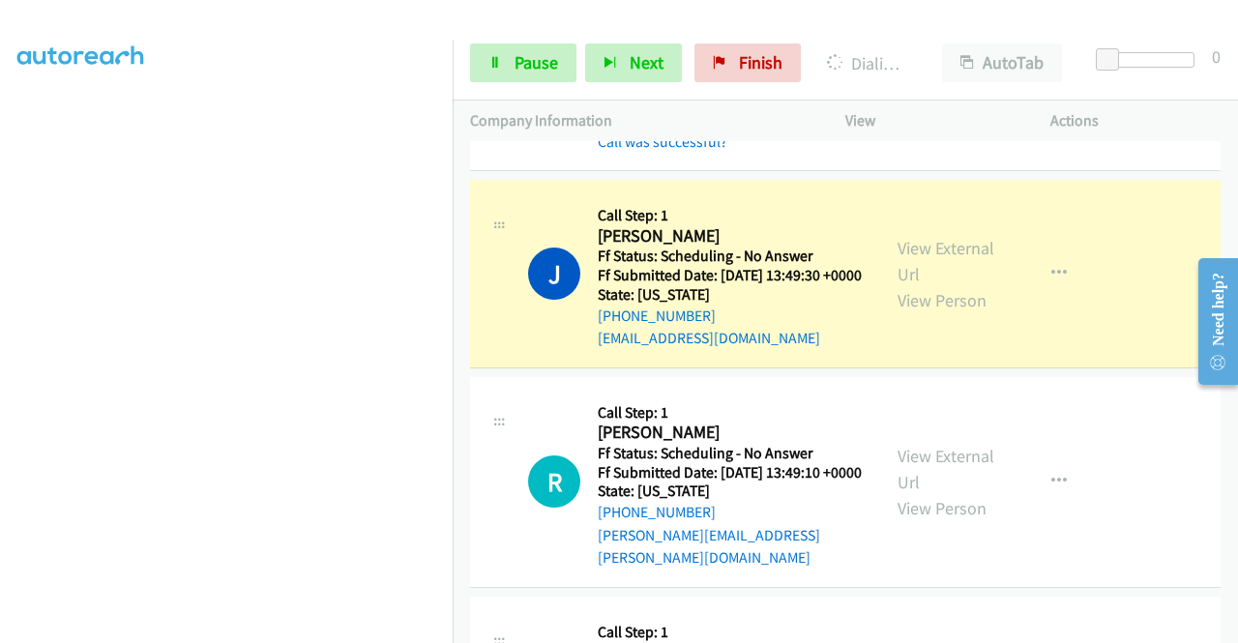
scroll to position [1420, 0]
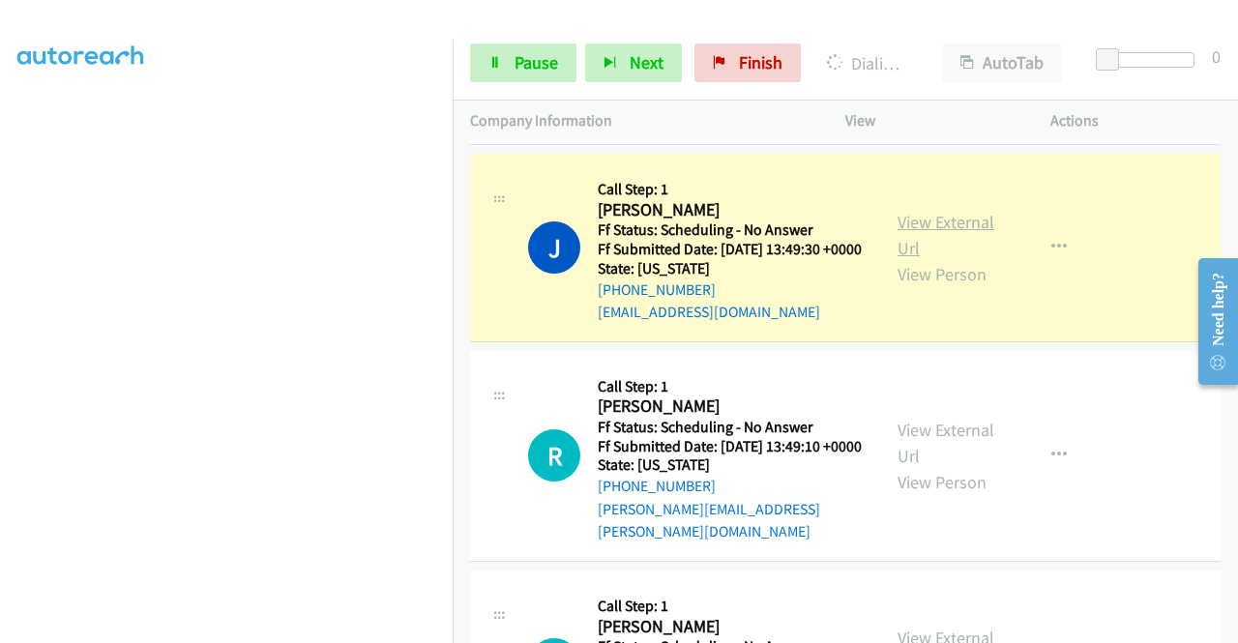
click at [947, 259] on link "View External Url" at bounding box center [945, 235] width 97 height 48
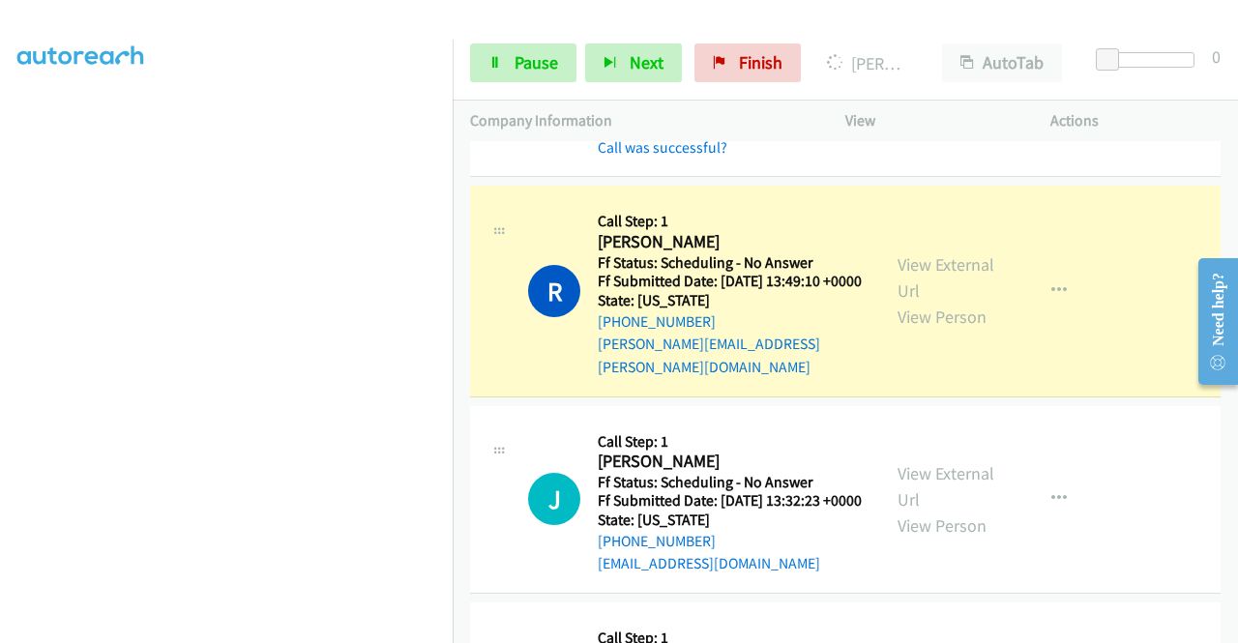
scroll to position [1703, 0]
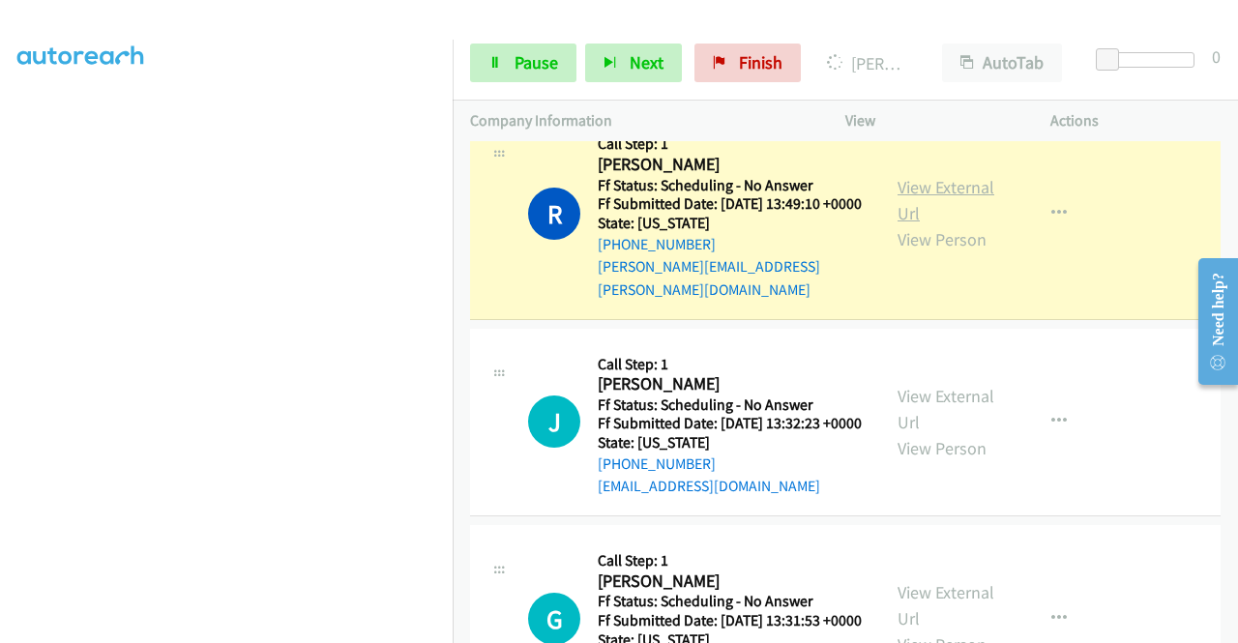
click at [948, 224] on link "View External Url" at bounding box center [945, 200] width 97 height 48
click at [507, 69] on link "Pause" at bounding box center [523, 63] width 106 height 39
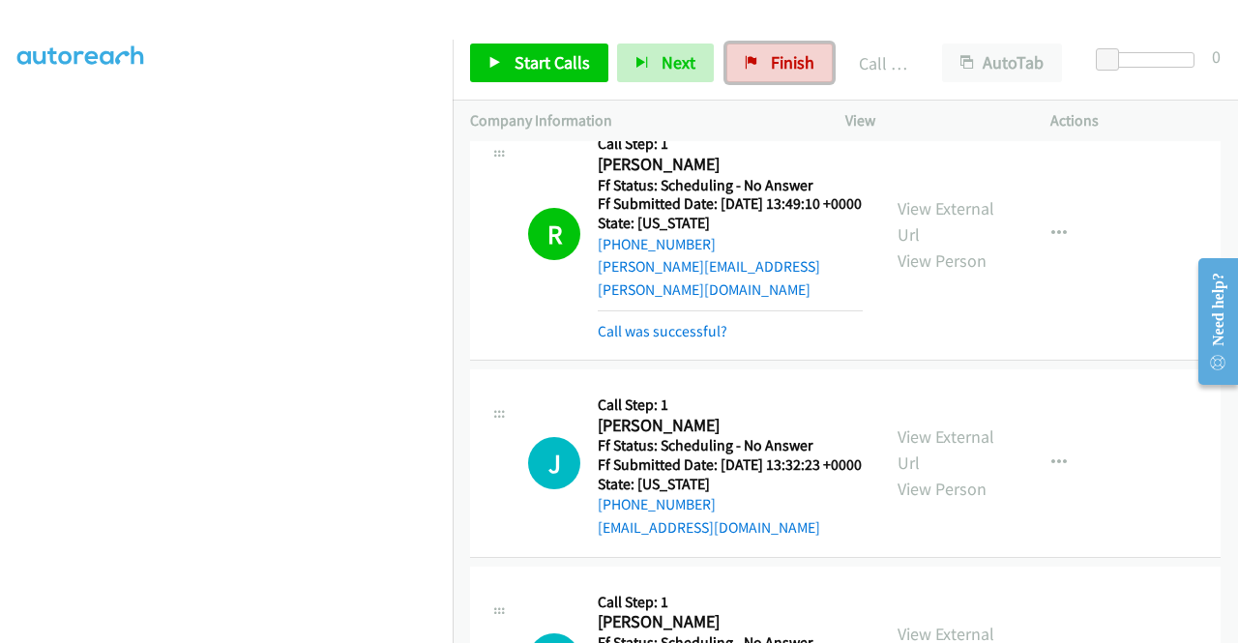
click at [786, 47] on link "Finish" at bounding box center [779, 63] width 106 height 39
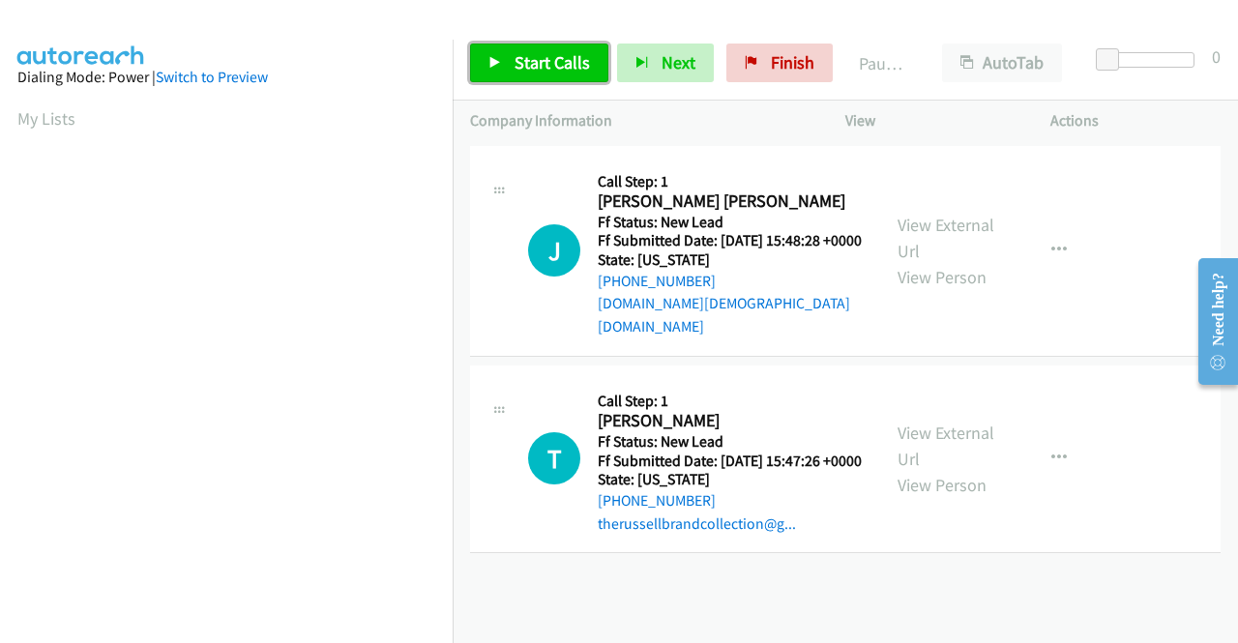
click at [580, 65] on span "Start Calls" at bounding box center [552, 62] width 75 height 22
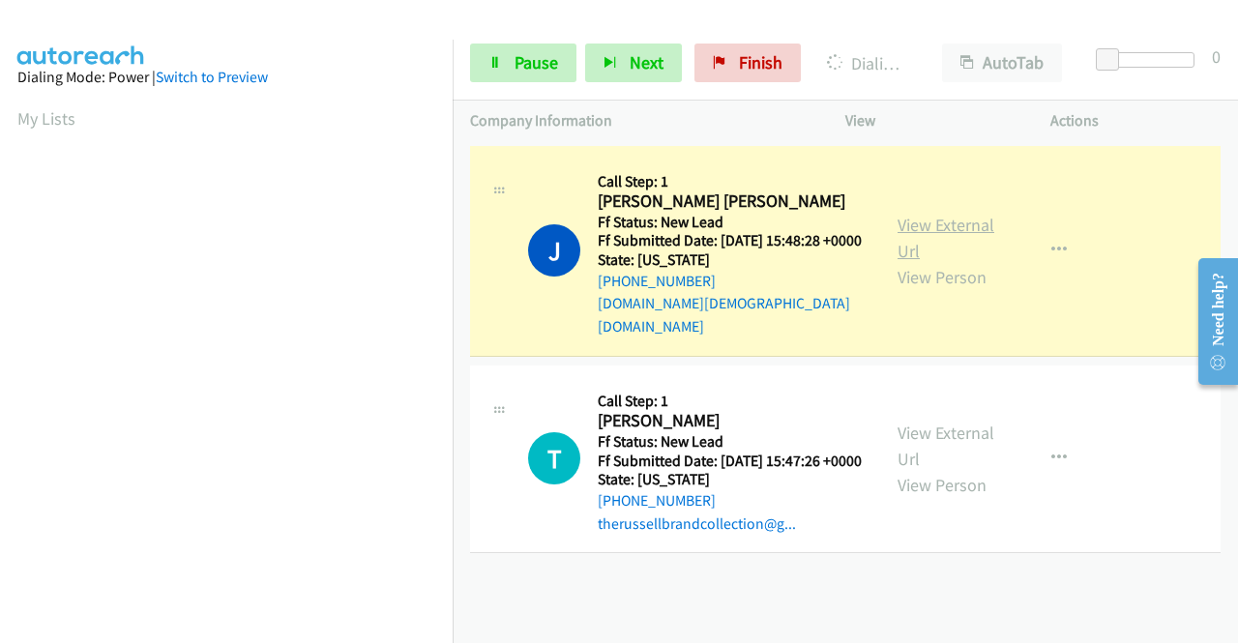
click at [926, 225] on link "View External Url" at bounding box center [945, 238] width 97 height 48
click at [0, 268] on aside "Dialing Mode: Power | Switch to Preview My Lists" at bounding box center [226, 575] width 453 height 1071
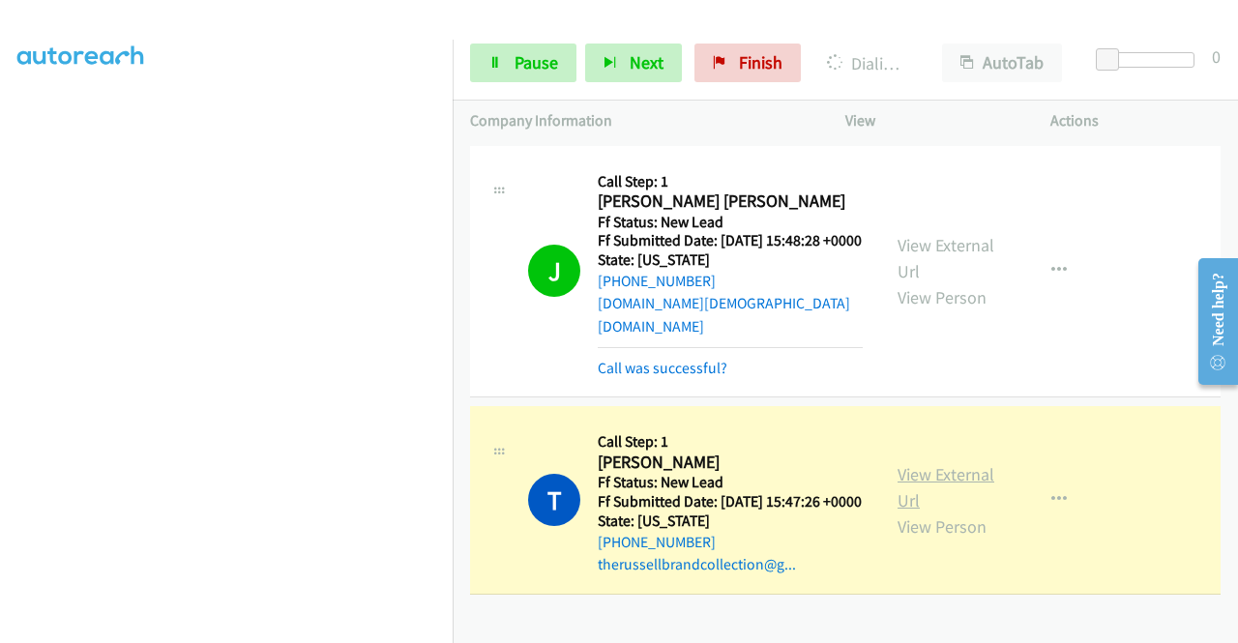
click at [911, 482] on link "View External Url" at bounding box center [945, 487] width 97 height 48
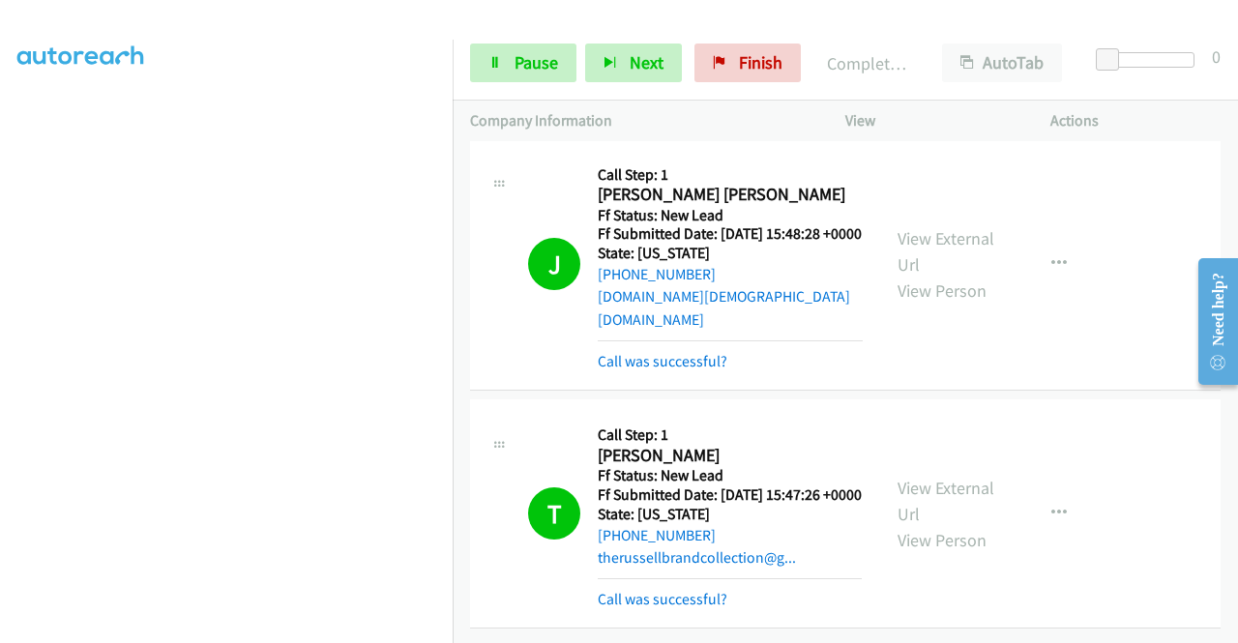
scroll to position [0, 0]
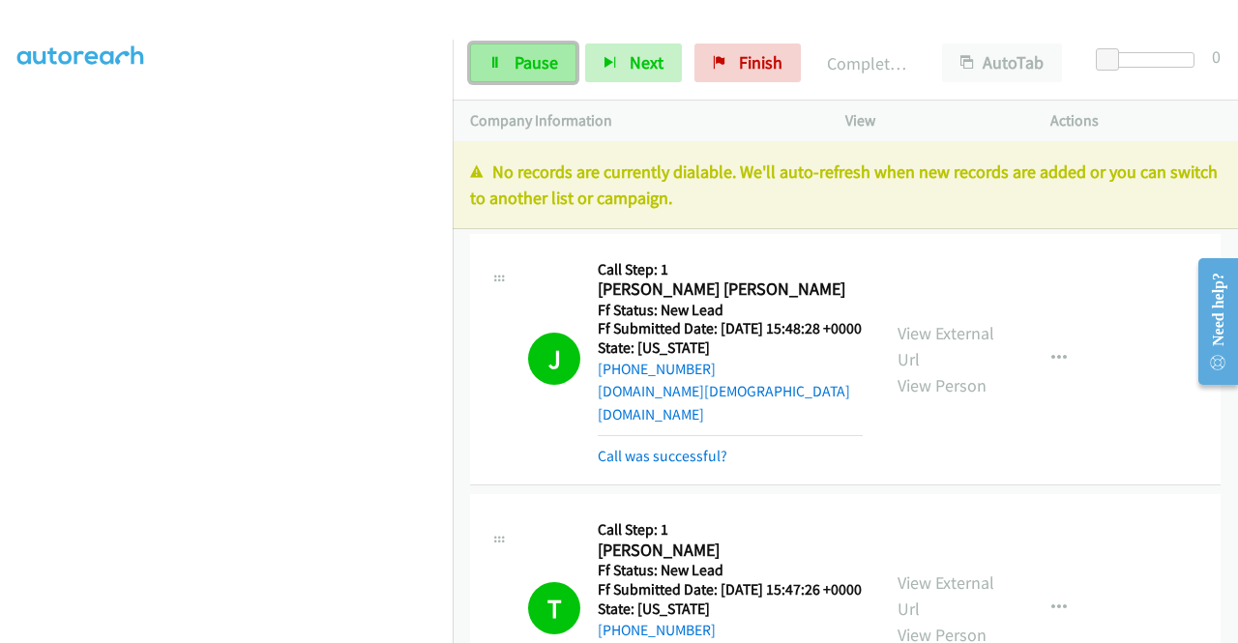
click at [552, 62] on span "Pause" at bounding box center [537, 62] width 44 height 22
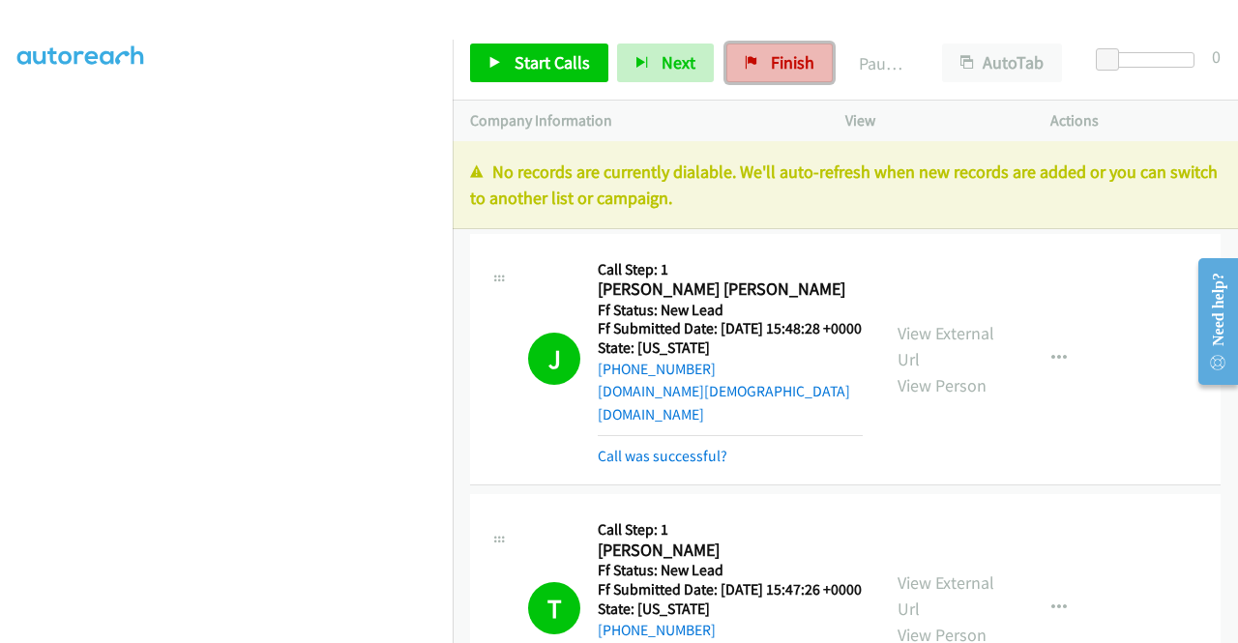
click at [795, 63] on span "Finish" at bounding box center [793, 62] width 44 height 22
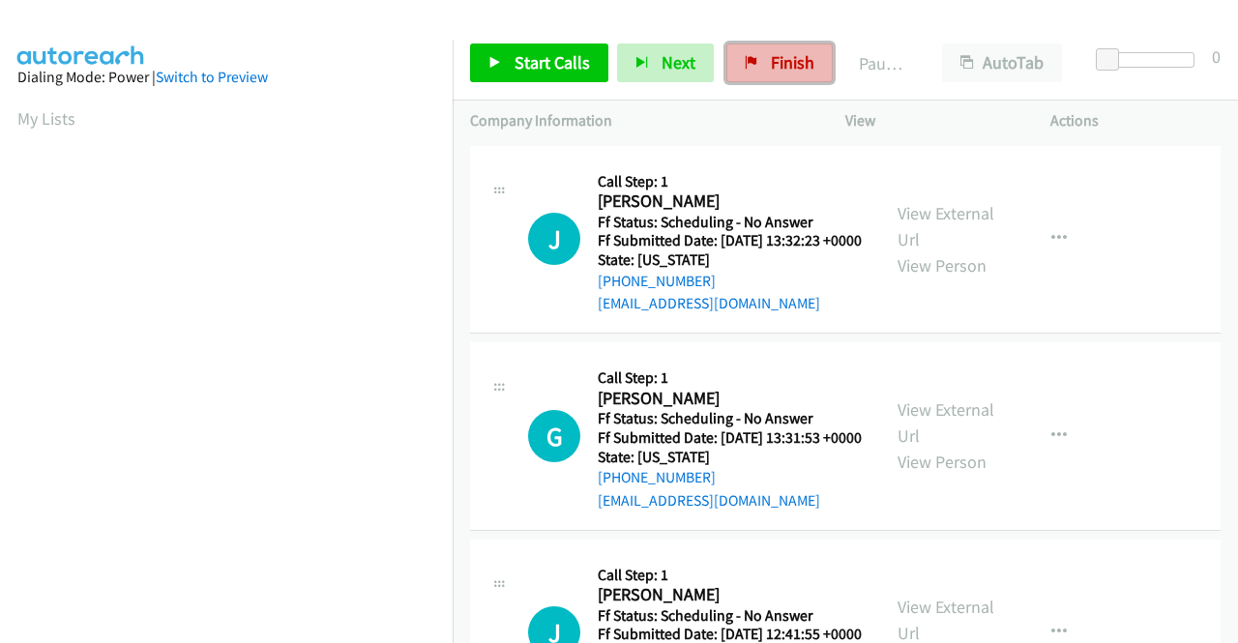
click at [797, 52] on span "Finish" at bounding box center [793, 62] width 44 height 22
